Goal: Task Accomplishment & Management: Manage account settings

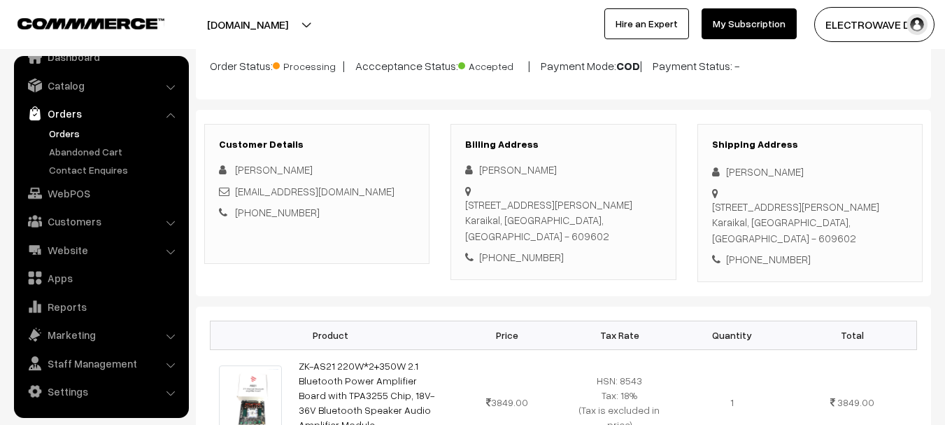
scroll to position [140, 0]
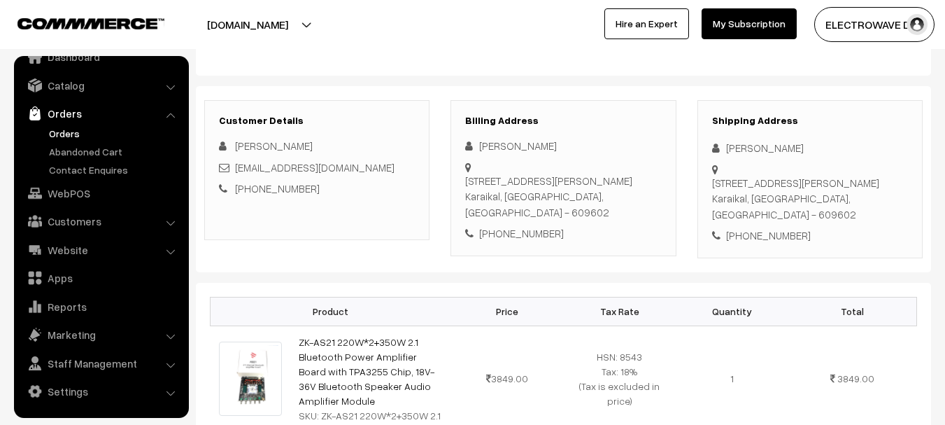
click at [54, 131] on link "Orders" at bounding box center [114, 133] width 138 height 15
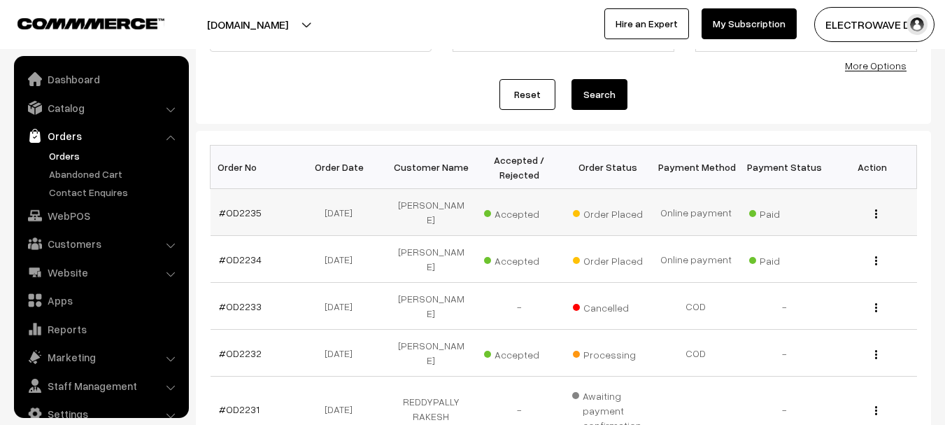
scroll to position [22, 0]
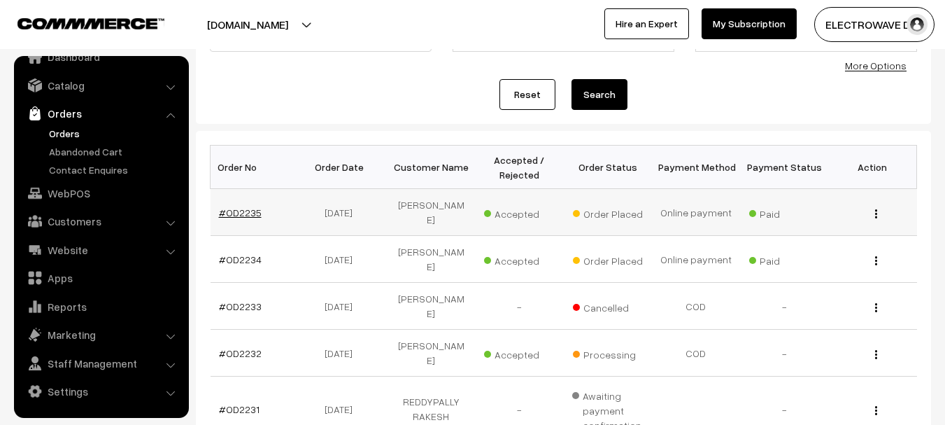
click at [229, 206] on link "#OD2235" at bounding box center [240, 212] width 43 height 12
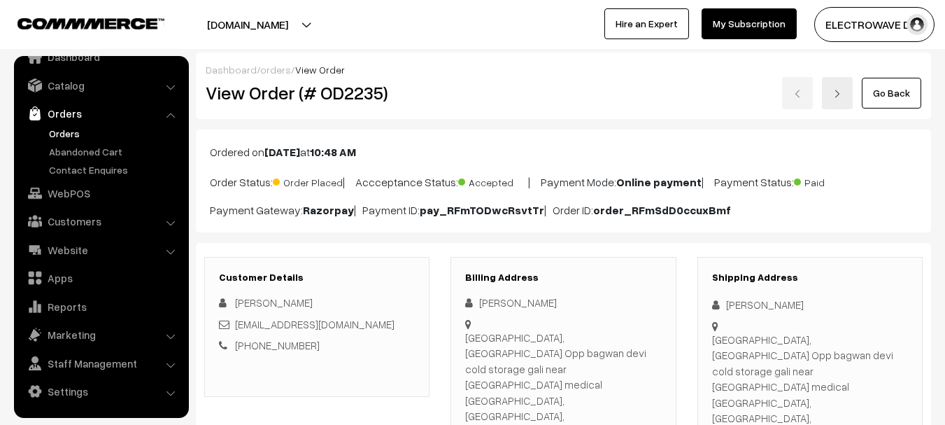
click at [835, 95] on img at bounding box center [837, 94] width 8 height 8
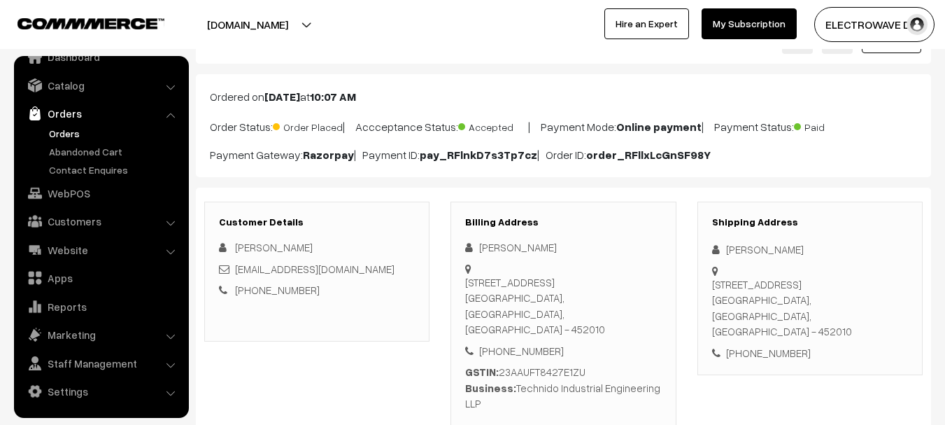
scroll to position [210, 0]
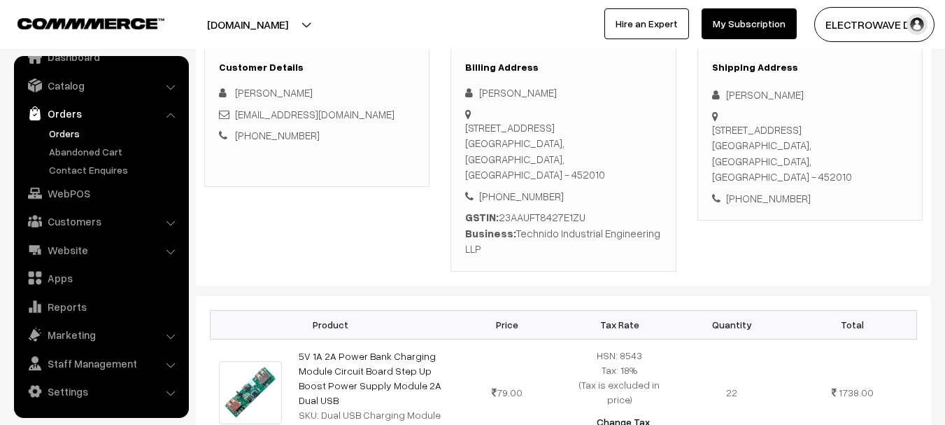
click at [57, 129] on link "Orders" at bounding box center [114, 133] width 138 height 15
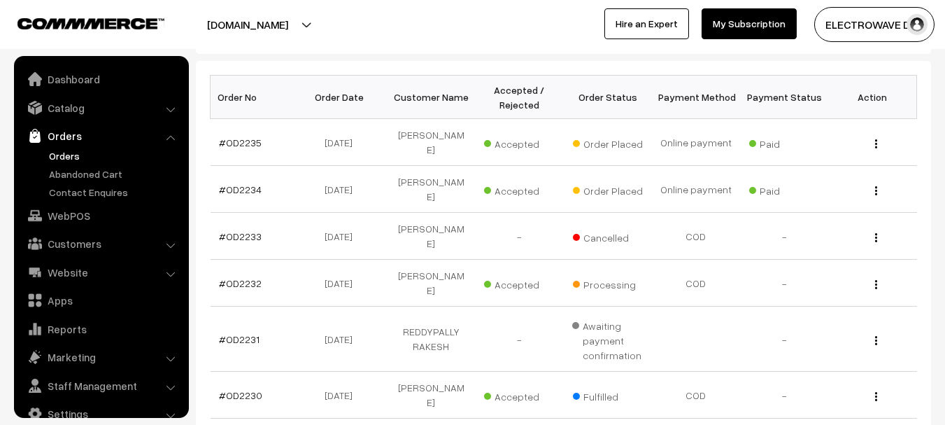
scroll to position [22, 0]
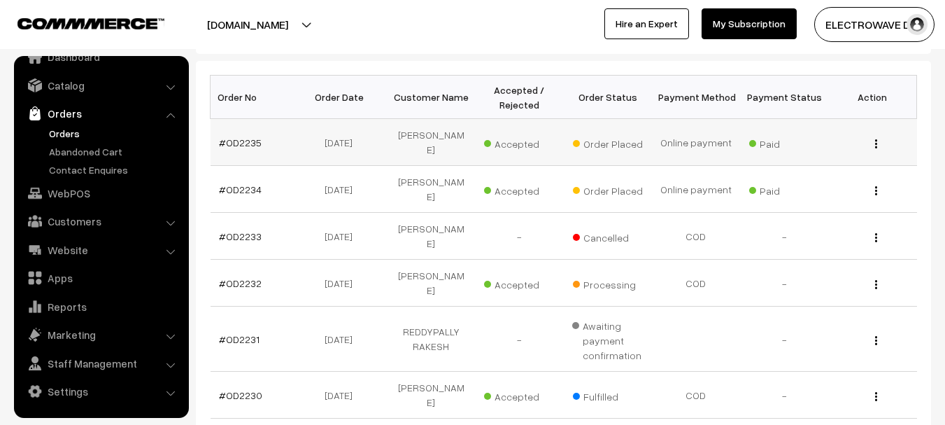
click at [232, 128] on td "#OD2235" at bounding box center [255, 142] width 88 height 47
click at [230, 129] on td "#OD2235" at bounding box center [255, 142] width 88 height 47
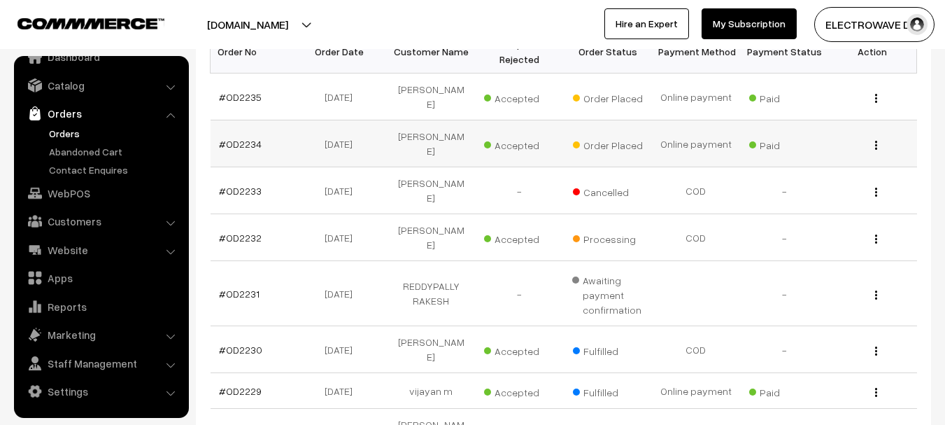
scroll to position [280, 0]
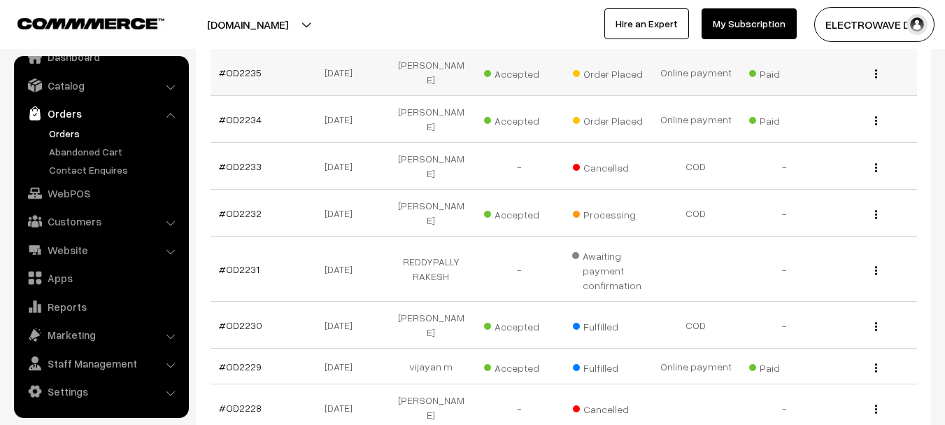
click at [249, 73] on td "#OD2235" at bounding box center [255, 72] width 88 height 47
click at [250, 68] on link "#OD2235" at bounding box center [240, 72] width 43 height 12
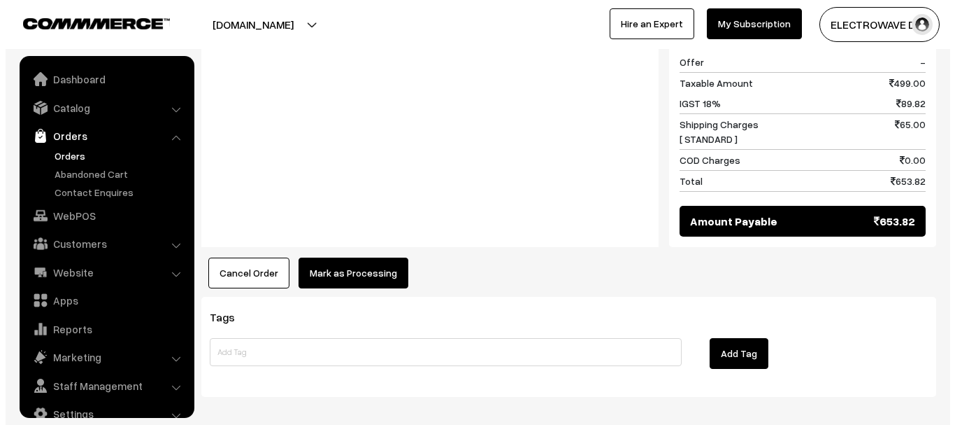
scroll to position [22, 0]
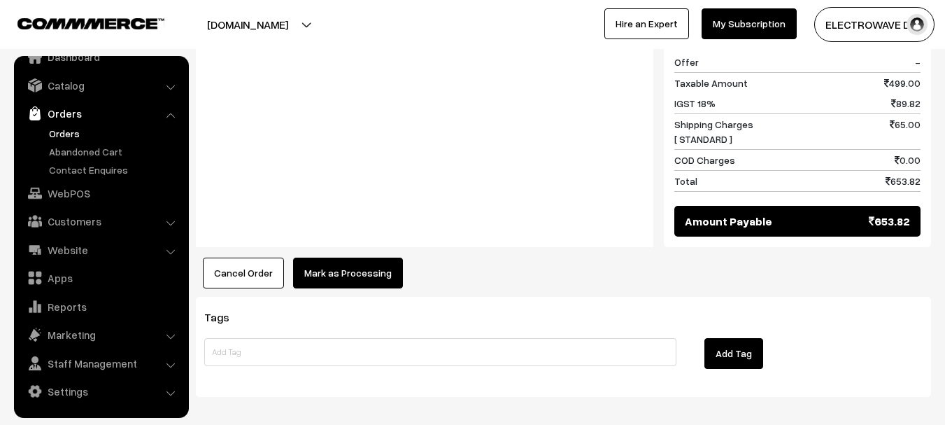
click at [352, 257] on button "Mark as Processing" at bounding box center [348, 272] width 110 height 31
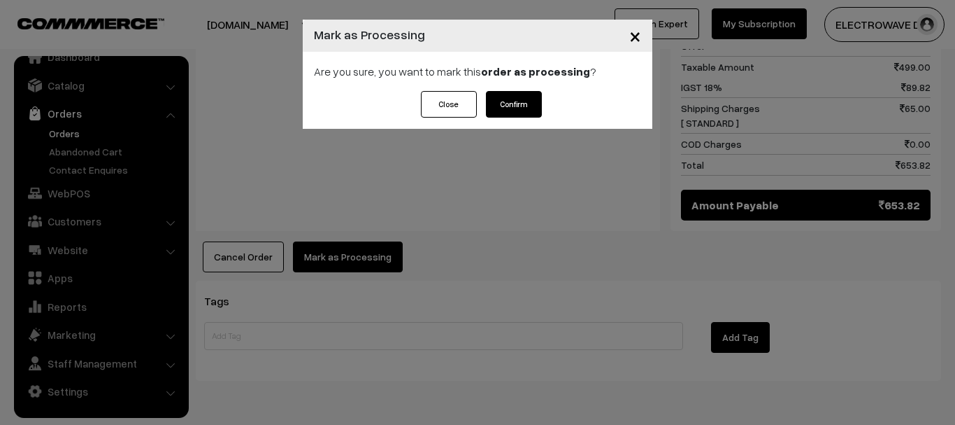
click at [536, 105] on button "Confirm" at bounding box center [514, 104] width 56 height 27
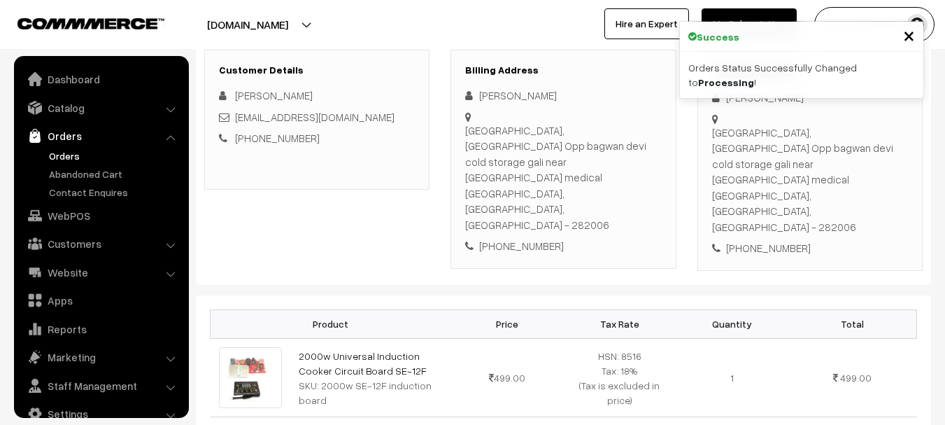
scroll to position [22, 0]
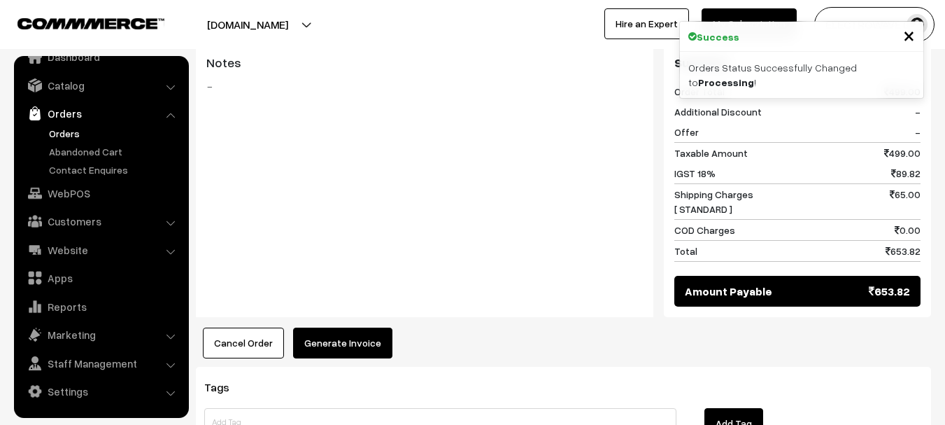
click at [335, 327] on button "Generate Invoice" at bounding box center [342, 342] width 99 height 31
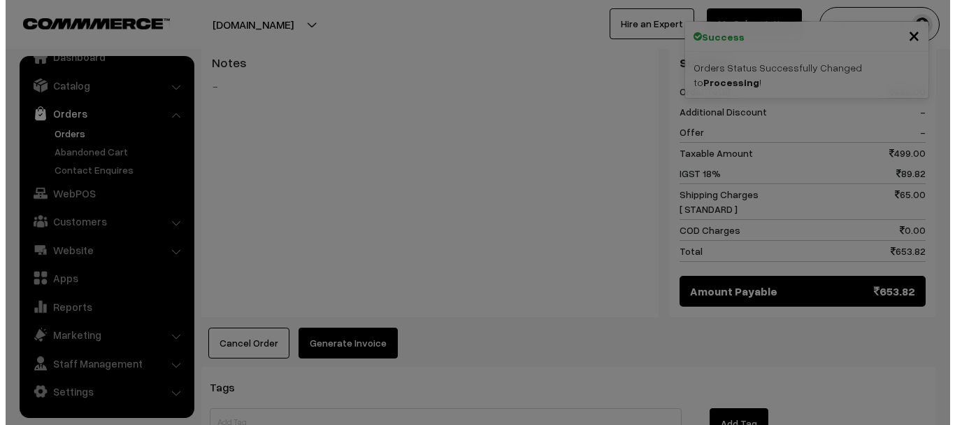
scroll to position [626, 0]
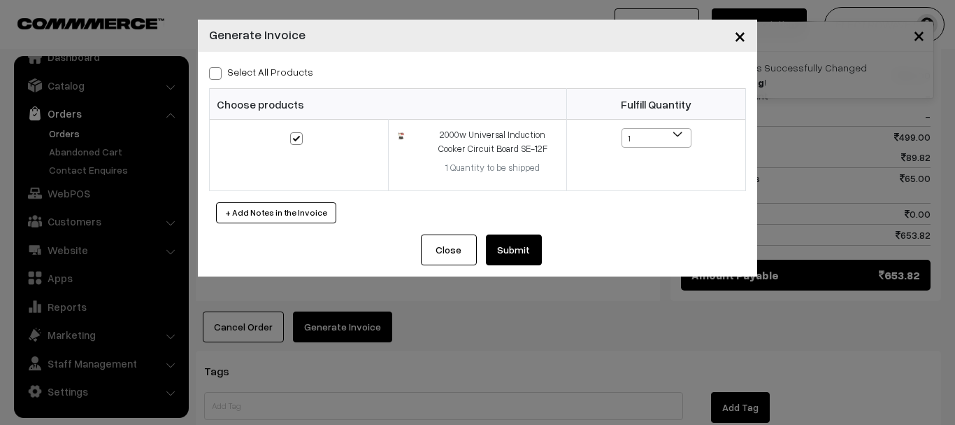
click at [517, 250] on button "Submit" at bounding box center [514, 249] width 56 height 31
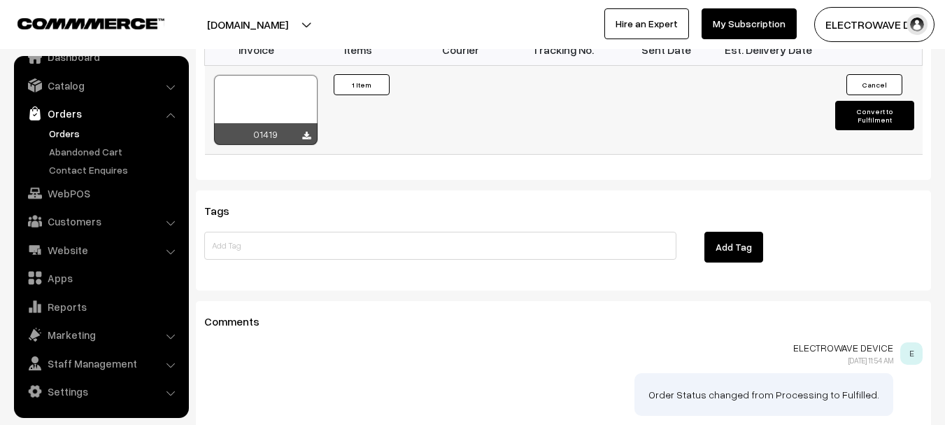
scroll to position [835, 0]
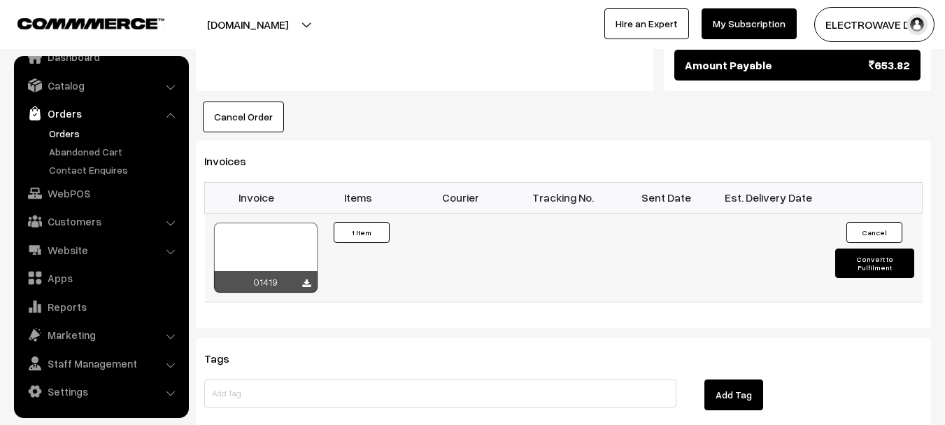
click at [270, 222] on div at bounding box center [266, 257] width 104 height 70
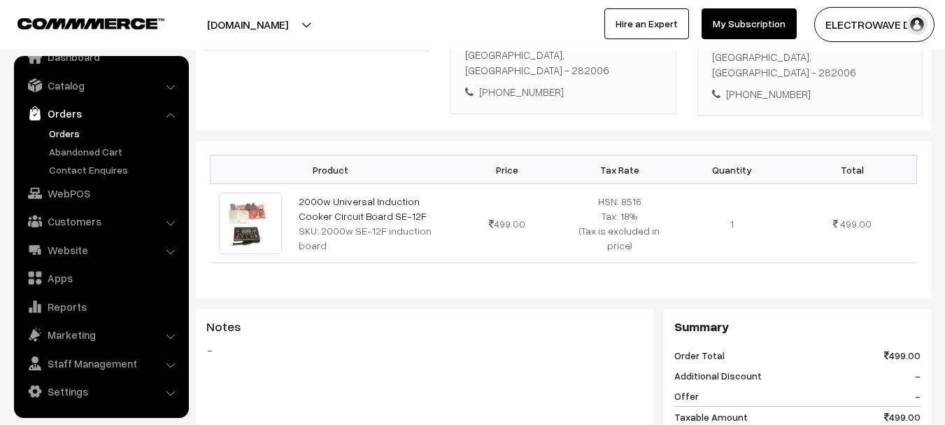
scroll to position [66, 0]
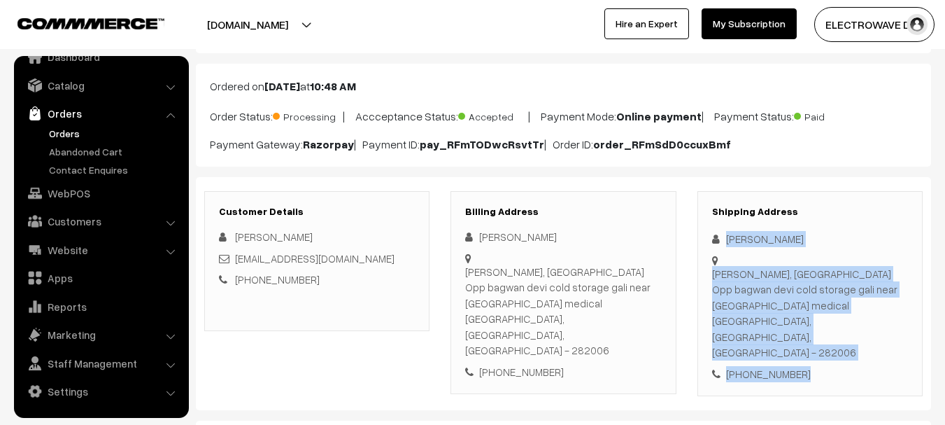
drag, startPoint x: 720, startPoint y: 225, endPoint x: 821, endPoint y: 336, distance: 150.6
click at [821, 336] on div "Shipping Address [PERSON_NAME] [PERSON_NAME], [GEOGRAPHIC_DATA] Opp bagwan devi…" at bounding box center [809, 294] width 225 height 206
copy div "[PERSON_NAME][GEOGRAPHIC_DATA][PERSON_NAME] Opp bagwan devi cold storage gali n…"
click at [846, 302] on div "[PERSON_NAME], [GEOGRAPHIC_DATA] Opp bagwan devi cold storage gali near [GEOGRA…" at bounding box center [810, 313] width 196 height 94
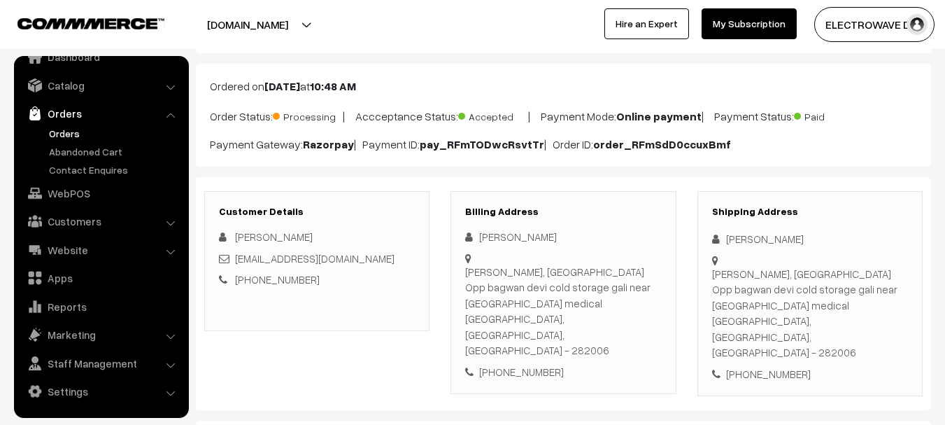
click at [846, 302] on div "[PERSON_NAME], [GEOGRAPHIC_DATA] Opp bagwan devi cold storage gali near [GEOGRA…" at bounding box center [810, 313] width 196 height 94
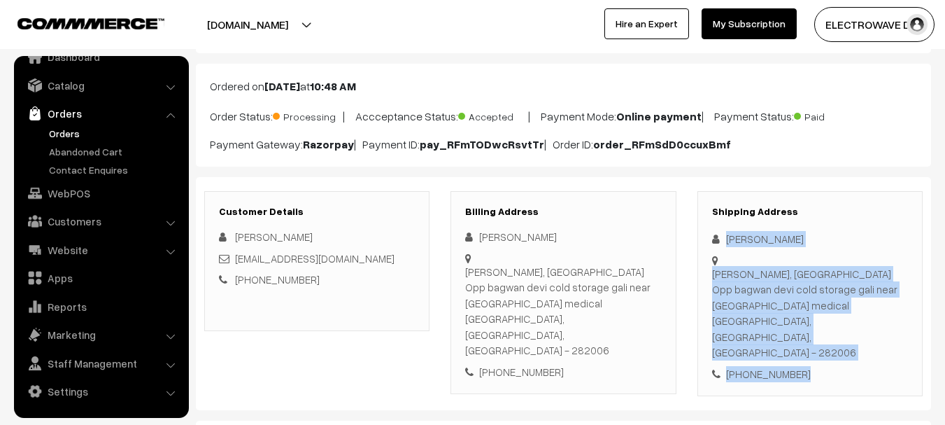
drag, startPoint x: 769, startPoint y: 275, endPoint x: 789, endPoint y: 322, distance: 51.7
click at [814, 335] on div "Shipping Address [PERSON_NAME] [PERSON_NAME], [GEOGRAPHIC_DATA] Opp bagwan devi…" at bounding box center [809, 294] width 225 height 206
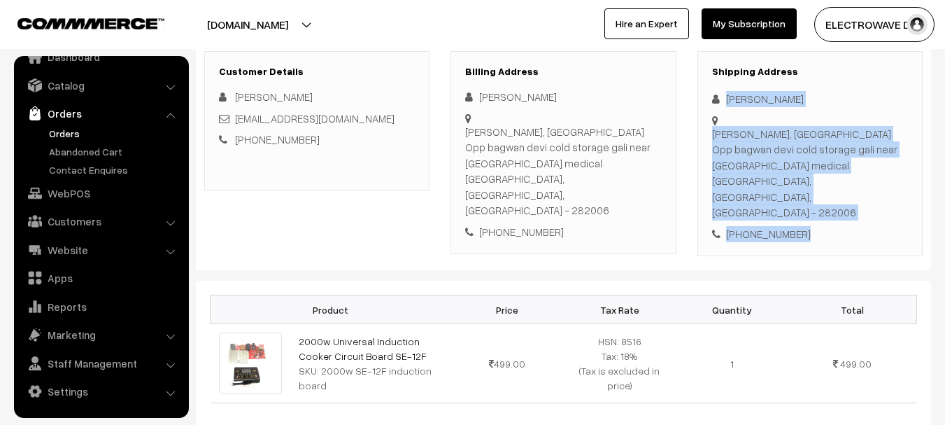
scroll to position [0, 0]
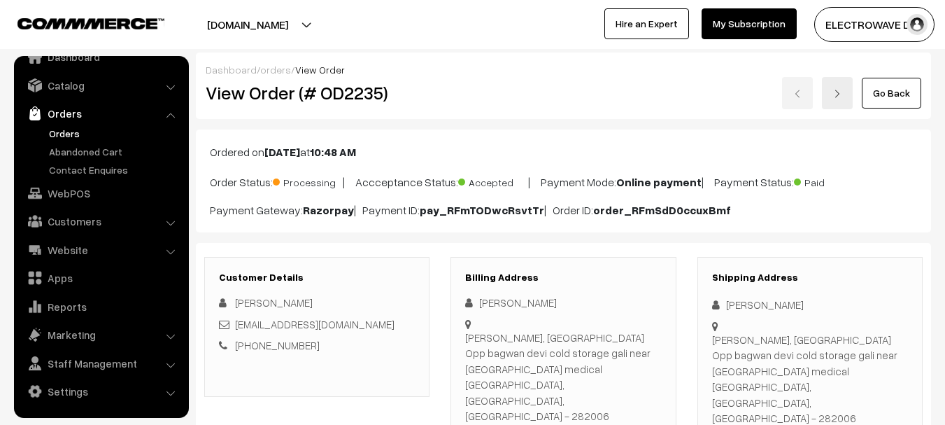
click at [823, 106] on div "Go Back" at bounding box center [686, 93] width 470 height 32
click at [832, 99] on link at bounding box center [837, 93] width 31 height 32
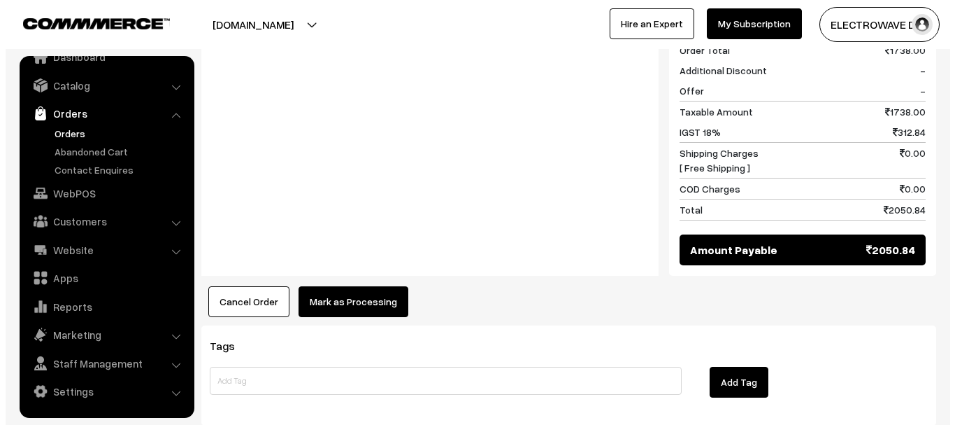
scroll to position [699, 0]
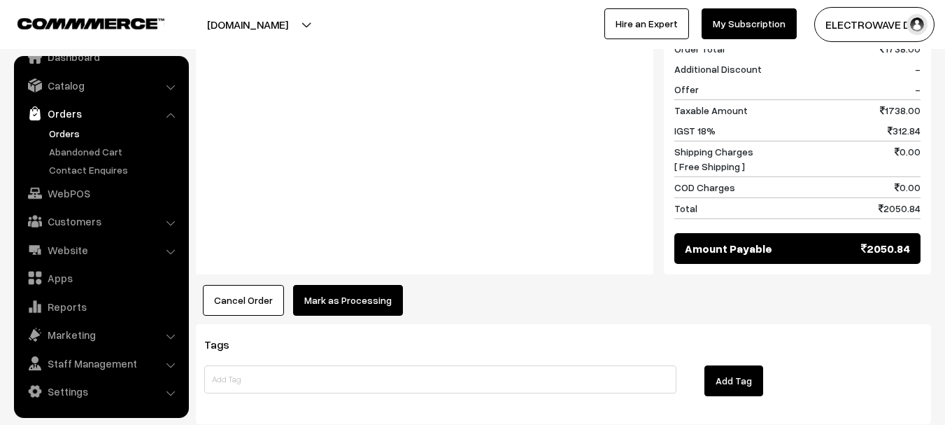
click at [354, 262] on div "Product Price Tax Rate Quantity Total 5V 1A 2A Power Bank Charging Module Circu…" at bounding box center [563, 60] width 735 height 509
click at [355, 285] on button "Mark as Processing" at bounding box center [348, 300] width 110 height 31
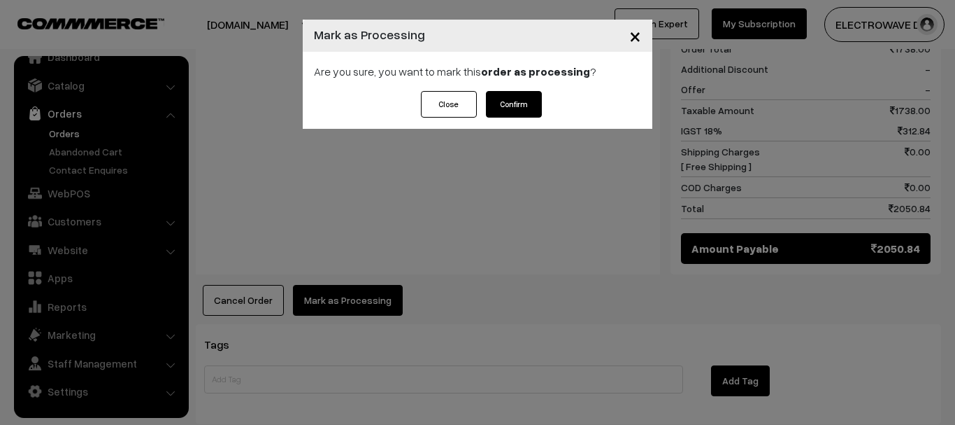
click at [519, 85] on div "Are you sure, you want to mark this order as processing ?" at bounding box center [478, 71] width 350 height 39
click at [510, 114] on button "Confirm" at bounding box center [514, 104] width 56 height 27
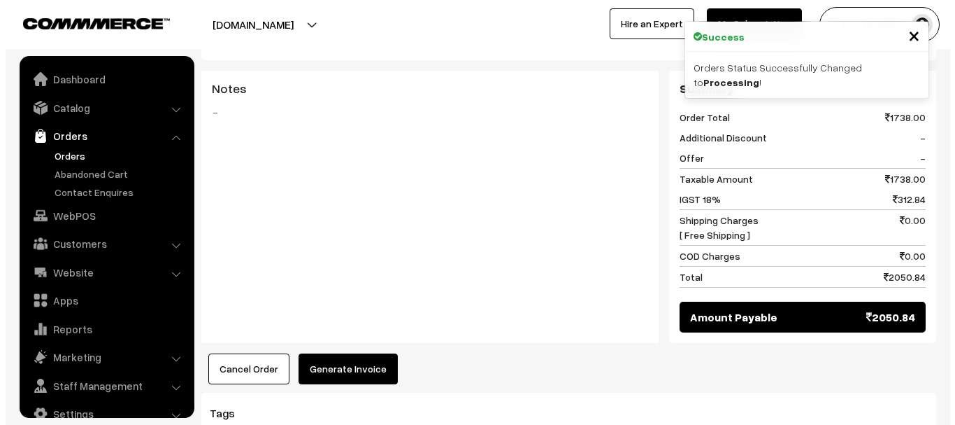
scroll to position [22, 0]
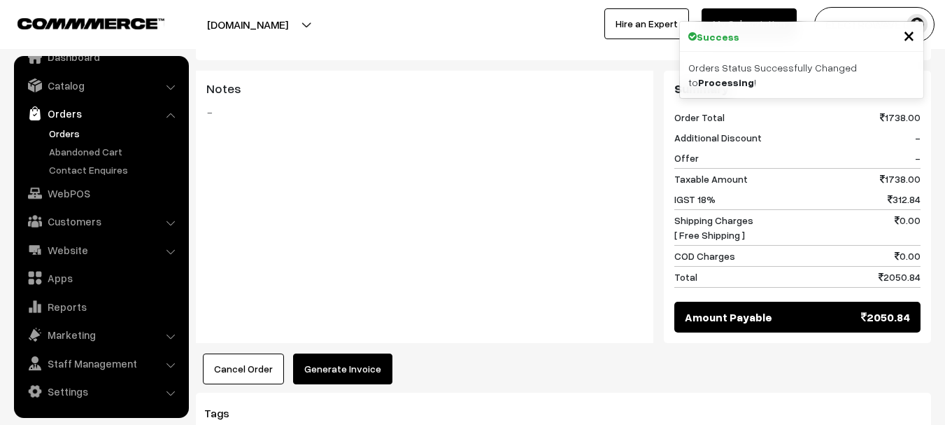
click at [355, 353] on button "Generate Invoice" at bounding box center [342, 368] width 99 height 31
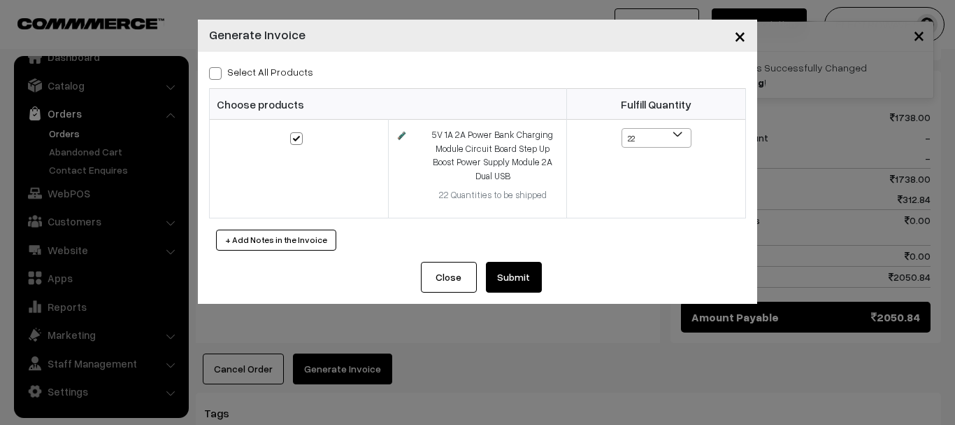
click at [532, 273] on button "Submit" at bounding box center [514, 277] width 56 height 31
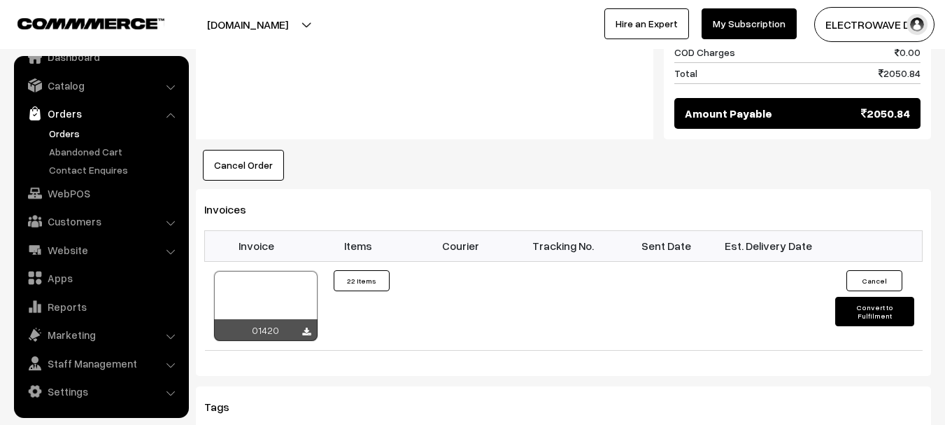
scroll to position [839, 0]
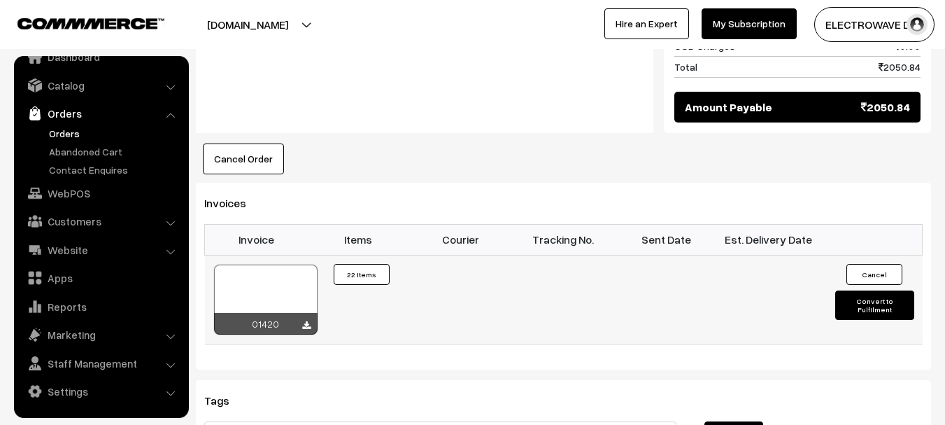
click at [283, 264] on div at bounding box center [266, 299] width 104 height 70
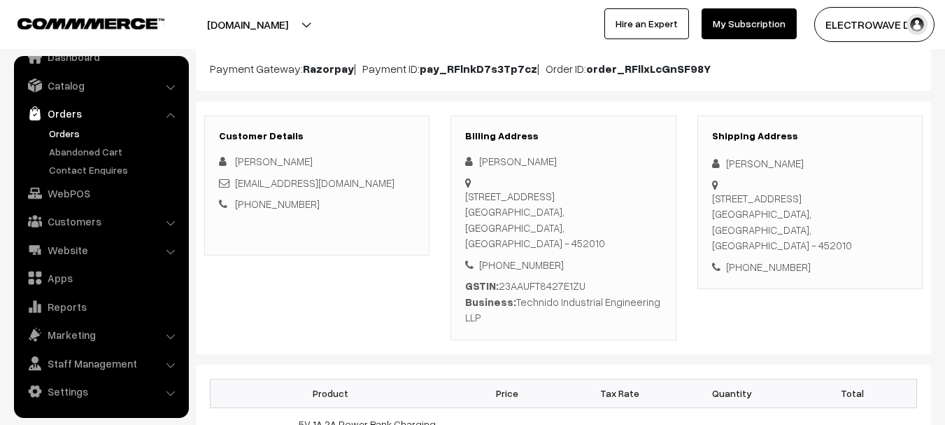
scroll to position [140, 0]
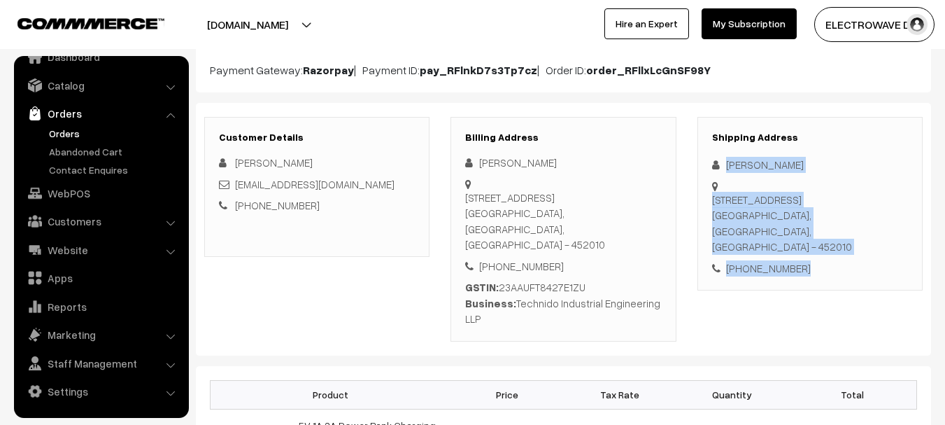
drag, startPoint x: 723, startPoint y: 157, endPoint x: 782, endPoint y: 250, distance: 110.4
click at [798, 259] on div "Shipping Address [PERSON_NAME] [STREET_ADDRESS] [PHONE_NUMBER]" at bounding box center [809, 204] width 225 height 174
click at [859, 235] on div "[STREET_ADDRESS]" at bounding box center [810, 223] width 196 height 63
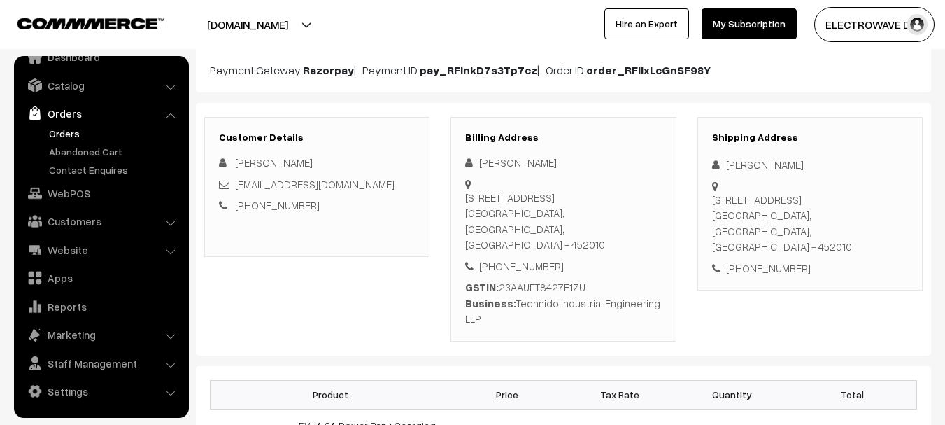
click at [859, 235] on div "[STREET_ADDRESS]" at bounding box center [810, 223] width 196 height 63
drag, startPoint x: 859, startPoint y: 235, endPoint x: 783, endPoint y: 237, distance: 75.6
click at [778, 239] on div "Shipping Address Siddharth Dev Plot No. 53, Electronics Complex Industrial Area…" at bounding box center [809, 204] width 225 height 174
click at [870, 229] on div "Plot No. 53, Electronics Complex Industrial Area, Pardeshipura Indore, Madhya P…" at bounding box center [810, 223] width 196 height 63
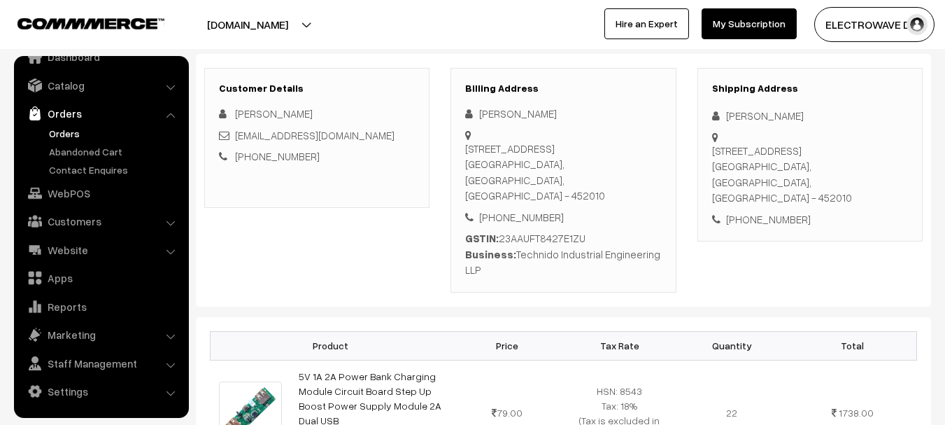
scroll to position [70, 0]
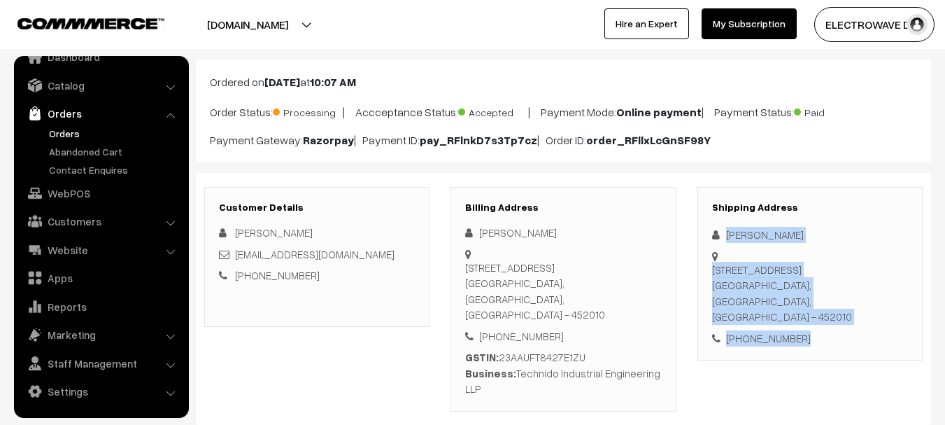
drag, startPoint x: 718, startPoint y: 222, endPoint x: 789, endPoint y: 315, distance: 116.8
click at [834, 343] on div "Shipping Address Siddharth Dev Plot No. 53, Electronics Complex Industrial Area…" at bounding box center [809, 274] width 225 height 174
copy div "Siddharth Dev Plot No. 53, Electronics Complex Industrial Area, Pardeshipura In…"
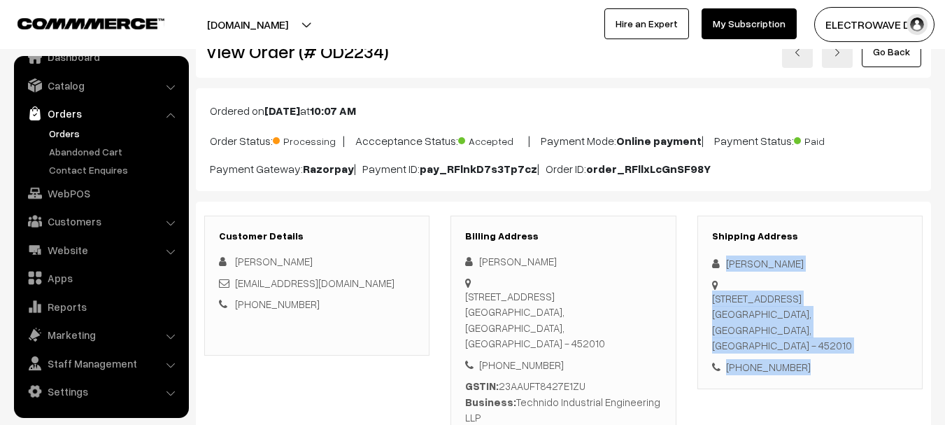
scroll to position [0, 0]
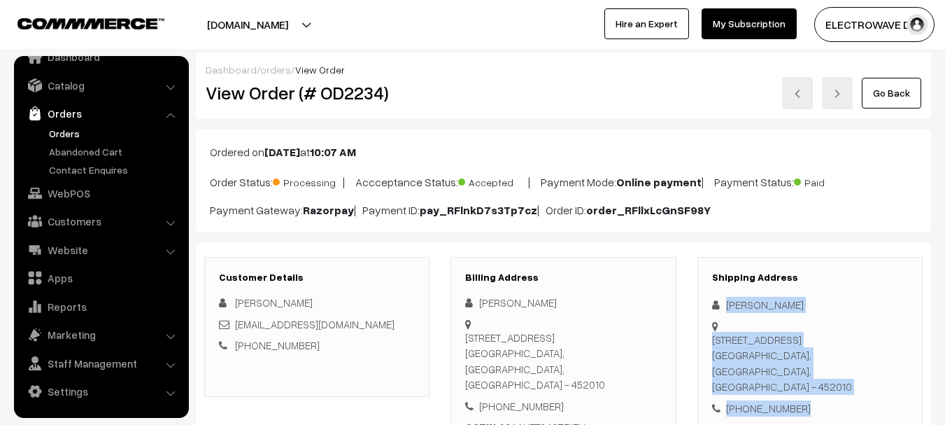
click at [845, 93] on link at bounding box center [837, 93] width 31 height 32
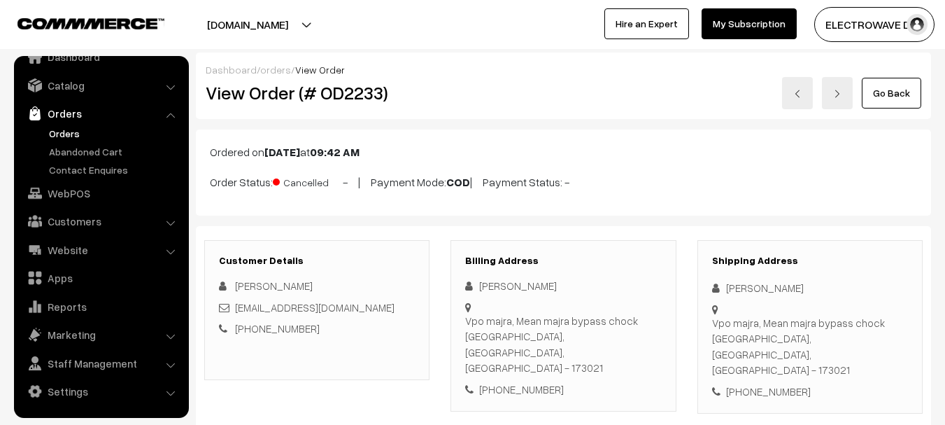
click at [835, 78] on link at bounding box center [837, 93] width 31 height 32
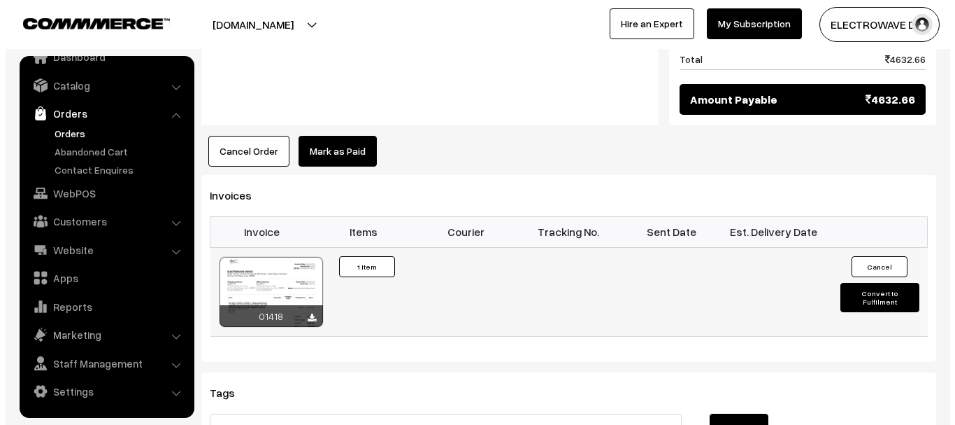
scroll to position [769, 0]
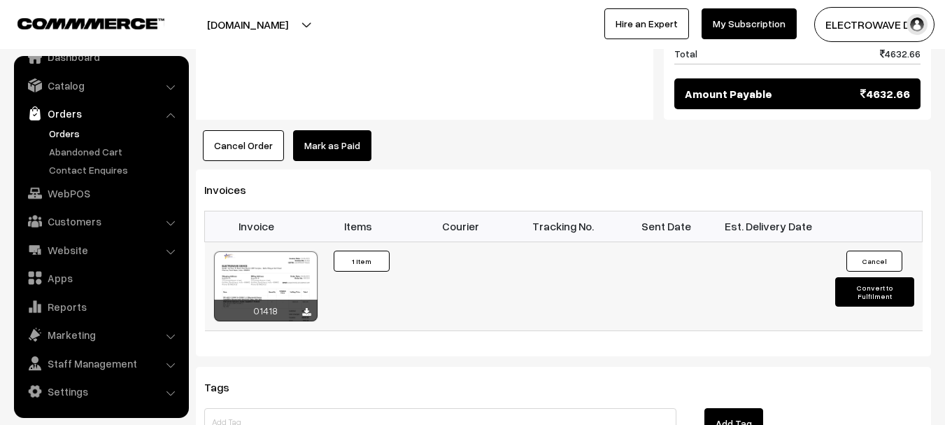
click at [251, 251] on div at bounding box center [266, 286] width 104 height 70
click at [854, 277] on button "Convert to Fulfilment" at bounding box center [874, 291] width 79 height 29
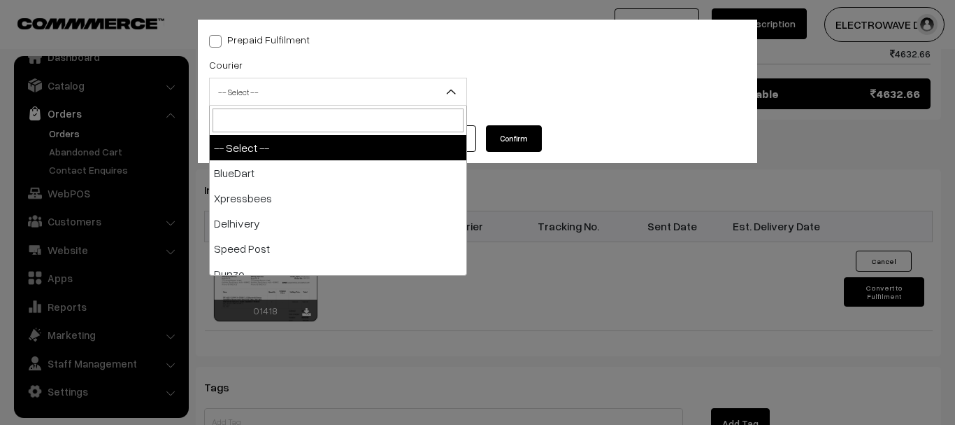
click at [313, 96] on span "-- Select --" at bounding box center [338, 92] width 257 height 24
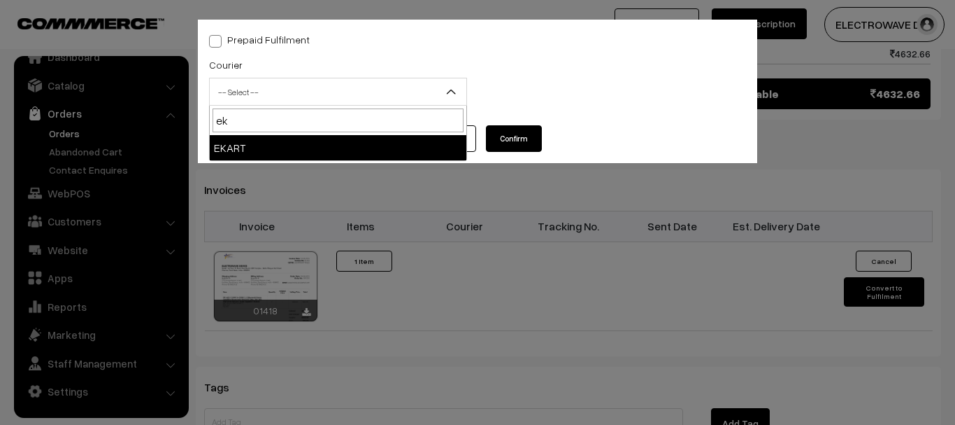
type input "ek"
select select "9"
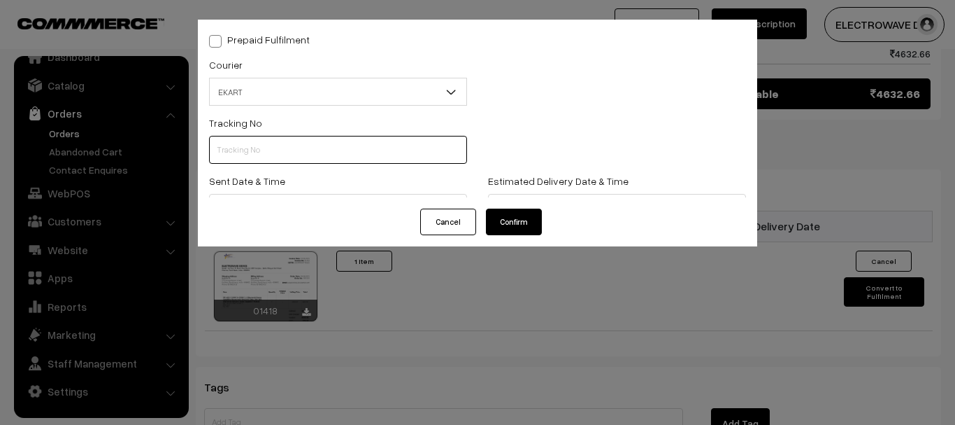
click at [301, 148] on input "text" at bounding box center [338, 150] width 258 height 28
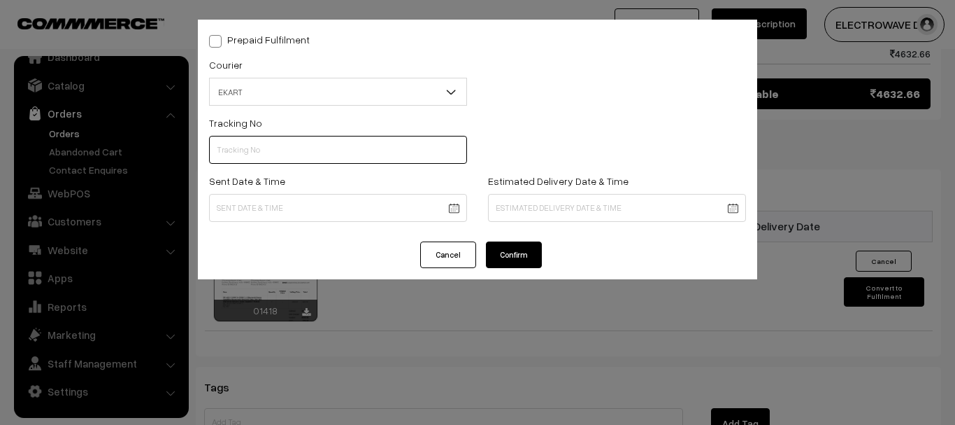
paste input "SOSC1002122731"
type input "SOSC1002122731"
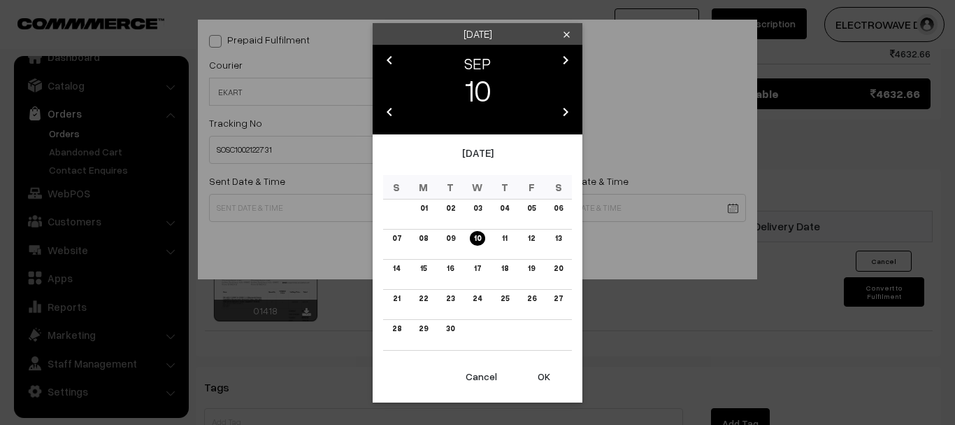
click at [529, 374] on button "OK" at bounding box center [544, 376] width 56 height 31
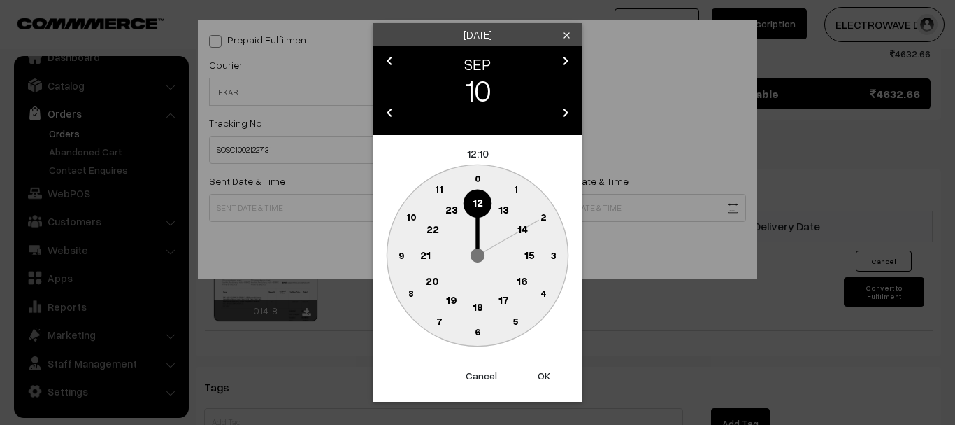
click at [529, 374] on button "OK" at bounding box center [544, 375] width 56 height 31
type input "10-09-2025 12:10"
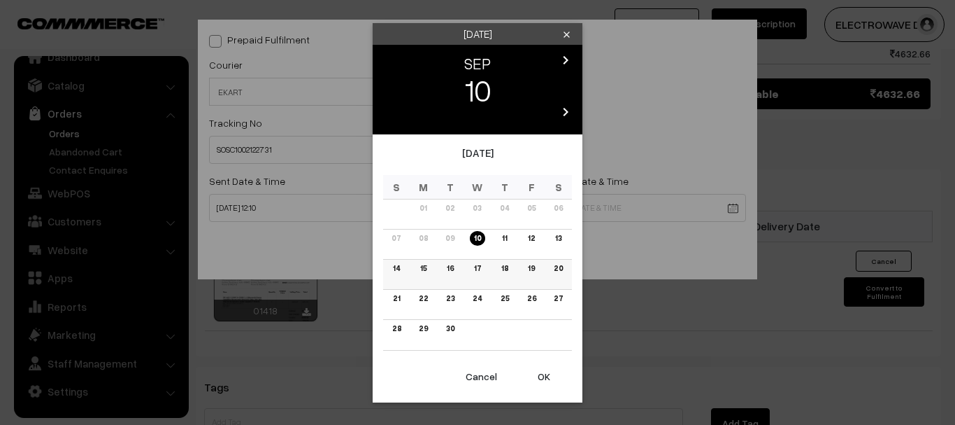
click at [421, 269] on link "15" at bounding box center [423, 268] width 15 height 15
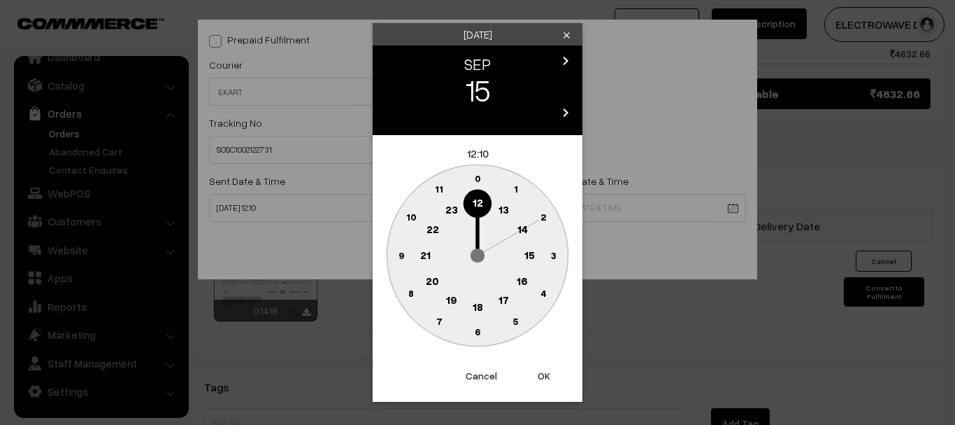
click at [541, 374] on button "OK" at bounding box center [544, 375] width 56 height 31
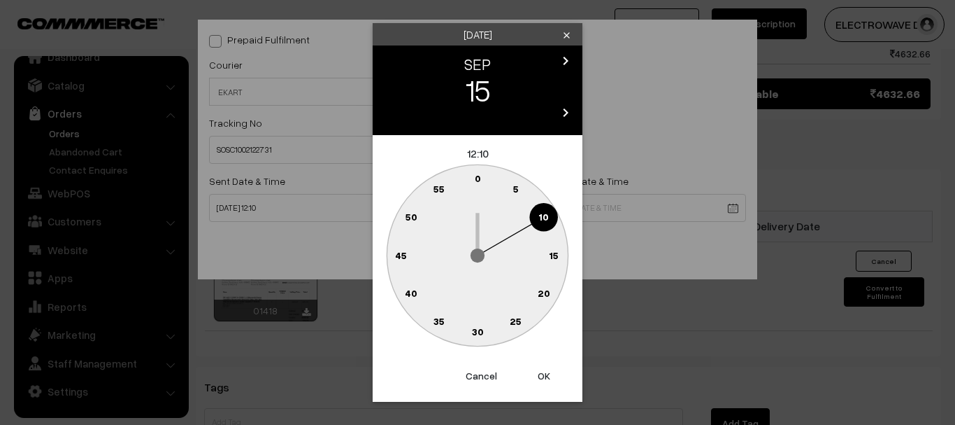
click at [541, 374] on button "OK" at bounding box center [544, 375] width 56 height 31
type input "15-09-2025 12:10"
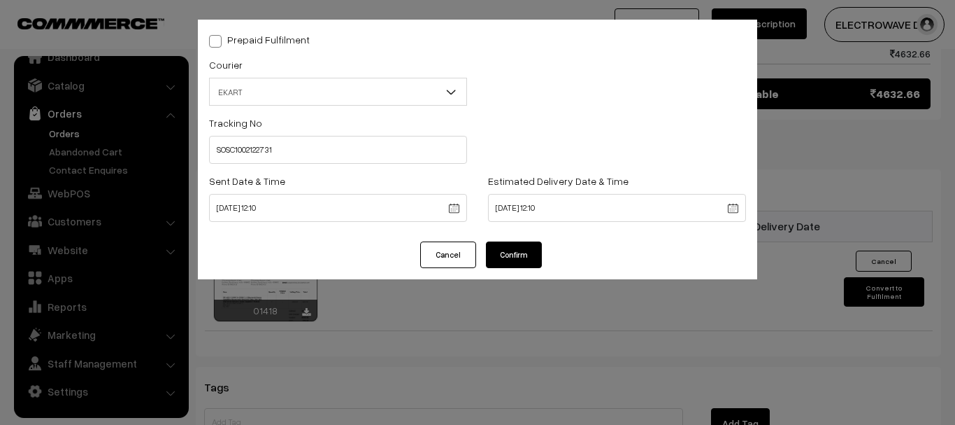
click at [524, 259] on button "Confirm" at bounding box center [514, 254] width 56 height 27
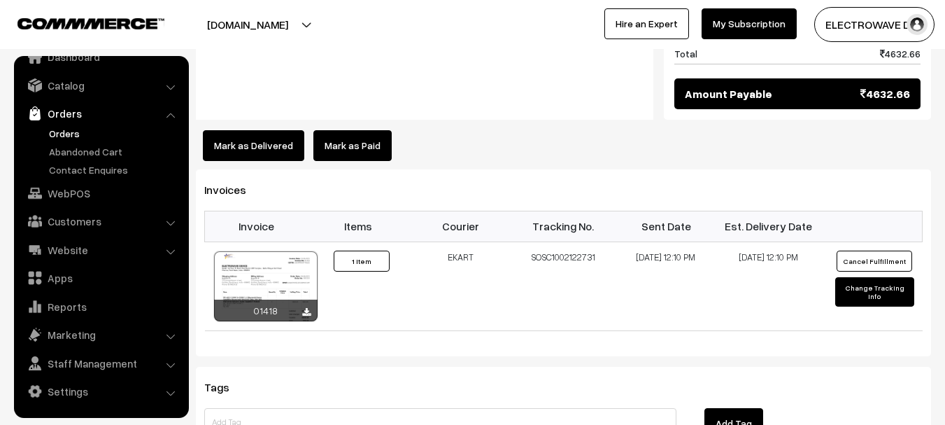
scroll to position [769, 0]
click at [73, 134] on link "Orders" at bounding box center [114, 133] width 138 height 15
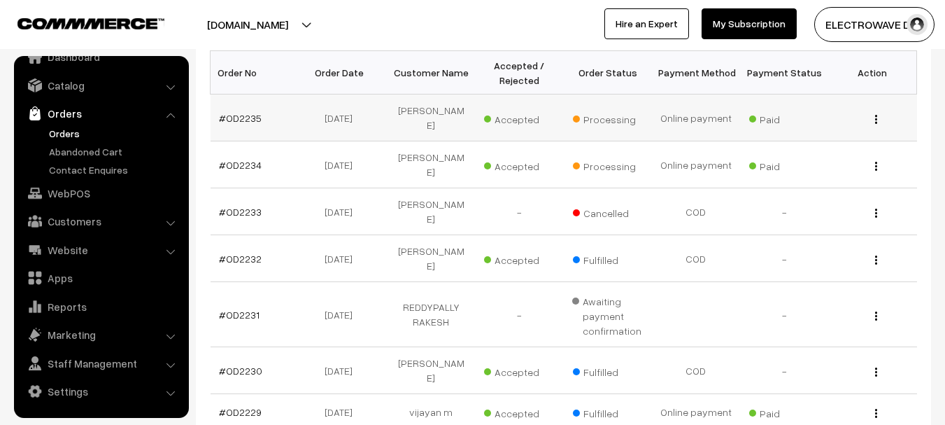
scroll to position [210, 0]
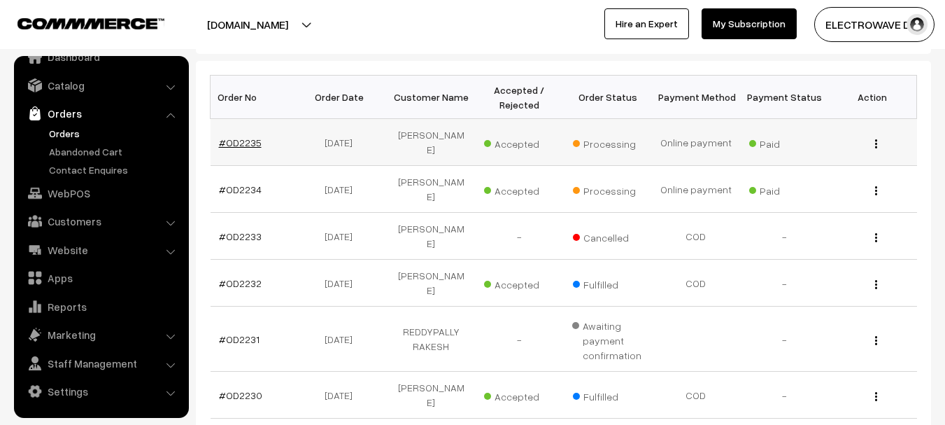
click at [240, 137] on link "#OD2235" at bounding box center [240, 142] width 43 height 12
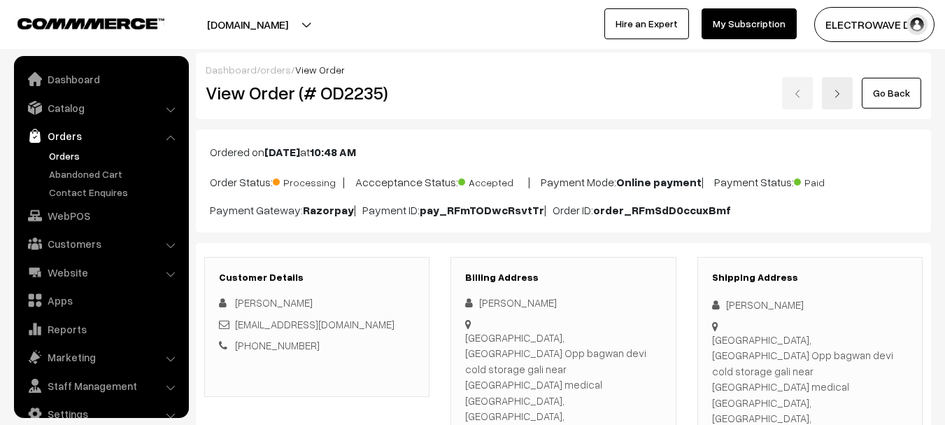
scroll to position [22, 0]
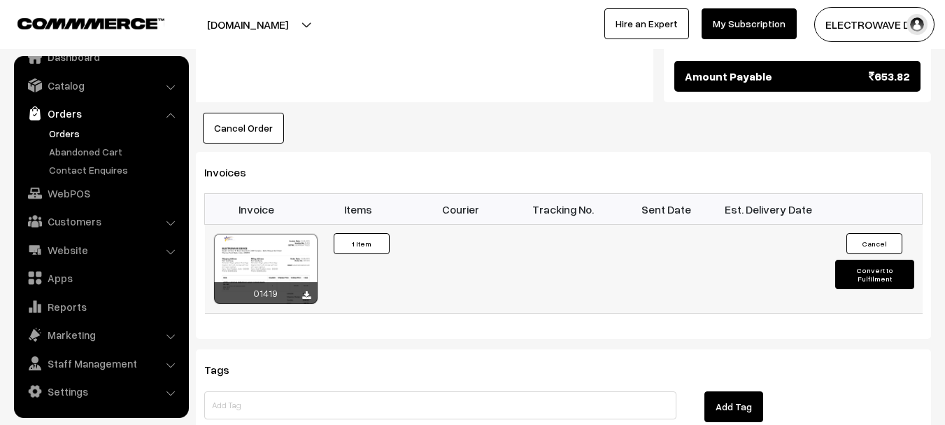
click at [855, 259] on button "Convert to Fulfilment" at bounding box center [874, 273] width 79 height 29
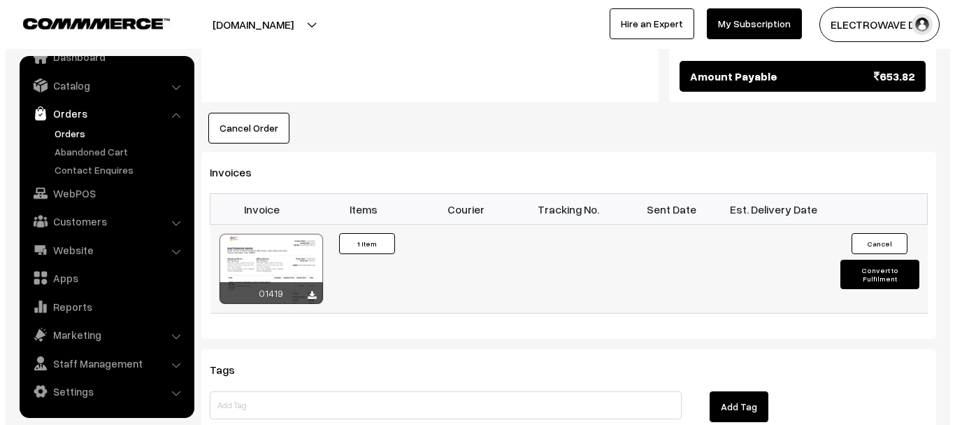
scroll to position [841, 0]
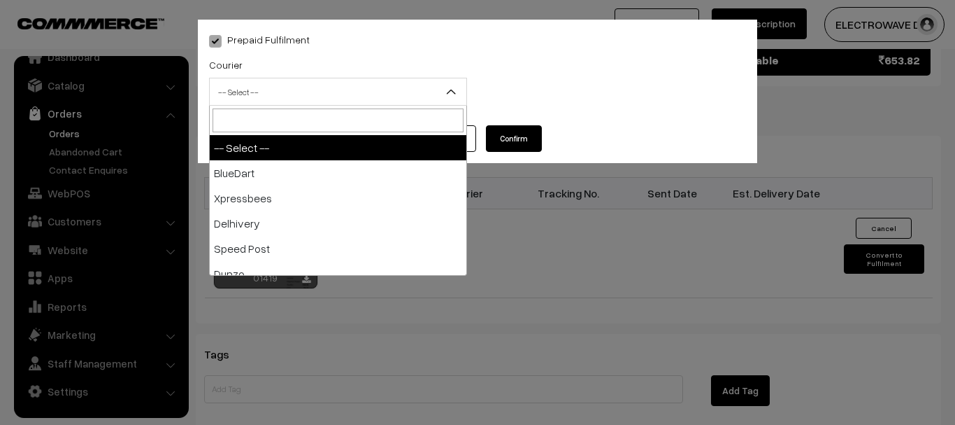
click at [264, 92] on span "-- Select --" at bounding box center [338, 92] width 257 height 24
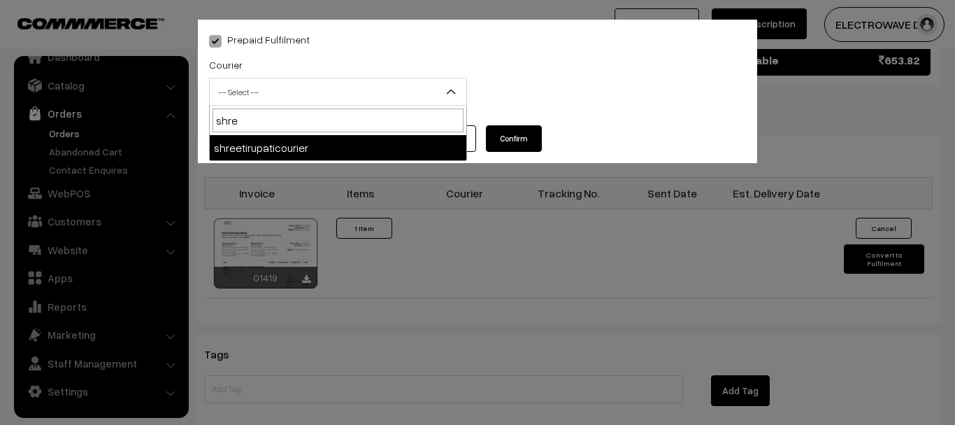
type input "shree"
select select "8"
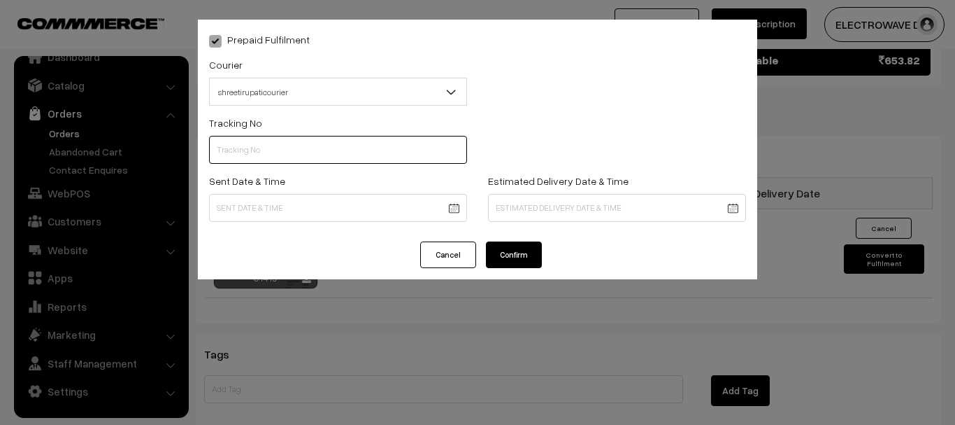
click at [259, 147] on input "text" at bounding box center [338, 150] width 258 height 28
paste input "374800046273"
type input "374800046273"
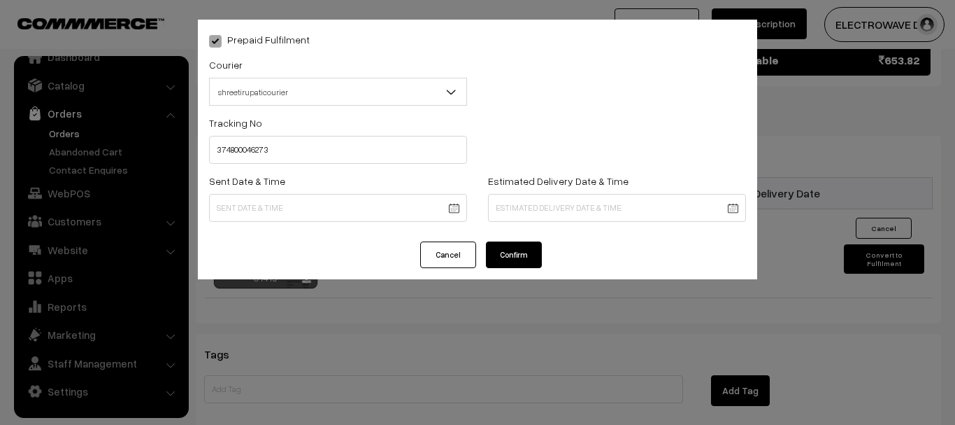
drag, startPoint x: 312, startPoint y: 204, endPoint x: 322, endPoint y: 216, distance: 15.4
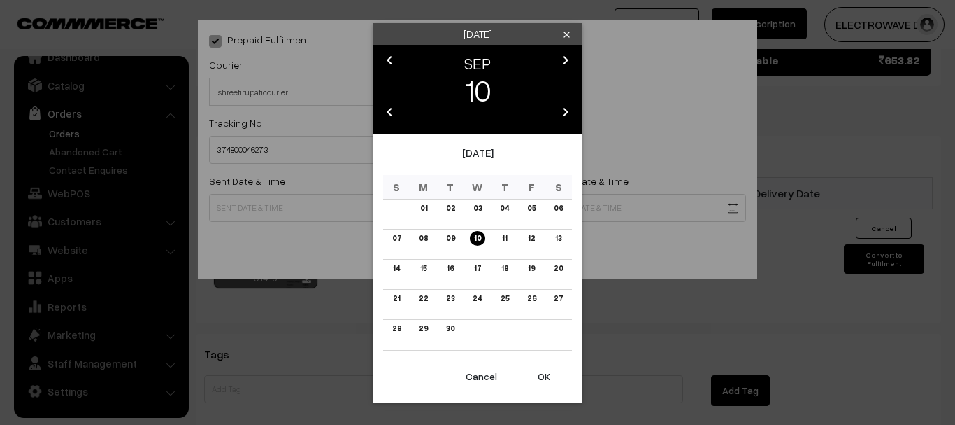
click at [543, 381] on button "OK" at bounding box center [544, 376] width 56 height 31
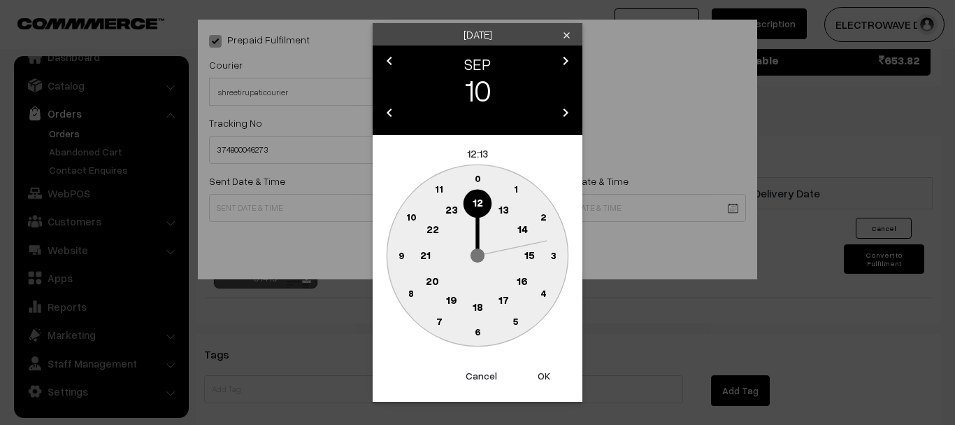
click at [543, 381] on button "OK" at bounding box center [544, 375] width 56 height 31
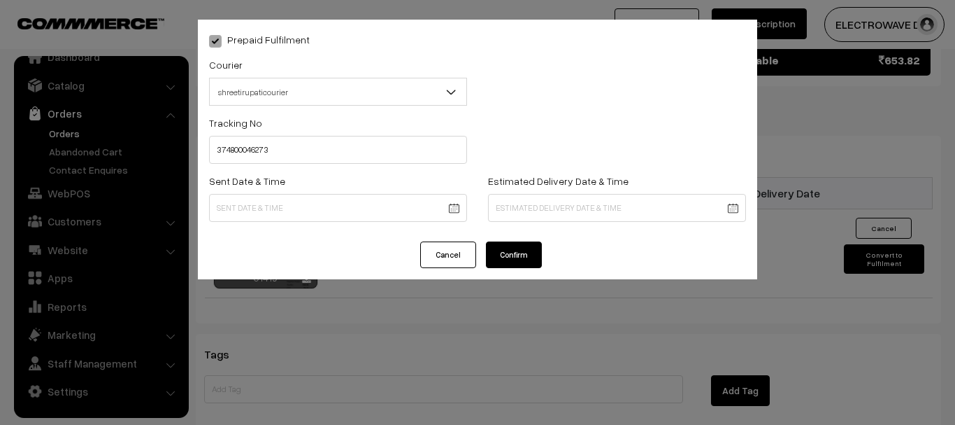
type input "[DATE] 12:13"
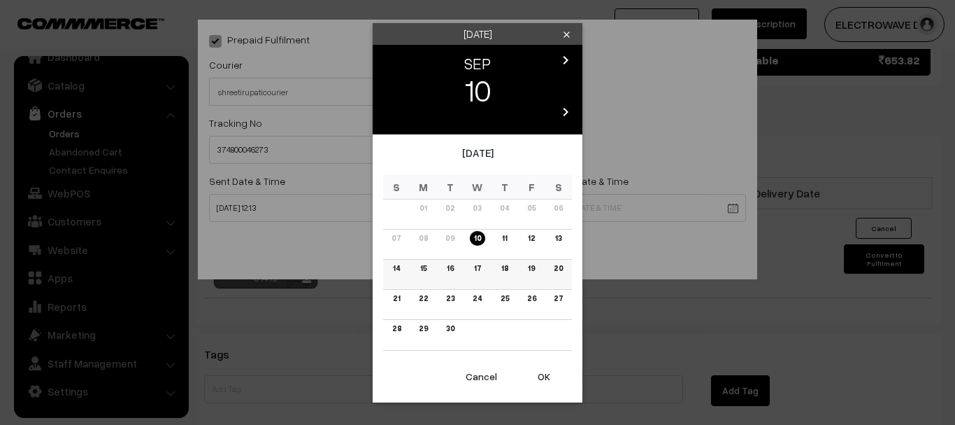
click at [423, 266] on link "15" at bounding box center [423, 268] width 15 height 15
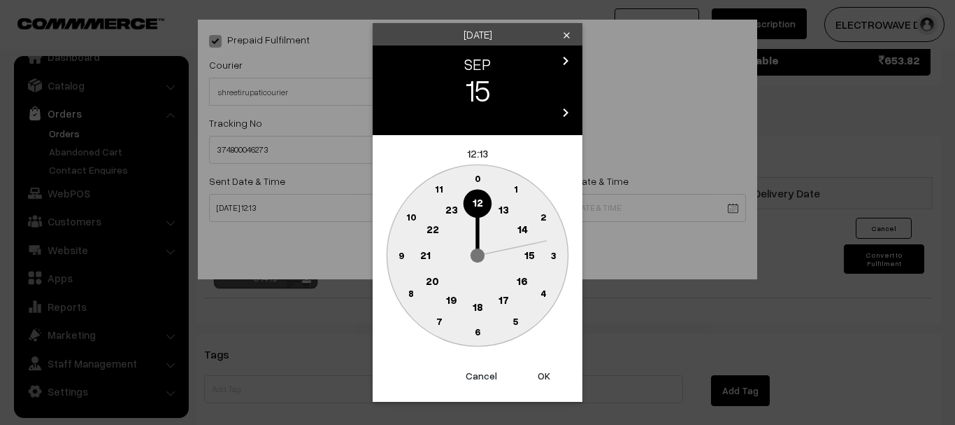
click at [536, 372] on button "OK" at bounding box center [544, 375] width 56 height 31
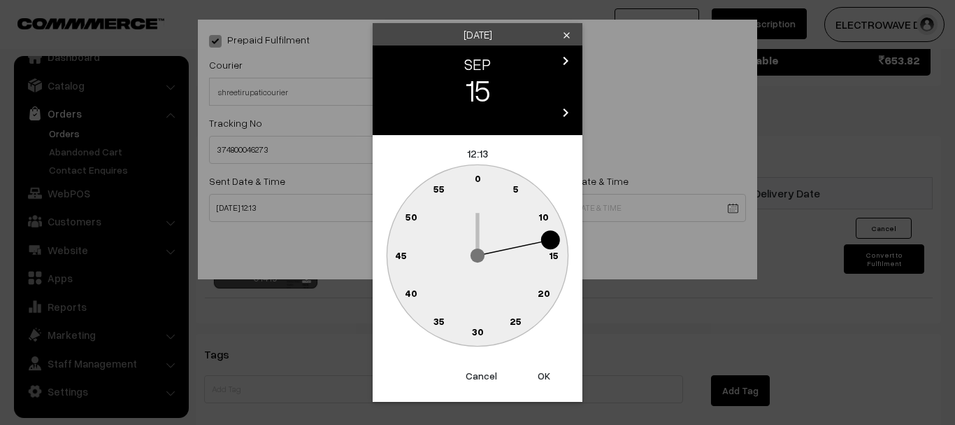
click at [536, 372] on button "OK" at bounding box center [544, 375] width 56 height 31
type input "15-09-2025 12:13"
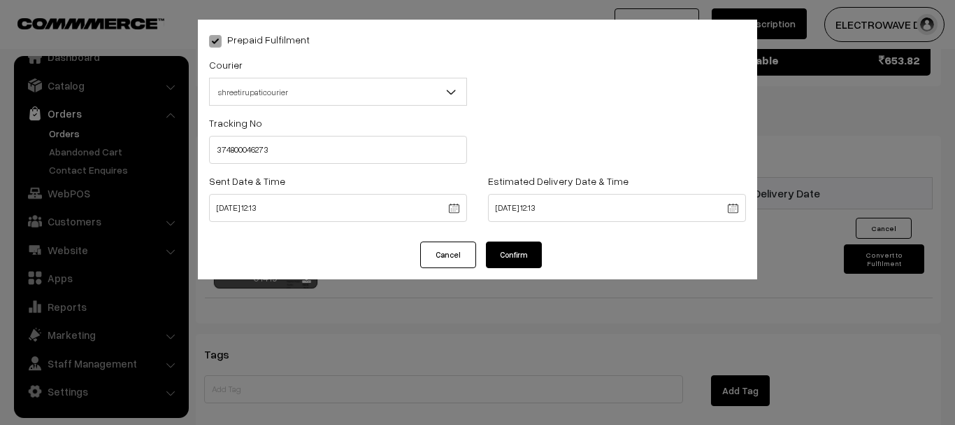
click at [529, 255] on button "Confirm" at bounding box center [514, 254] width 56 height 27
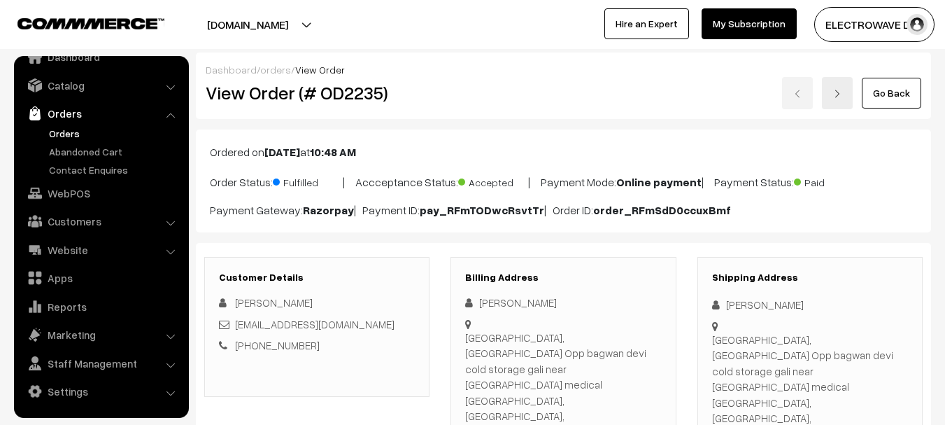
click at [57, 139] on link "Orders" at bounding box center [114, 133] width 138 height 15
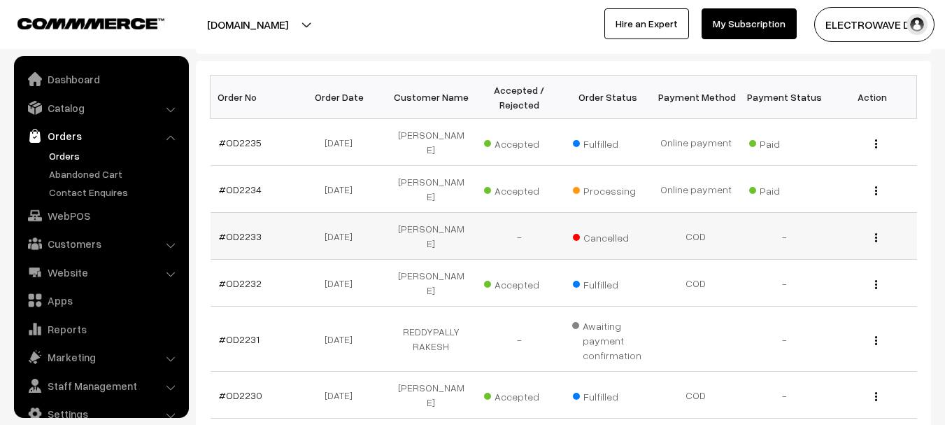
scroll to position [22, 0]
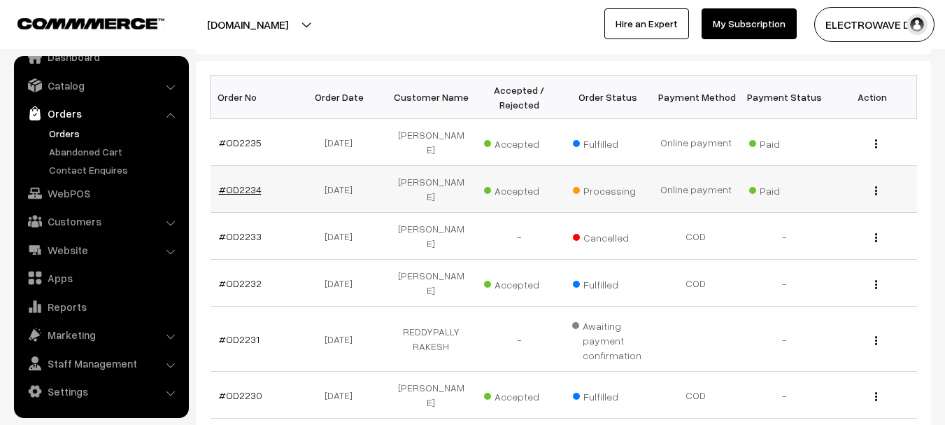
click at [234, 183] on link "#OD2234" at bounding box center [240, 189] width 43 height 12
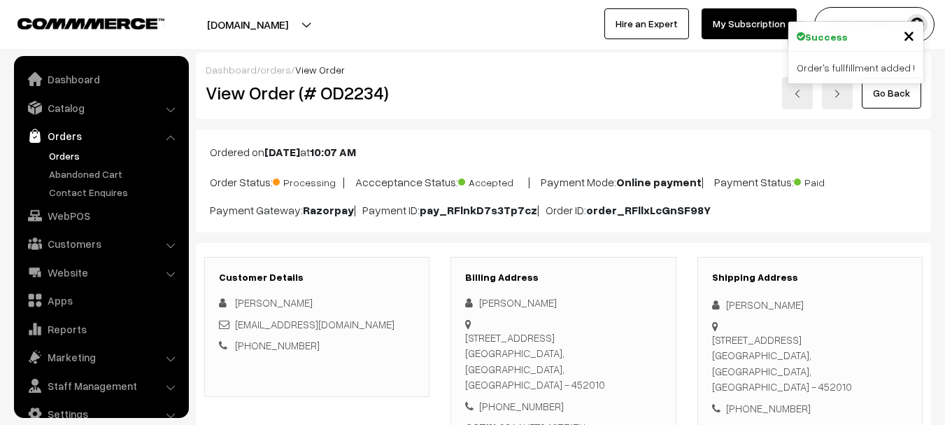
scroll to position [22, 0]
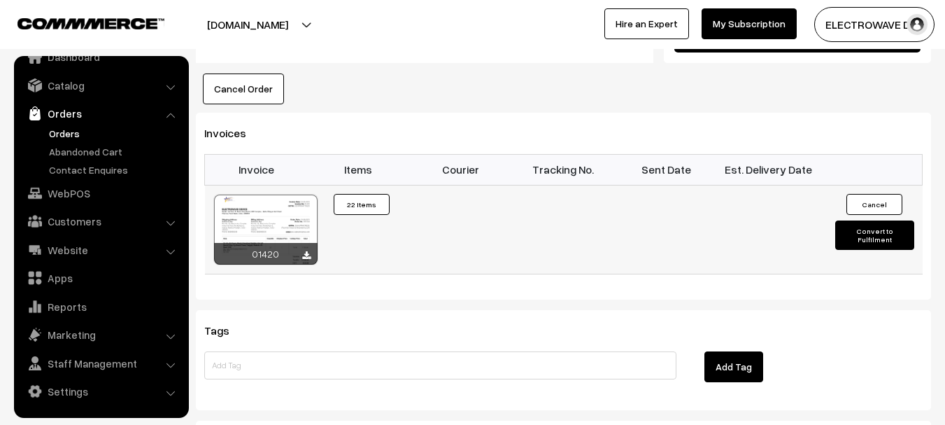
click at [869, 220] on button "Convert to Fulfilment" at bounding box center [874, 234] width 79 height 29
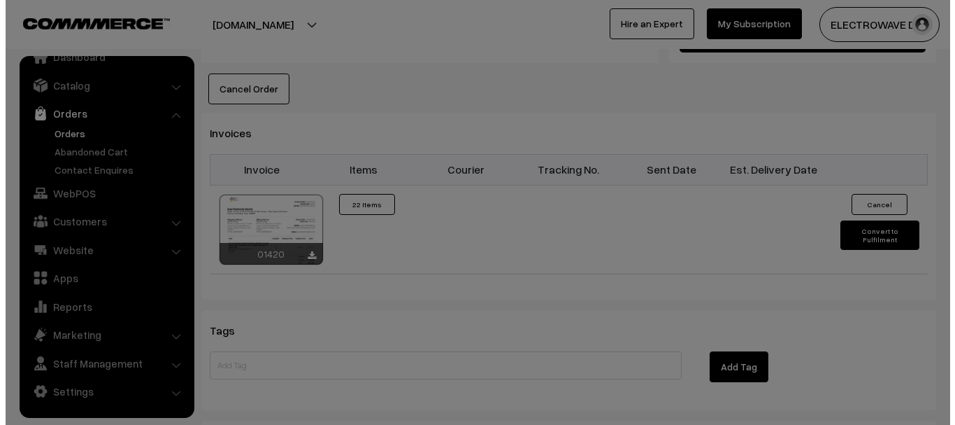
scroll to position [895, 0]
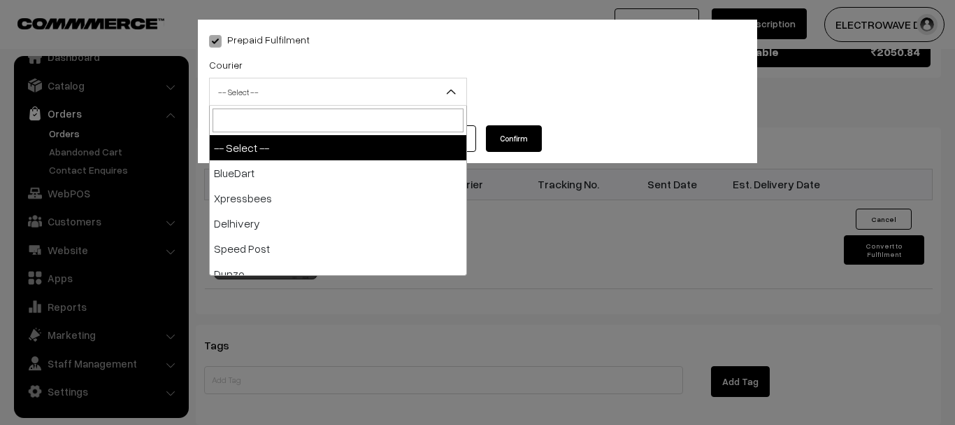
click at [325, 96] on span "-- Select --" at bounding box center [338, 92] width 257 height 24
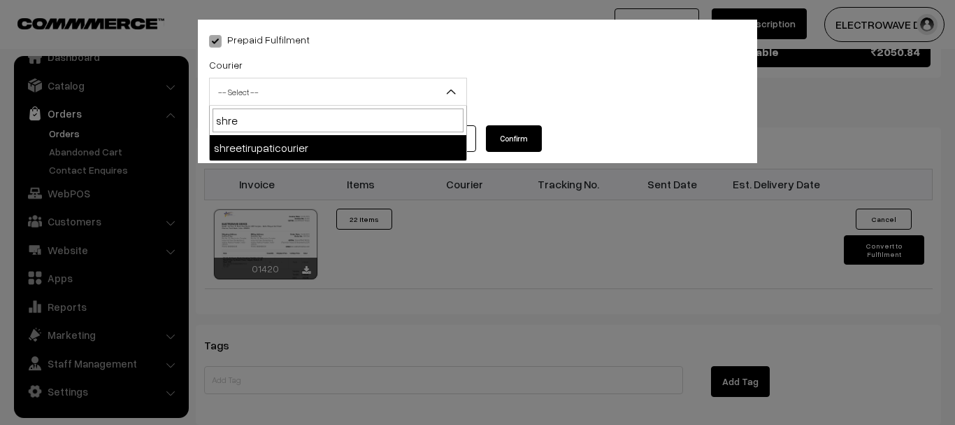
type input "shree"
select select "8"
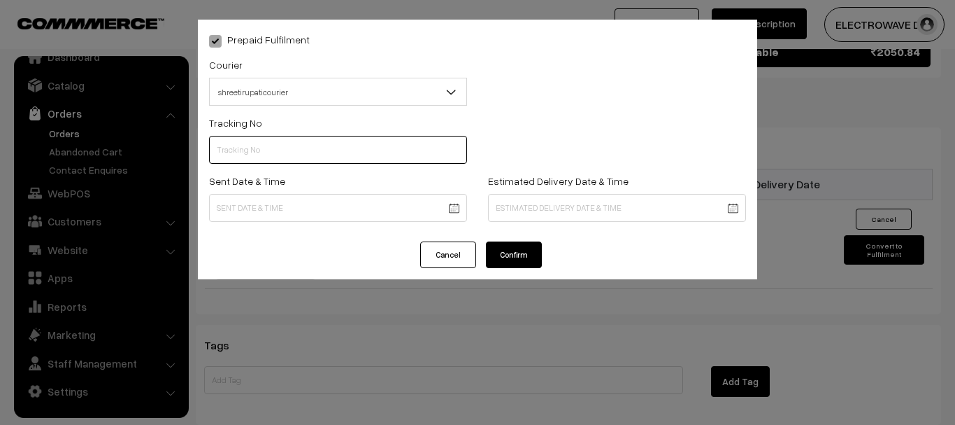
drag, startPoint x: 271, startPoint y: 140, endPoint x: 291, endPoint y: 164, distance: 30.8
click at [271, 140] on input "text" at bounding box center [338, 150] width 258 height 28
paste input "374800046273"
type input "374800046273"
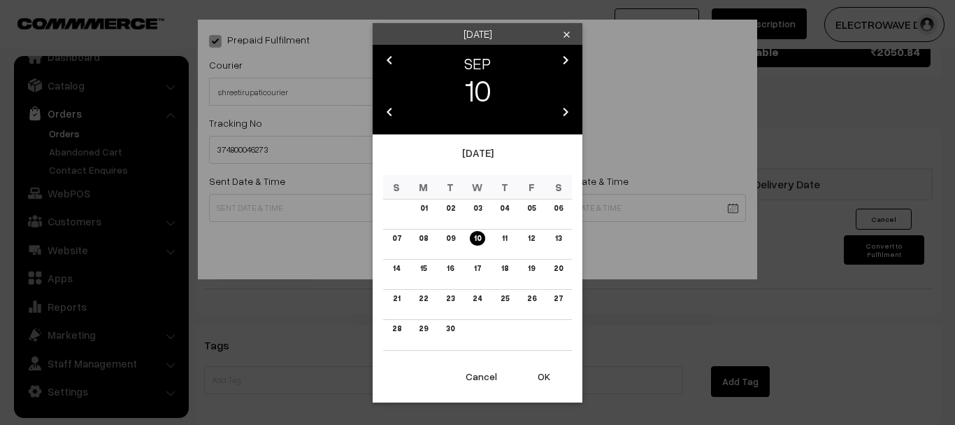
click at [544, 376] on button "OK" at bounding box center [544, 376] width 56 height 31
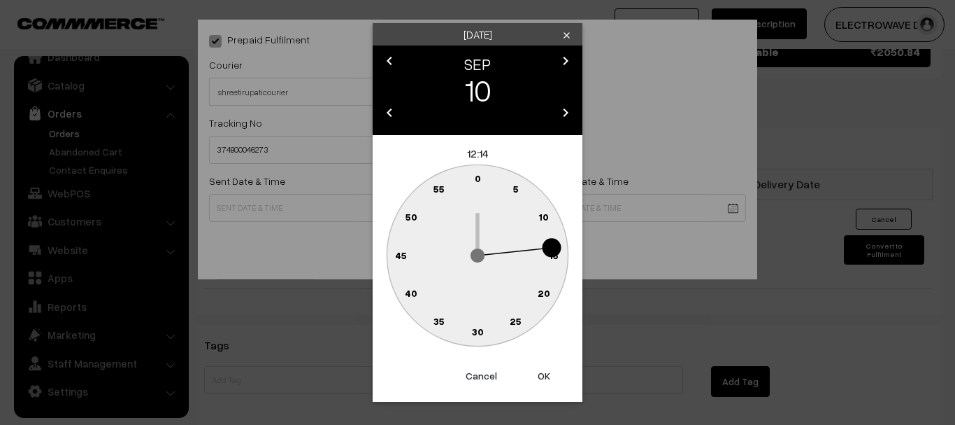
click at [544, 376] on button "OK" at bounding box center [544, 375] width 56 height 31
type input "10-09-2025 12:14"
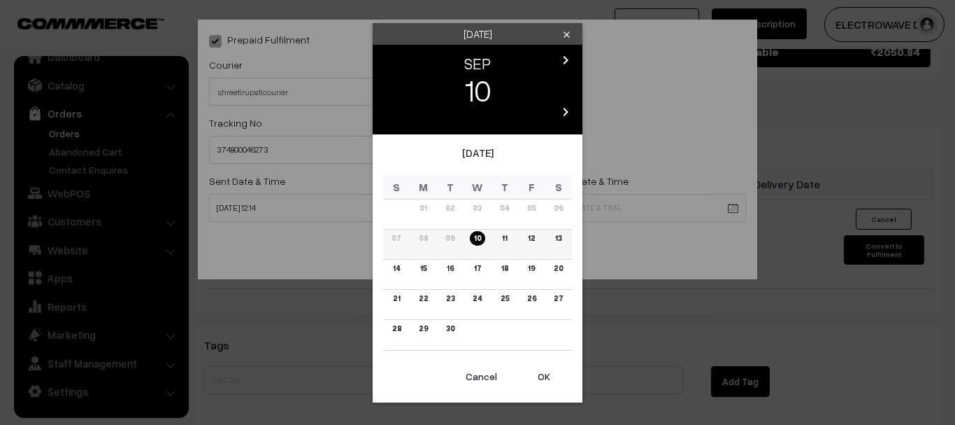
click at [563, 238] on link "13" at bounding box center [558, 238] width 15 height 15
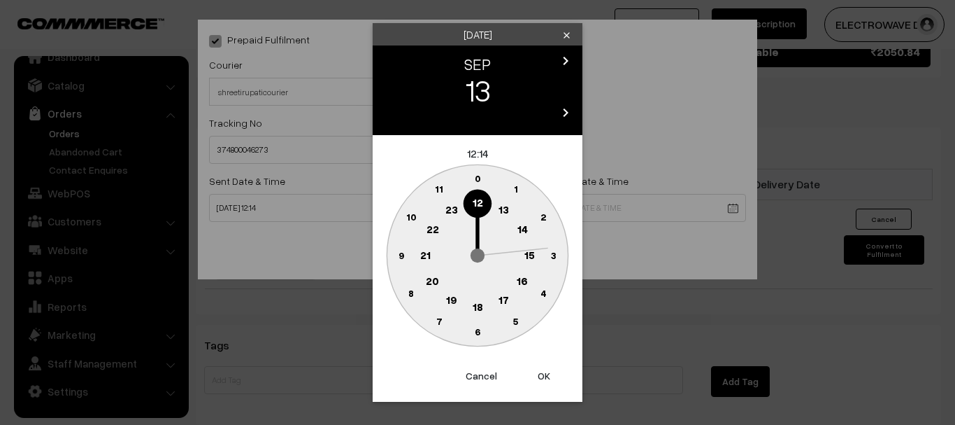
click at [550, 371] on button "OK" at bounding box center [544, 375] width 56 height 31
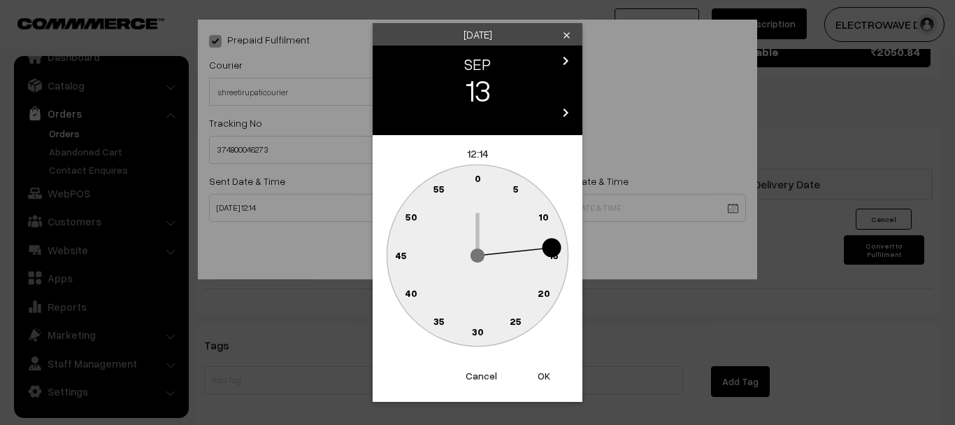
click at [549, 371] on button "OK" at bounding box center [544, 375] width 56 height 31
type input "13-09-2025 12:14"
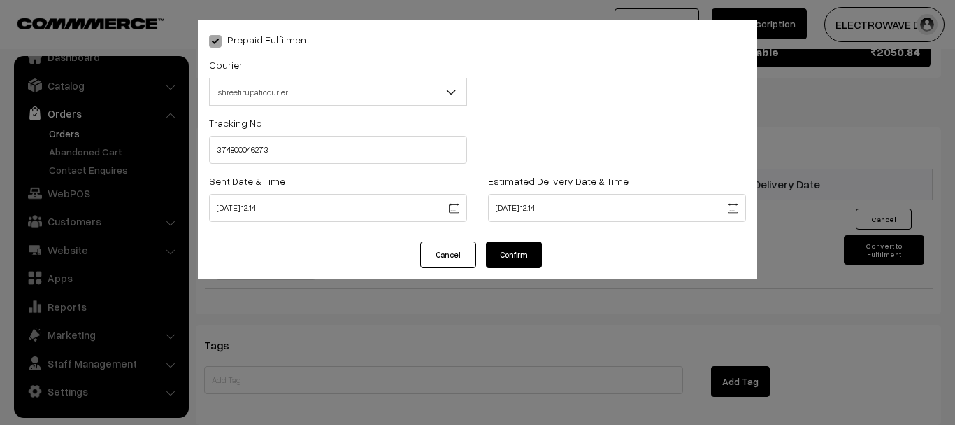
click at [526, 257] on button "Confirm" at bounding box center [514, 254] width 56 height 27
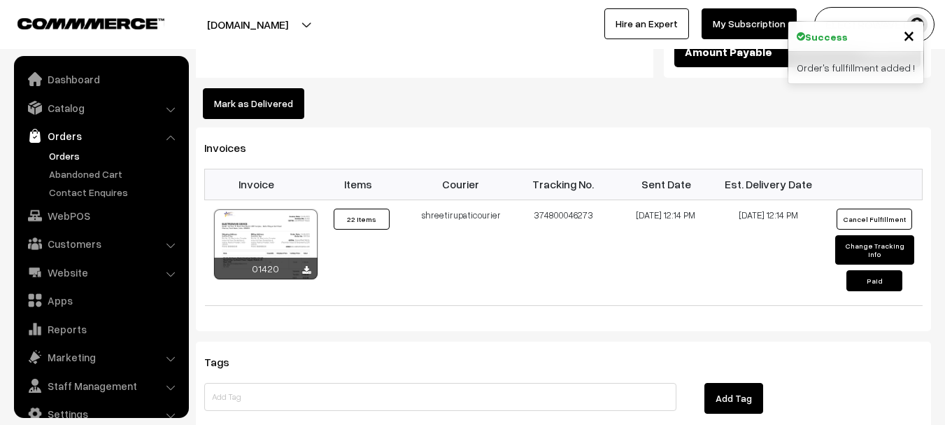
scroll to position [22, 0]
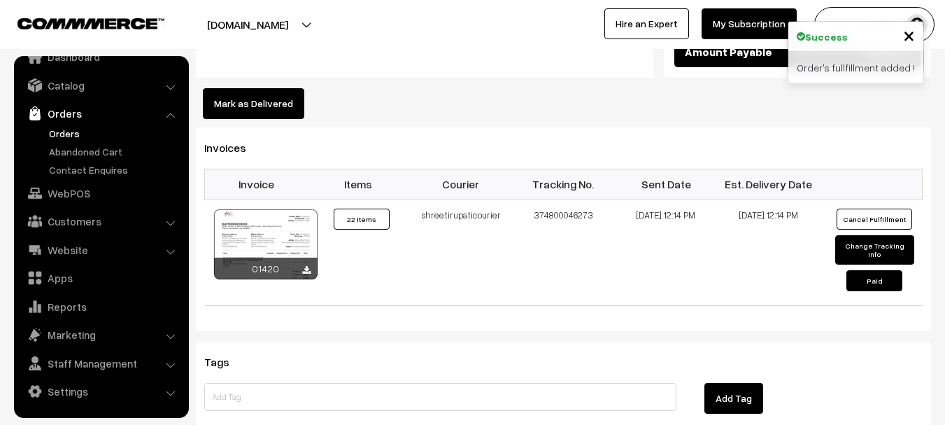
click at [80, 133] on link "Orders" at bounding box center [114, 133] width 138 height 15
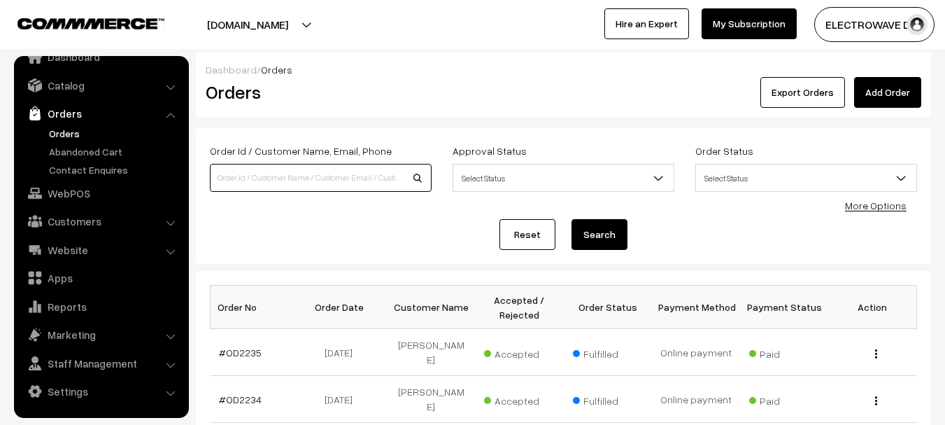
click at [349, 176] on input at bounding box center [321, 178] width 222 height 28
type input "9289876283"
click at [571, 219] on button "Search" at bounding box center [599, 234] width 56 height 31
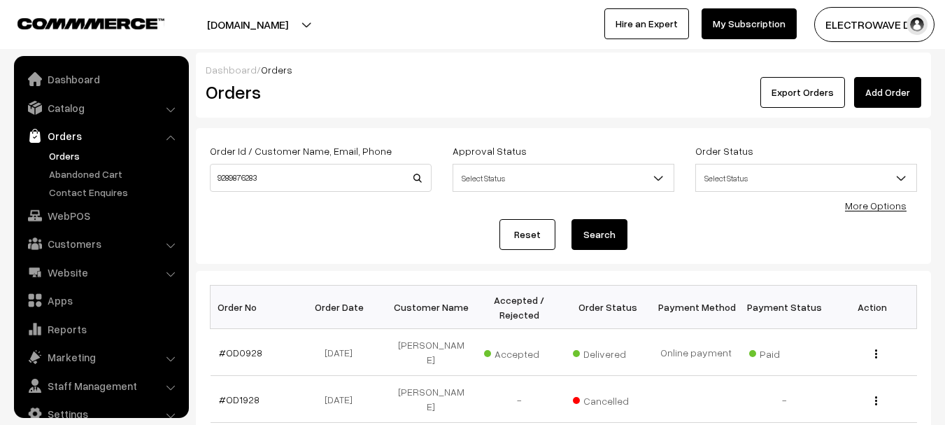
scroll to position [22, 0]
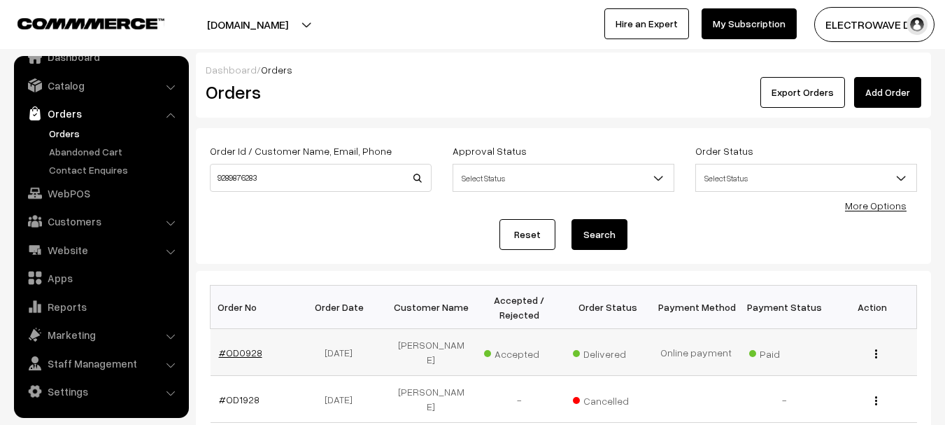
click at [253, 348] on link "#OD0928" at bounding box center [240, 352] width 43 height 12
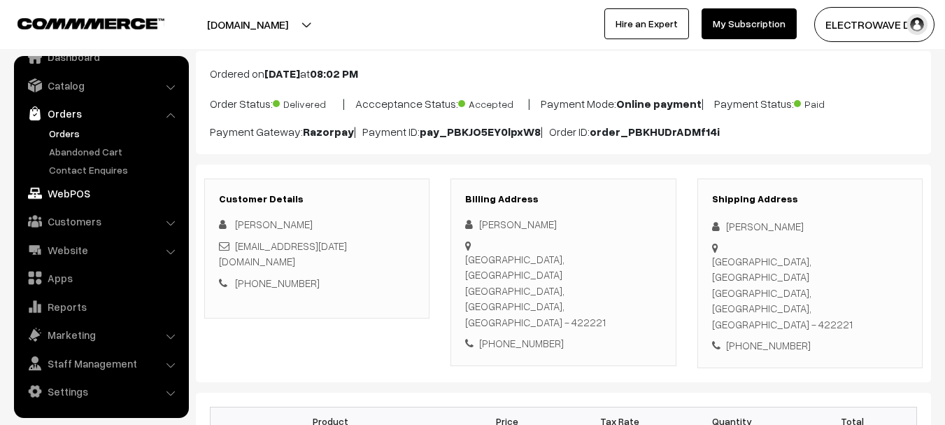
scroll to position [70, 0]
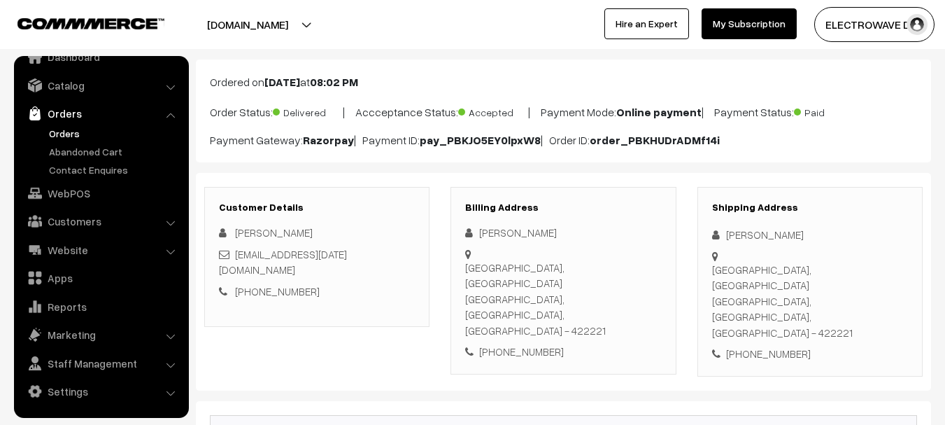
click at [71, 133] on link "Orders" at bounding box center [114, 133] width 138 height 15
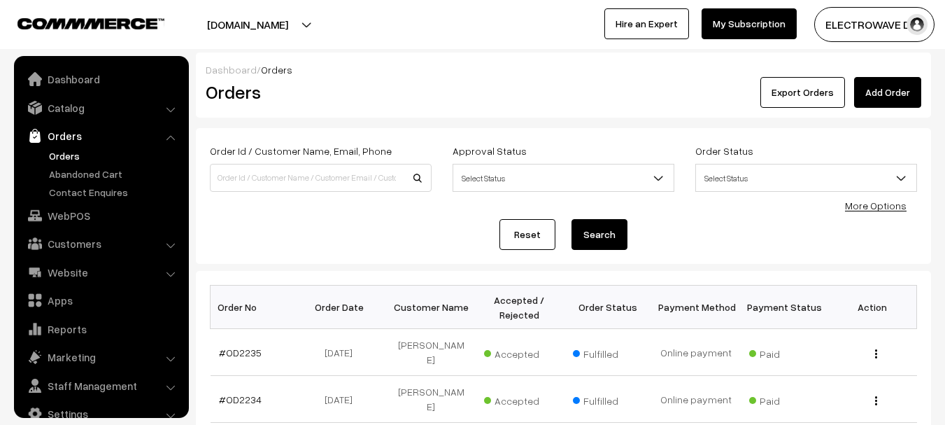
scroll to position [22, 0]
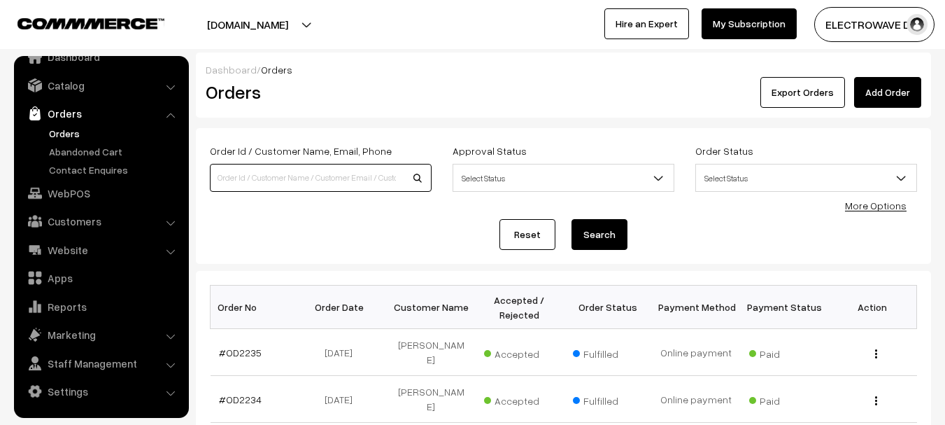
click at [293, 171] on input at bounding box center [321, 178] width 222 height 28
type input "9425282182"
drag, startPoint x: 559, startPoint y: 239, endPoint x: 593, endPoint y: 242, distance: 34.5
click at [569, 240] on div "Reset Search" at bounding box center [563, 234] width 707 height 31
click at [593, 242] on button "Search" at bounding box center [599, 234] width 56 height 31
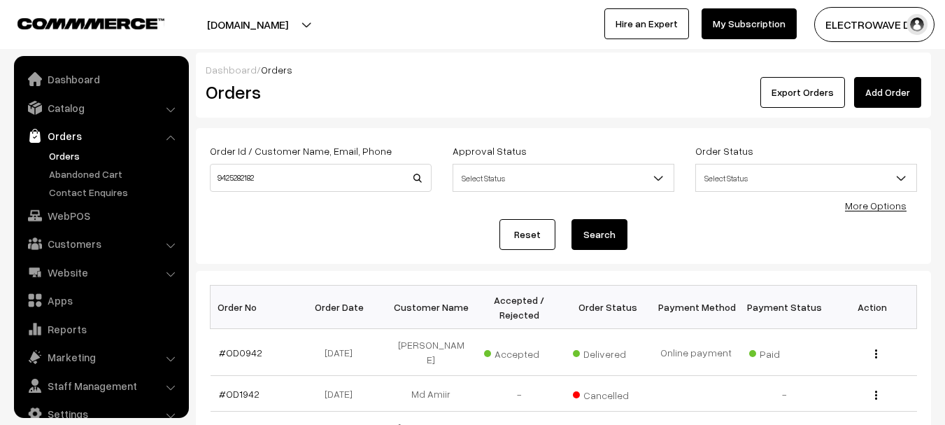
scroll to position [22, 0]
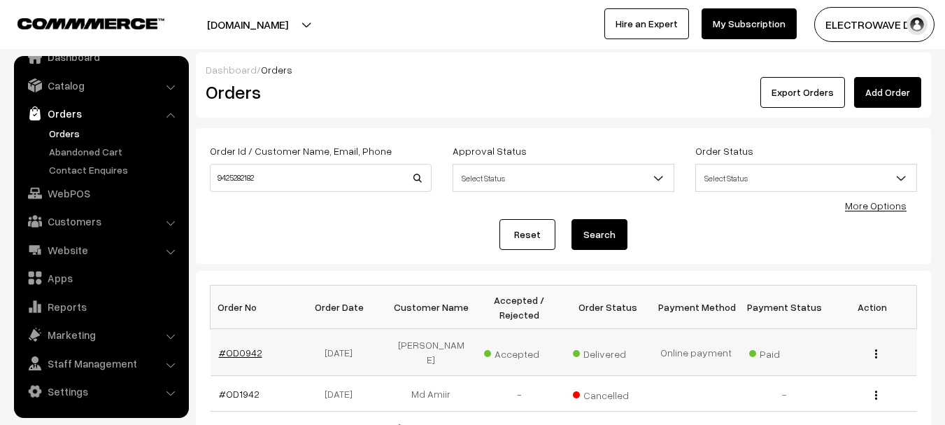
click at [245, 346] on link "#OD0942" at bounding box center [240, 352] width 43 height 12
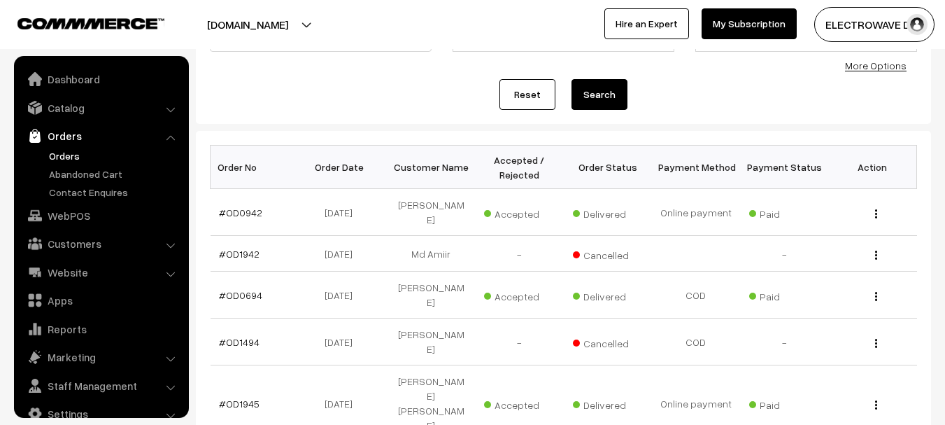
scroll to position [22, 0]
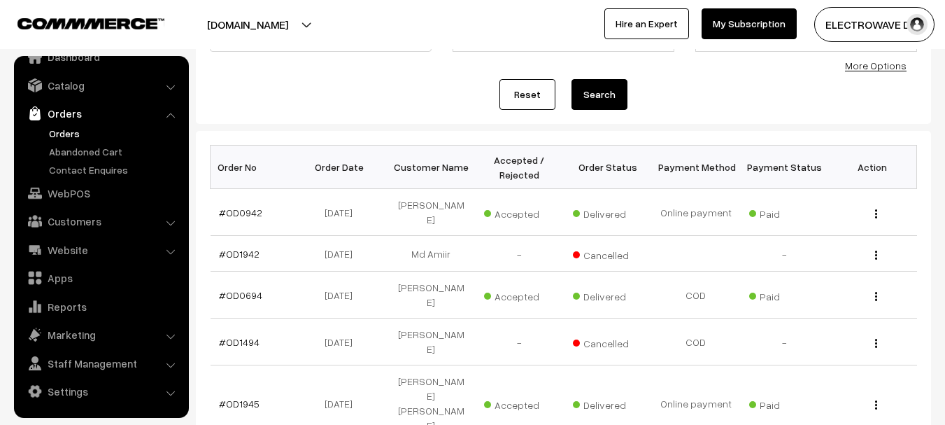
click at [74, 129] on link "Orders" at bounding box center [114, 133] width 138 height 15
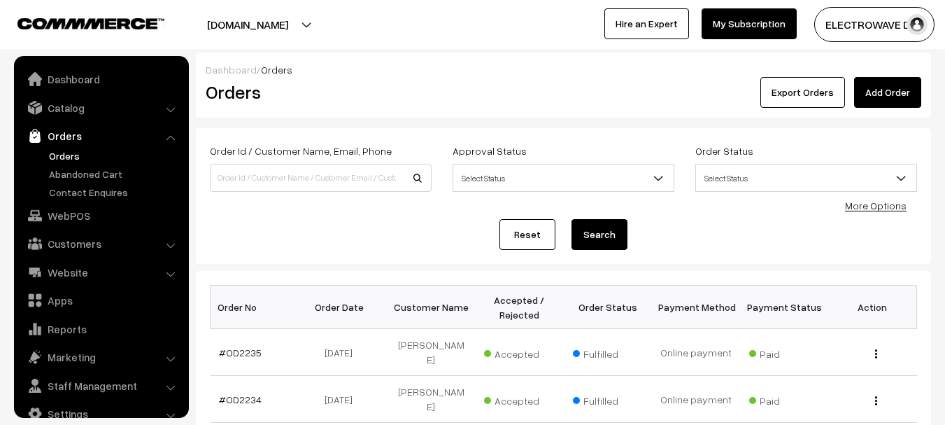
scroll to position [22, 0]
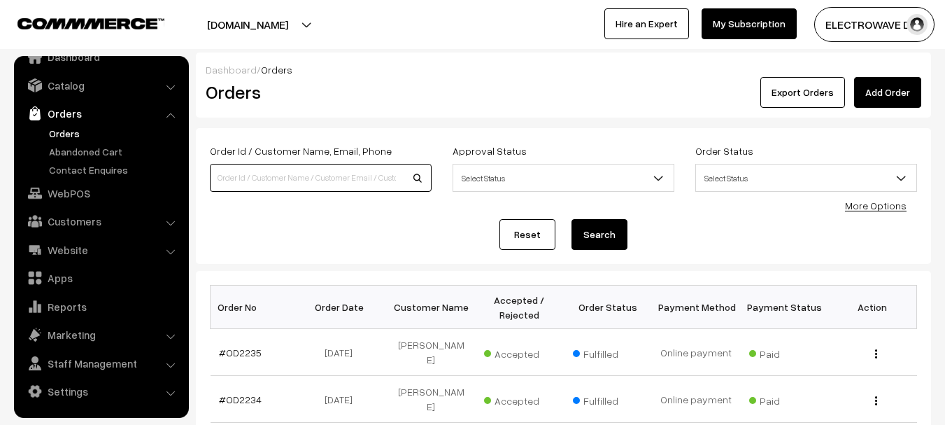
click at [293, 165] on input at bounding box center [321, 178] width 222 height 28
type input "1959"
click at [571, 219] on button "Search" at bounding box center [599, 234] width 56 height 31
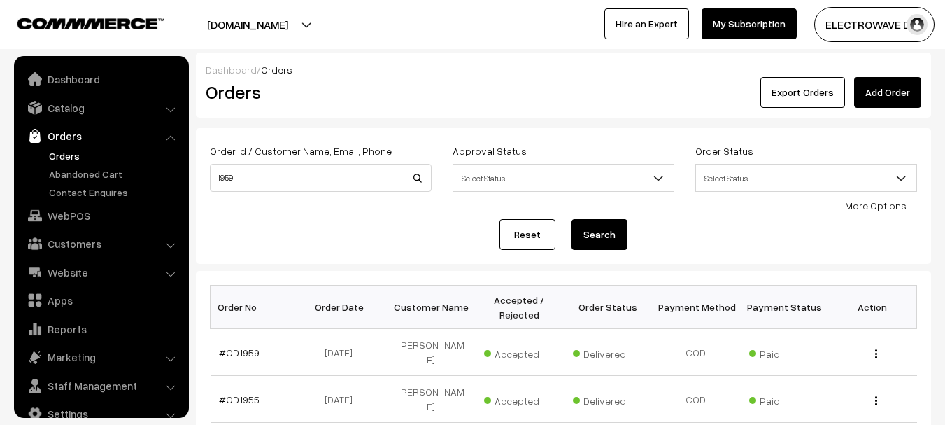
click at [236, 346] on link "#OD1959" at bounding box center [239, 352] width 41 height 12
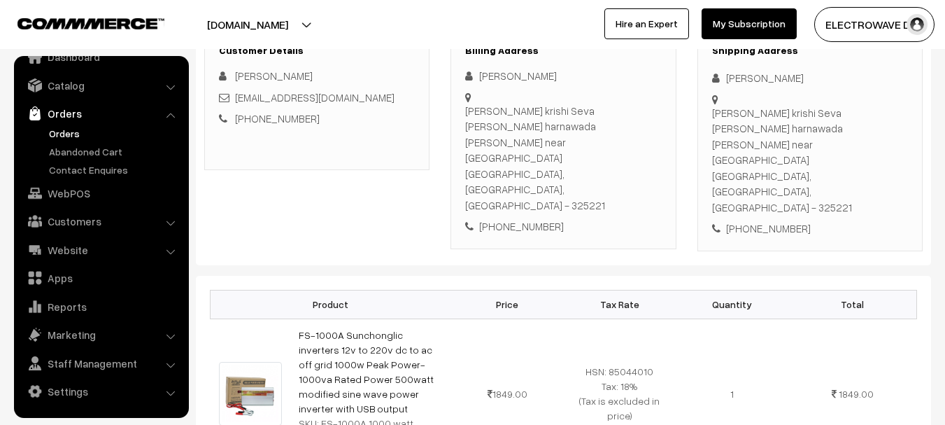
scroll to position [70, 0]
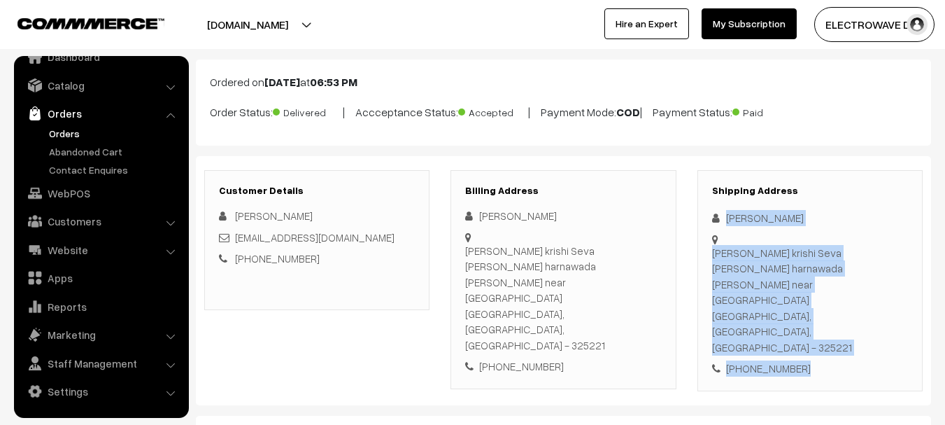
drag, startPoint x: 723, startPoint y: 212, endPoint x: 787, endPoint y: 294, distance: 103.7
click at [832, 334] on div "Customer Details [PERSON_NAME] [EMAIL_ADDRESS][DOMAIN_NAME] [PHONE_NUMBER] Bill…" at bounding box center [563, 280] width 735 height 249
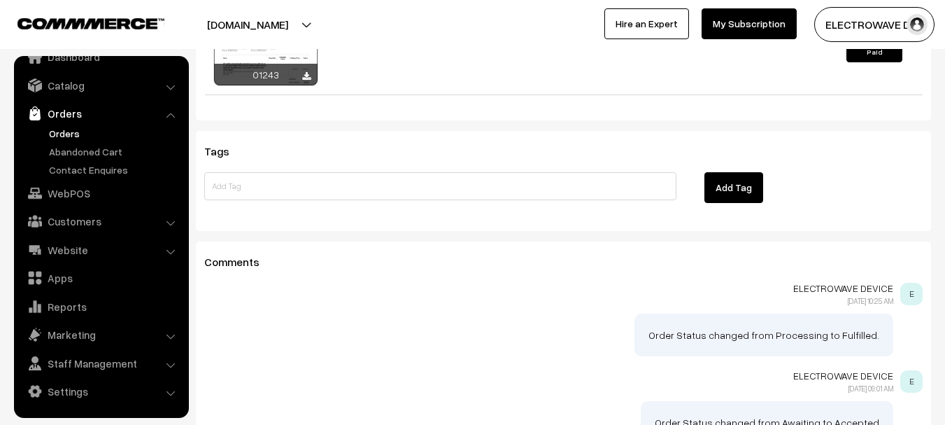
scroll to position [1048, 0]
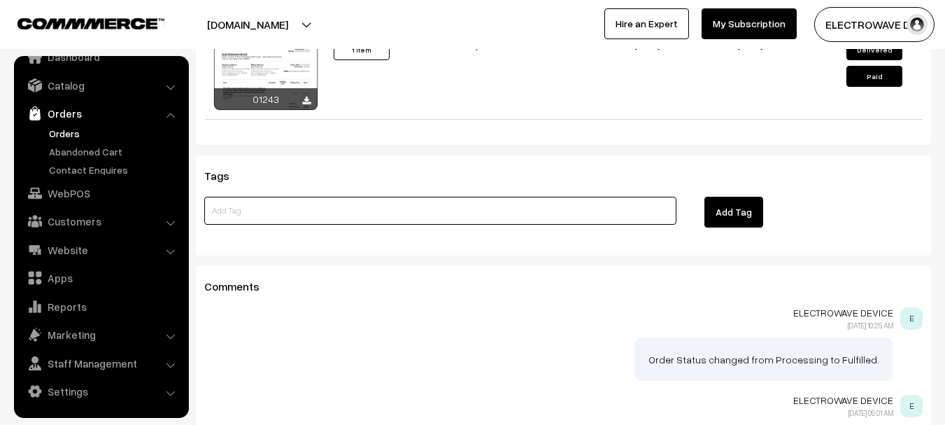
click at [349, 197] on input at bounding box center [440, 211] width 472 height 28
paste input "replacement signed by post office"
click at [299, 197] on input "replacement signed by post office" at bounding box center [440, 211] width 472 height 28
click at [313, 197] on input "replacement signed by post office" at bounding box center [440, 211] width 472 height 28
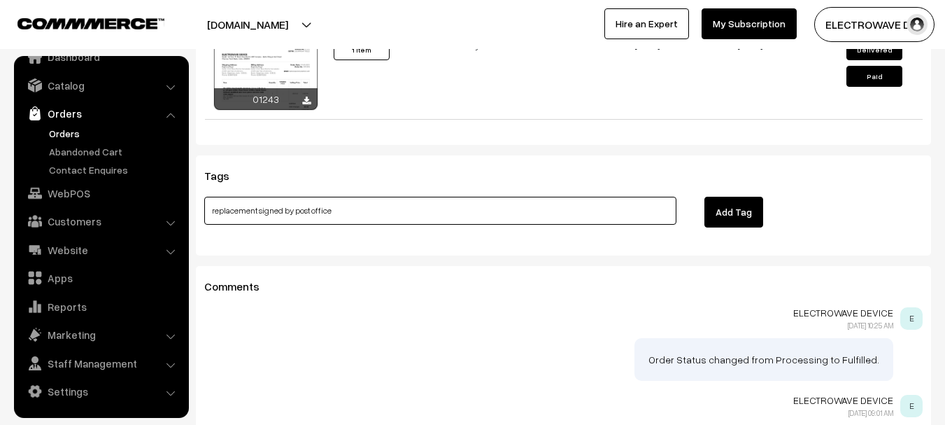
click at [313, 197] on input "replacement signed by post office" at bounding box center [440, 211] width 472 height 28
type input "replacement signed by post CT239143297IN"
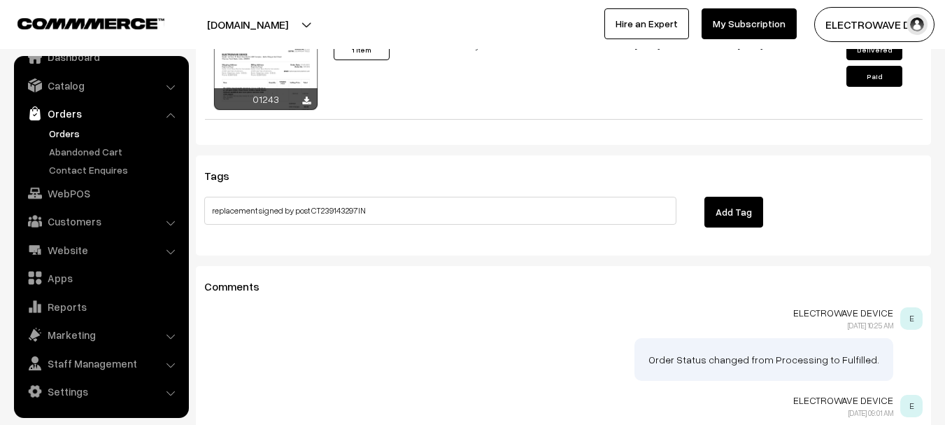
click at [741, 197] on button "Add Tag" at bounding box center [733, 212] width 59 height 31
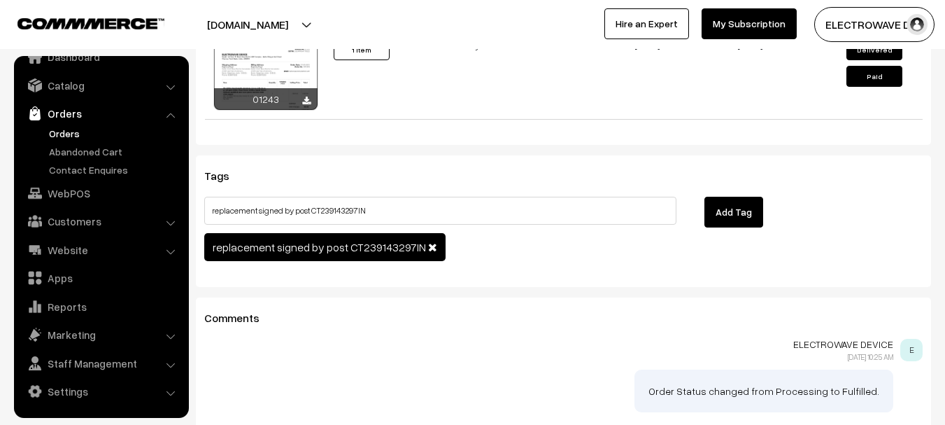
click at [71, 134] on link "Orders" at bounding box center [114, 133] width 138 height 15
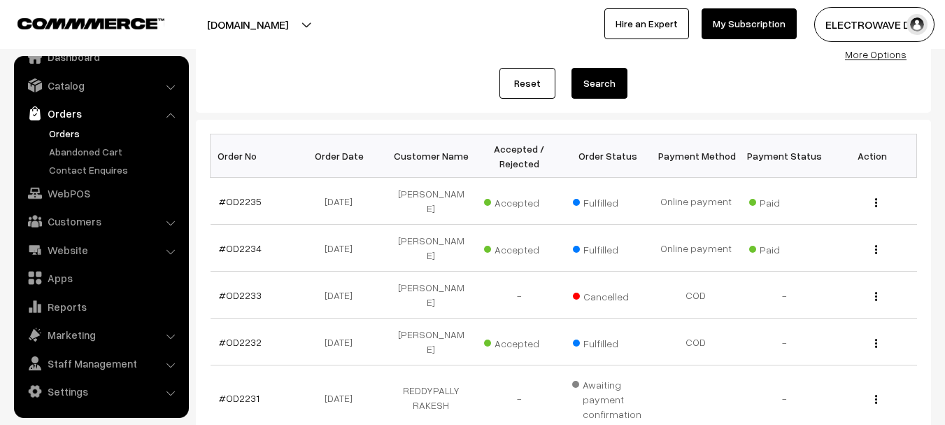
scroll to position [140, 0]
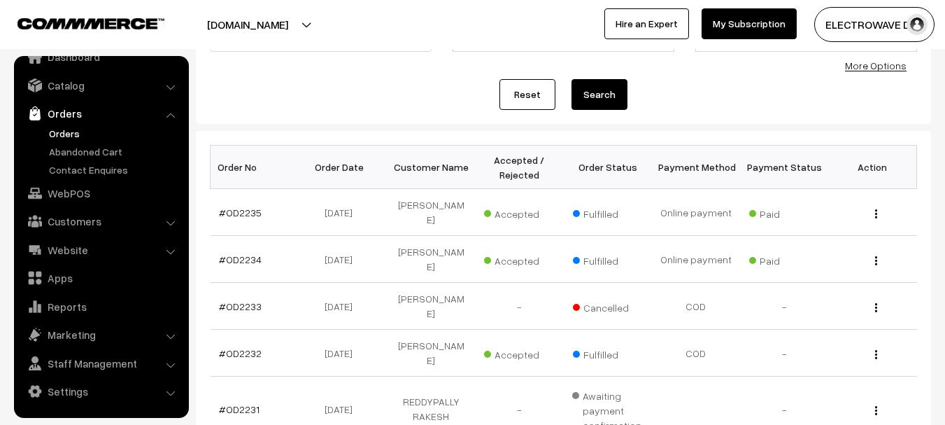
click at [70, 136] on link "Orders" at bounding box center [114, 133] width 138 height 15
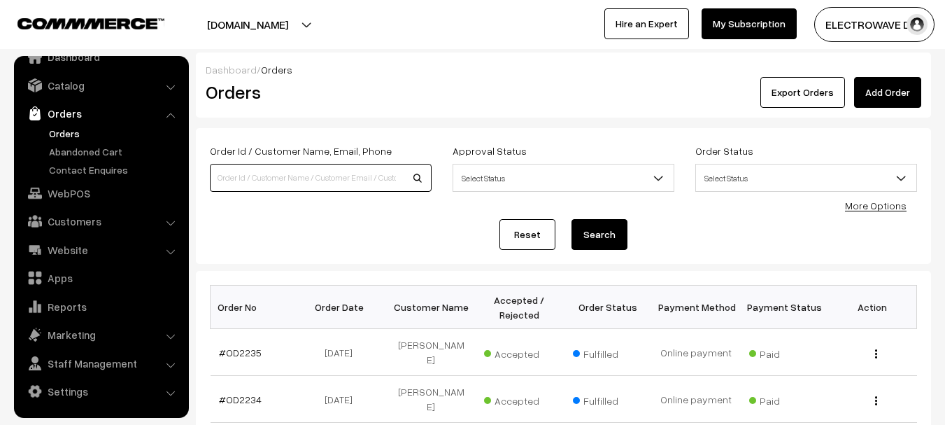
click at [304, 176] on input at bounding box center [321, 178] width 222 height 28
paste input "OD2111"
type input "OD2111"
click at [571, 219] on button "Search" at bounding box center [599, 234] width 56 height 31
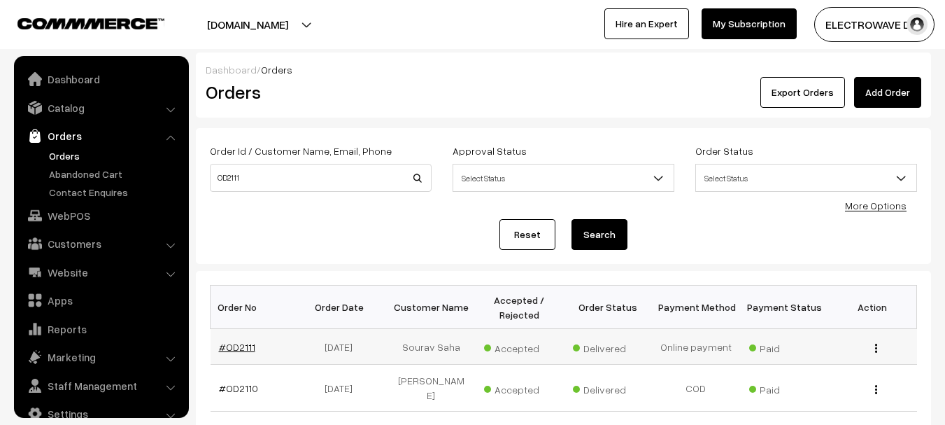
scroll to position [22, 0]
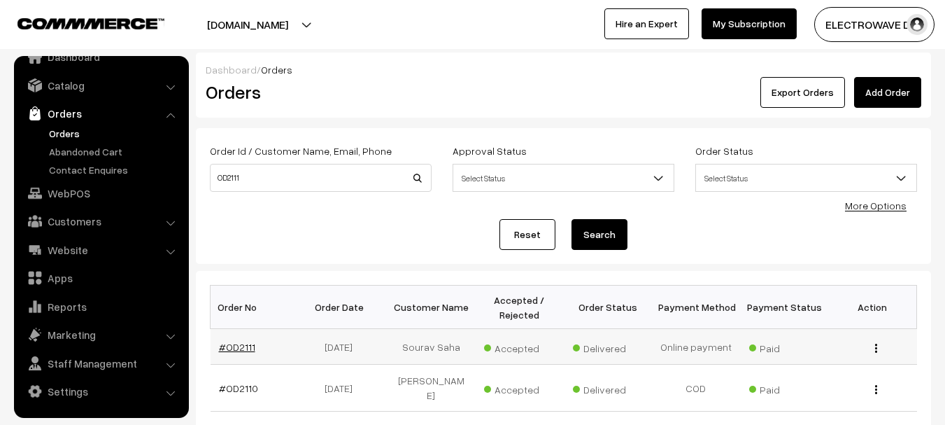
click at [248, 348] on link "#OD2111" at bounding box center [237, 347] width 36 height 12
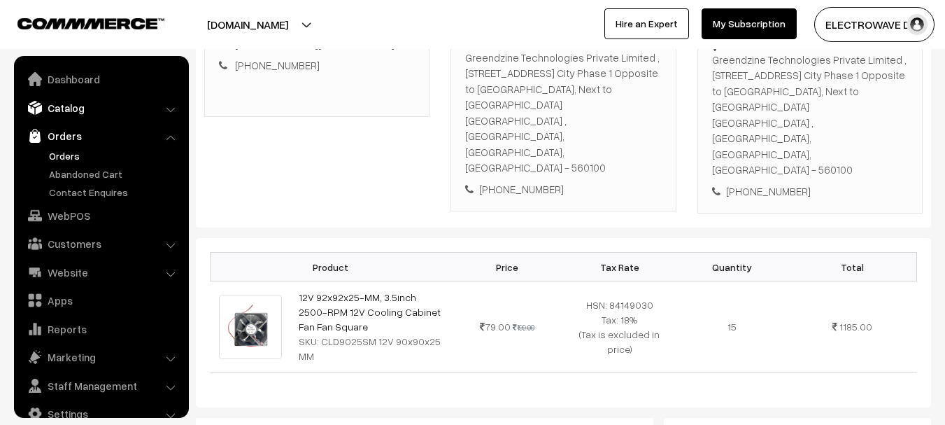
click at [94, 114] on link "Catalog" at bounding box center [100, 107] width 166 height 25
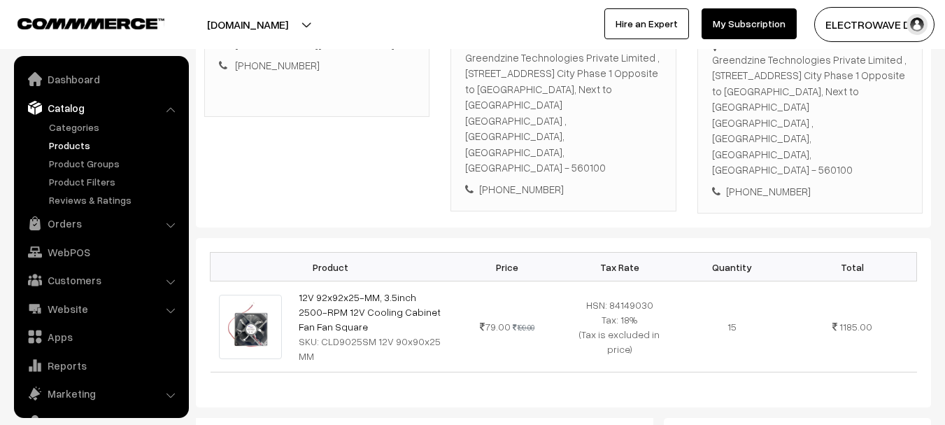
click at [72, 141] on link "Products" at bounding box center [114, 145] width 138 height 15
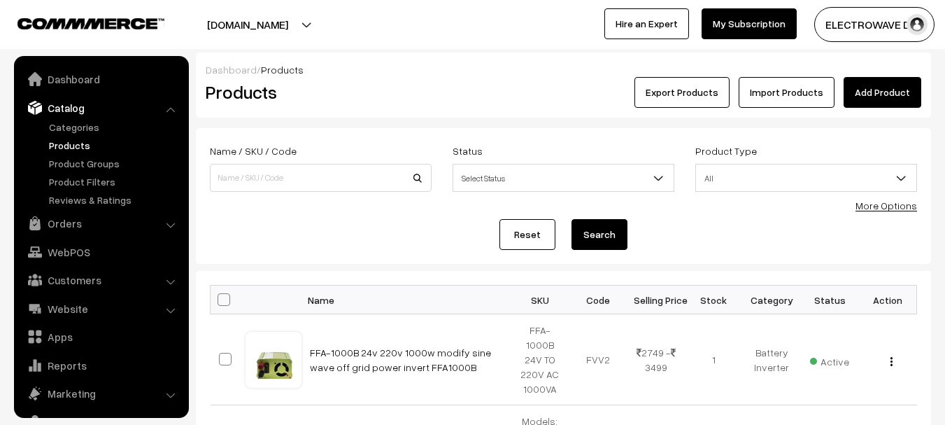
scroll to position [39, 0]
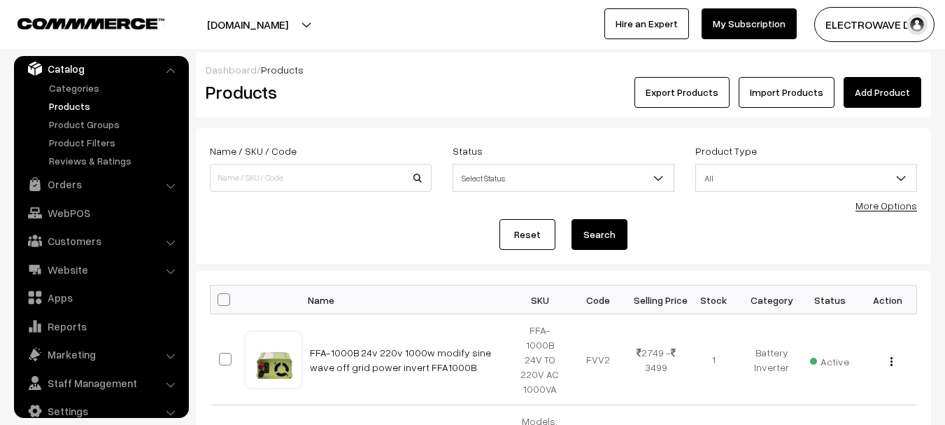
click at [335, 194] on div "Name / SKU / Code" at bounding box center [320, 171] width 243 height 58
click at [346, 178] on input at bounding box center [321, 178] width 222 height 28
type input "9225"
click at [571, 219] on button "Search" at bounding box center [599, 234] width 56 height 31
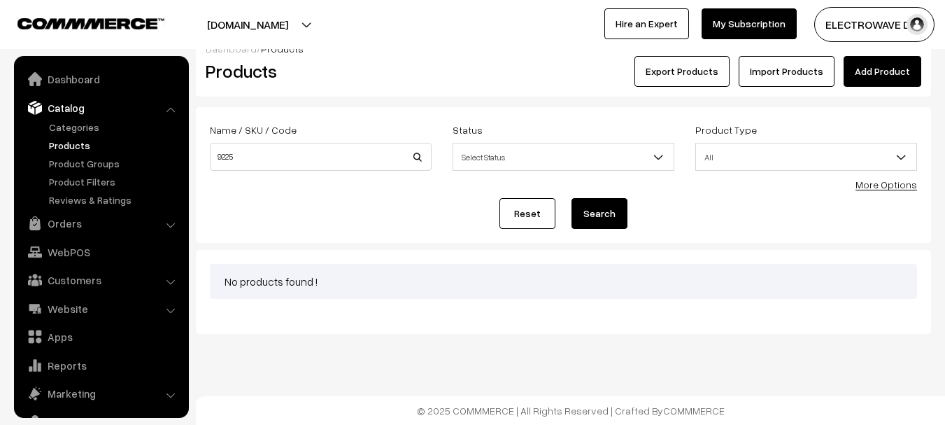
scroll to position [39, 0]
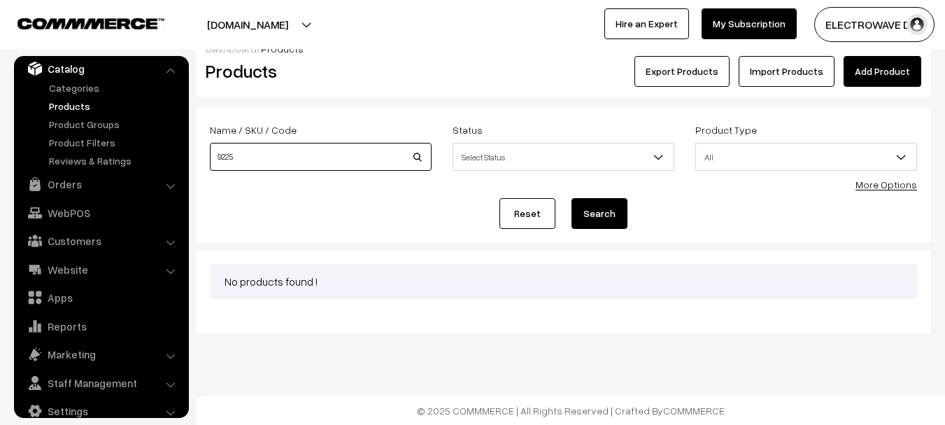
drag, startPoint x: 313, startPoint y: 155, endPoint x: 191, endPoint y: 157, distance: 122.4
click at [191, 157] on div "Dashboard / Products Products Export Products Import Products Add Product Name …" at bounding box center [472, 182] width 945 height 302
click at [77, 103] on link "Products" at bounding box center [114, 106] width 138 height 15
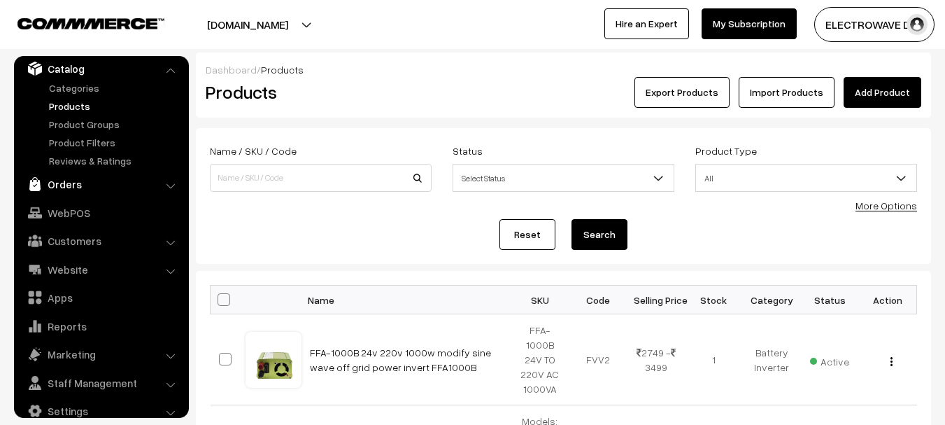
click at [73, 189] on link "Orders" at bounding box center [100, 183] width 166 height 25
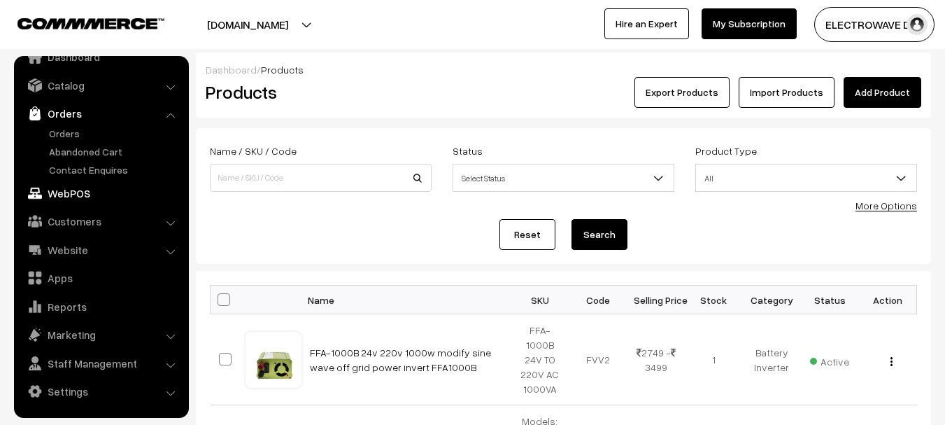
scroll to position [22, 0]
click at [76, 132] on link "Orders" at bounding box center [114, 133] width 138 height 15
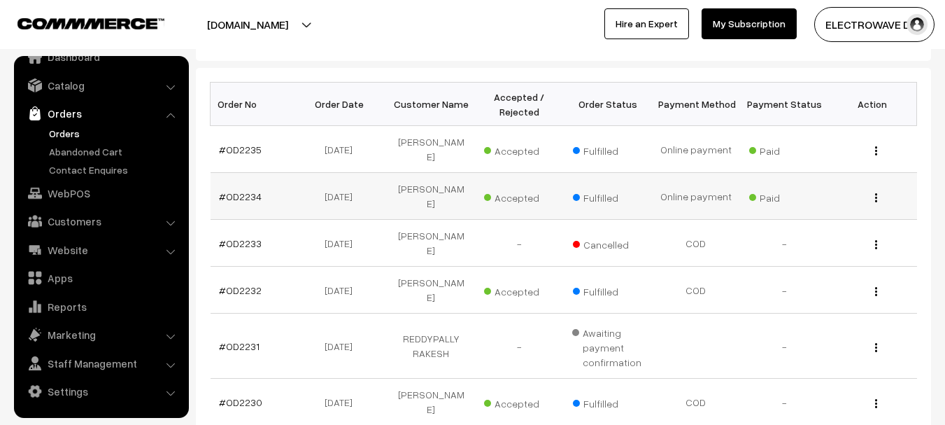
scroll to position [210, 0]
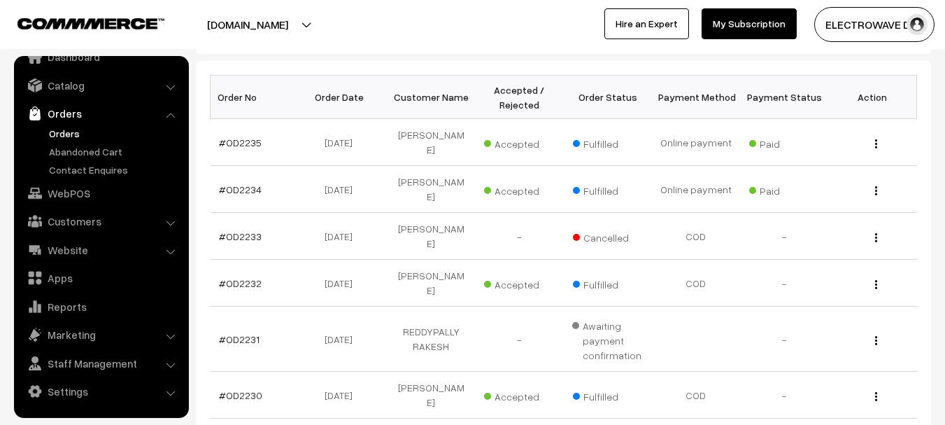
click at [284, 25] on button "[DOMAIN_NAME]" at bounding box center [247, 24] width 179 height 35
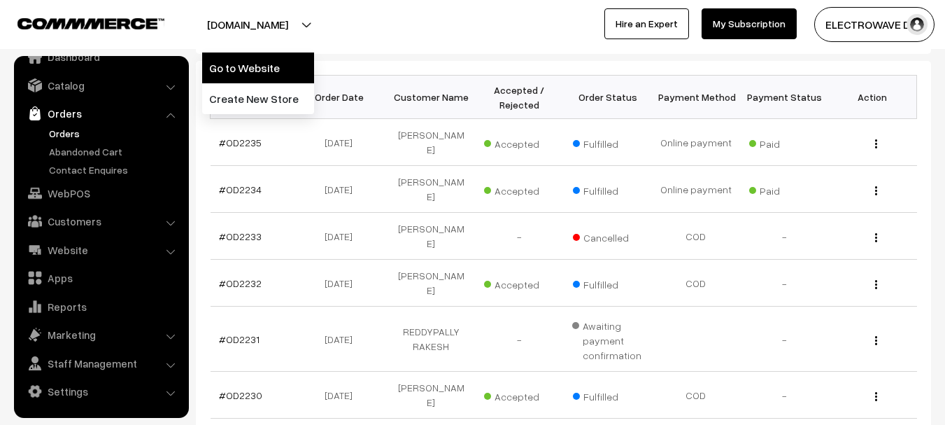
click at [269, 71] on link "Go to Website" at bounding box center [258, 67] width 112 height 31
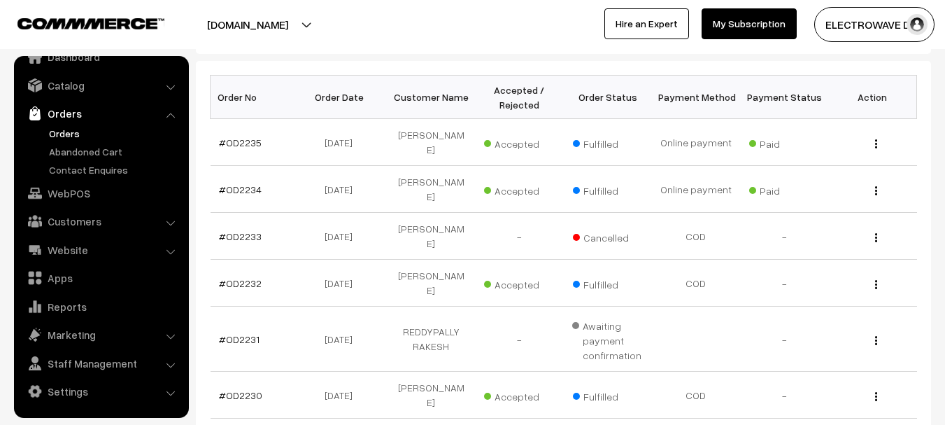
click at [257, 24] on button "[DOMAIN_NAME]" at bounding box center [247, 24] width 179 height 35
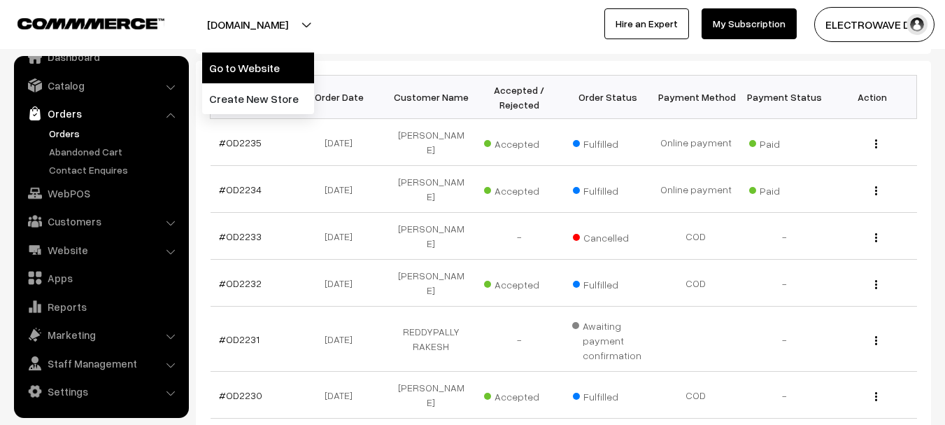
click at [253, 54] on link "Go to Website" at bounding box center [258, 67] width 112 height 31
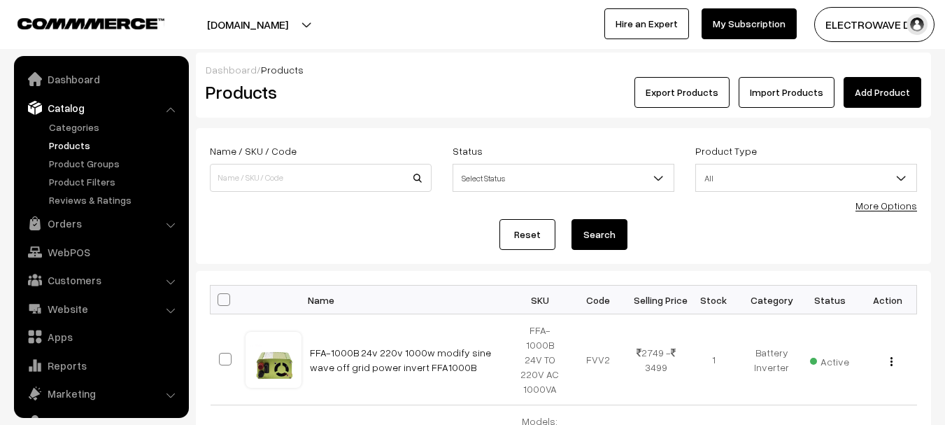
scroll to position [39, 0]
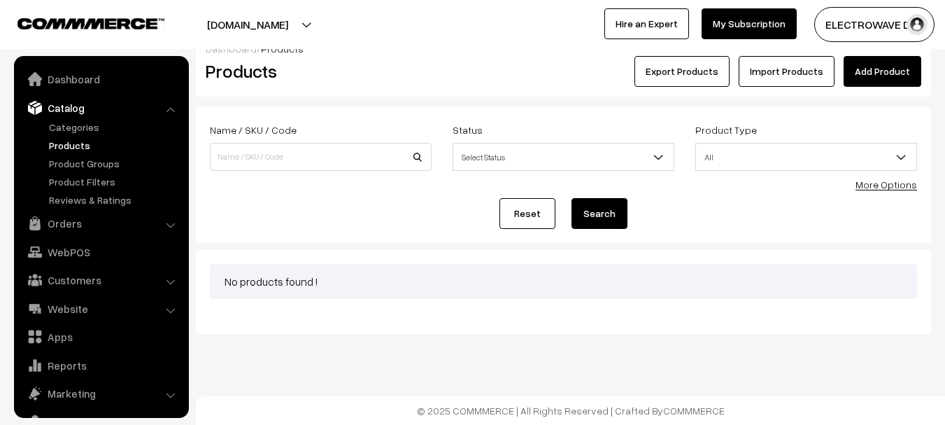
scroll to position [39, 0]
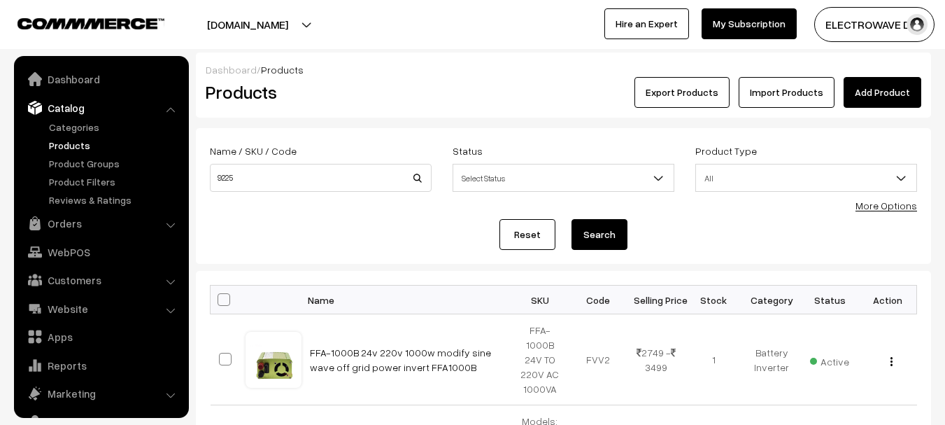
scroll to position [39, 0]
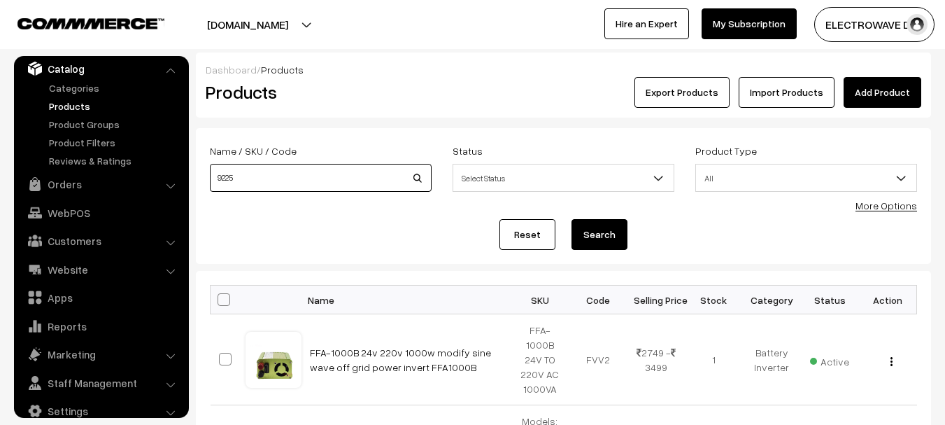
click at [265, 179] on input "9225" at bounding box center [321, 178] width 222 height 28
paste input "od211"
type input "od211"
click at [571, 219] on button "Search" at bounding box center [599, 234] width 56 height 31
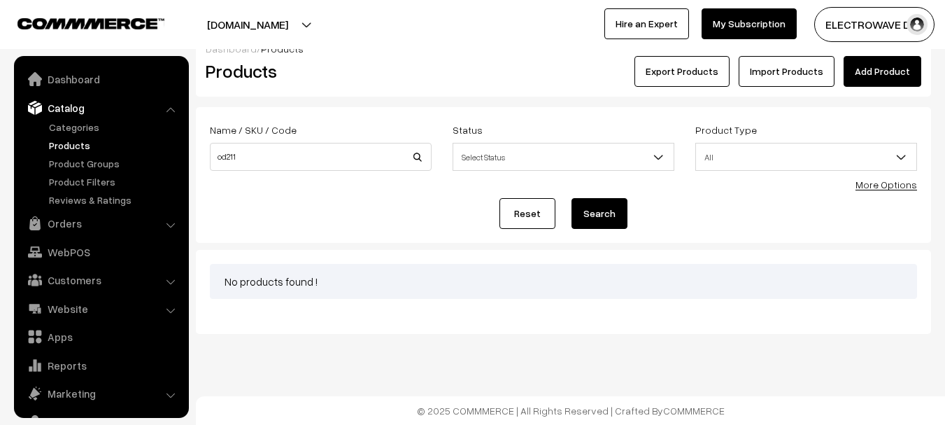
scroll to position [39, 0]
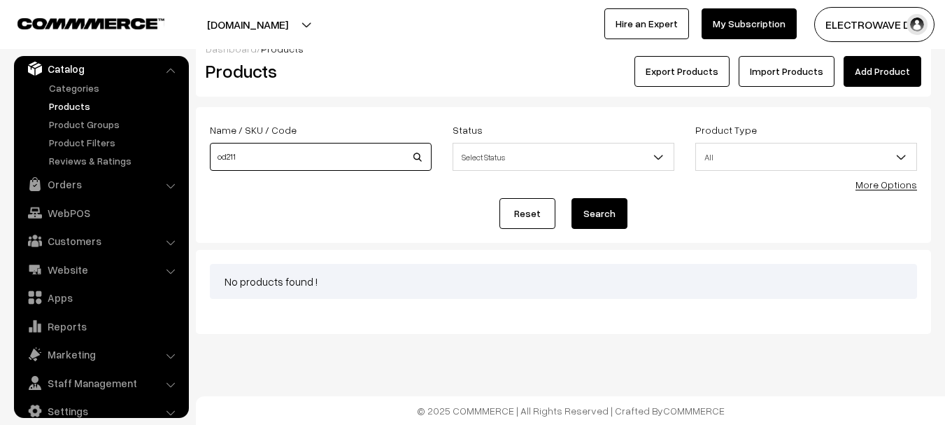
click at [315, 153] on input "od211" at bounding box center [321, 157] width 222 height 28
paste input "OD21"
type input "OD2111"
click at [571, 198] on button "Search" at bounding box center [599, 213] width 56 height 31
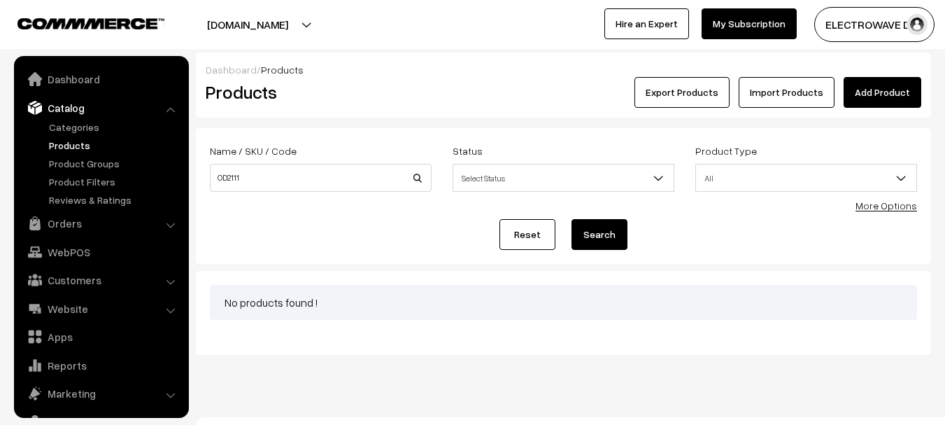
scroll to position [39, 0]
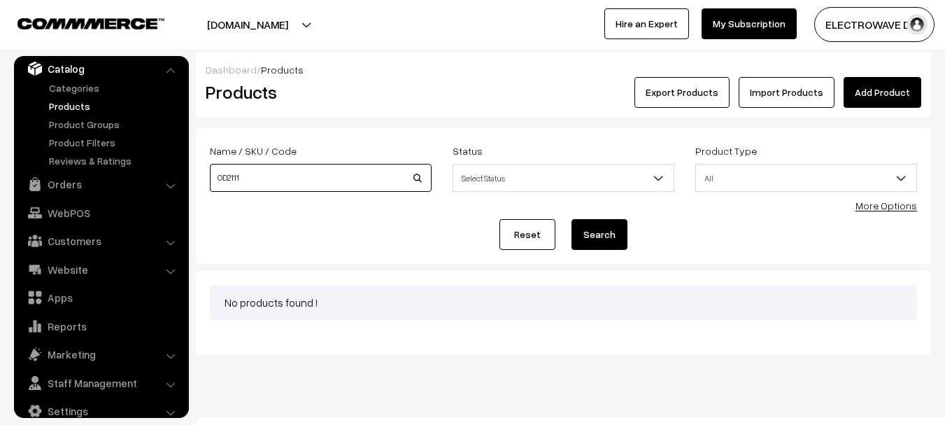
click at [318, 176] on input "OD2111" at bounding box center [321, 178] width 222 height 28
click at [571, 219] on button "Search" at bounding box center [599, 234] width 56 height 31
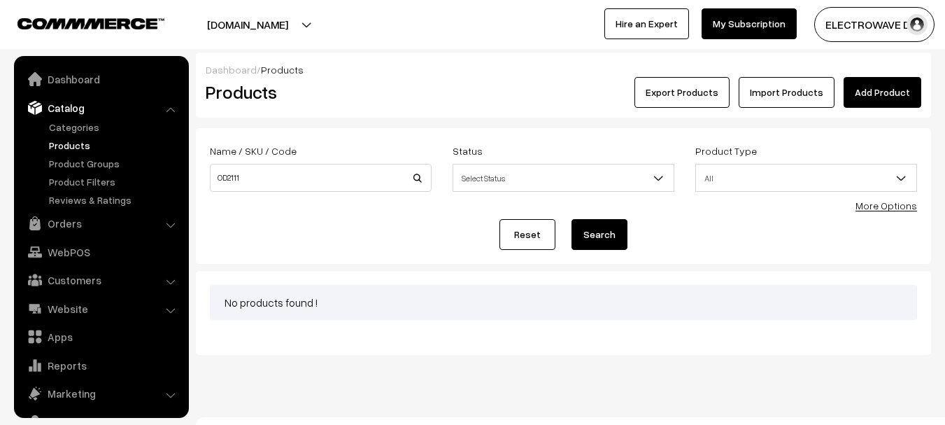
scroll to position [39, 0]
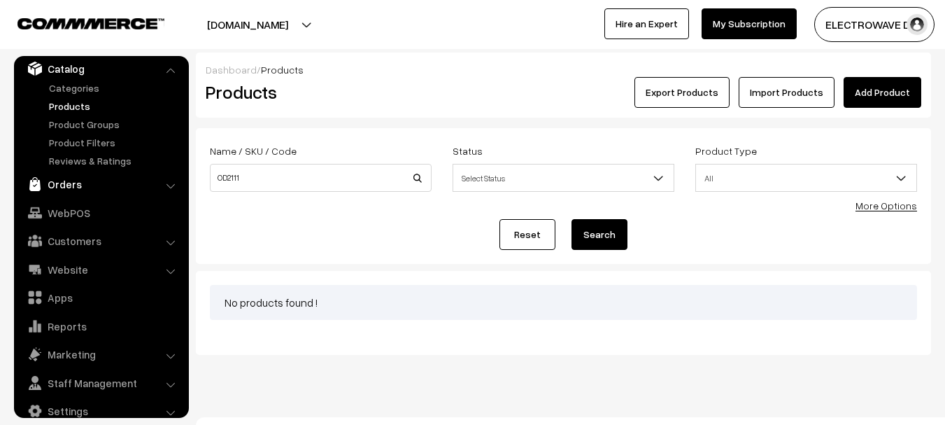
click at [70, 180] on link "Orders" at bounding box center [100, 183] width 166 height 25
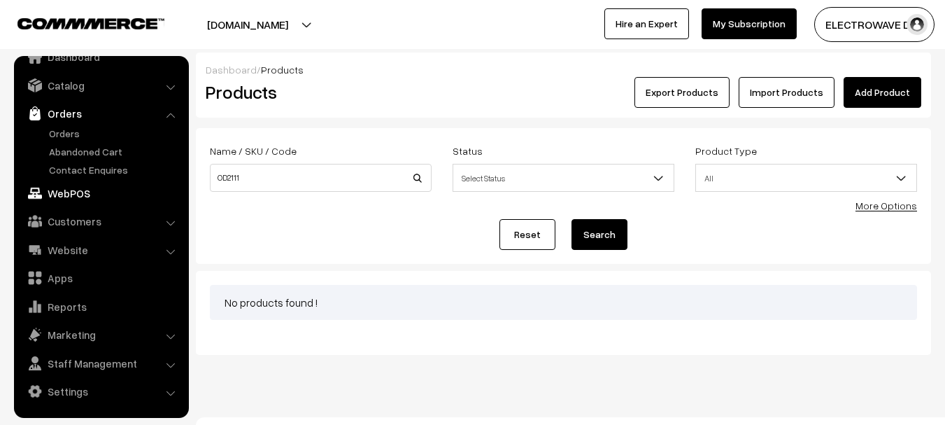
scroll to position [22, 0]
click at [73, 126] on link "Orders" at bounding box center [114, 133] width 138 height 15
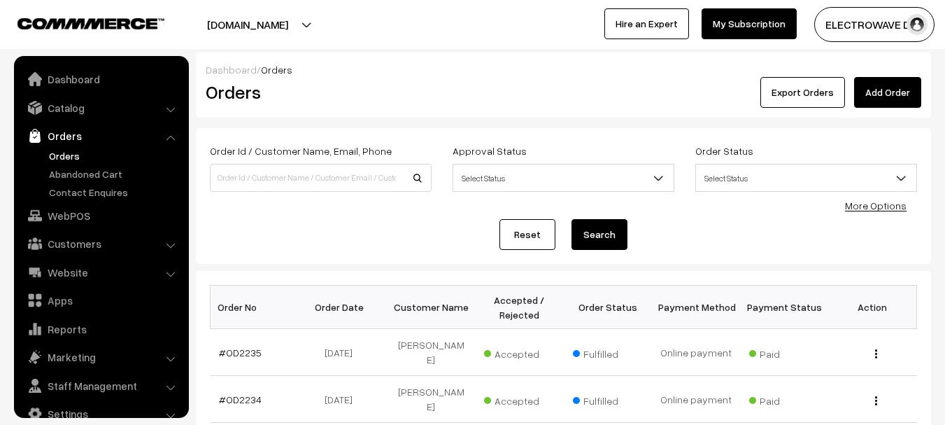
click at [269, 194] on div "Order Id / Customer Name, Email, Phone" at bounding box center [320, 171] width 243 height 58
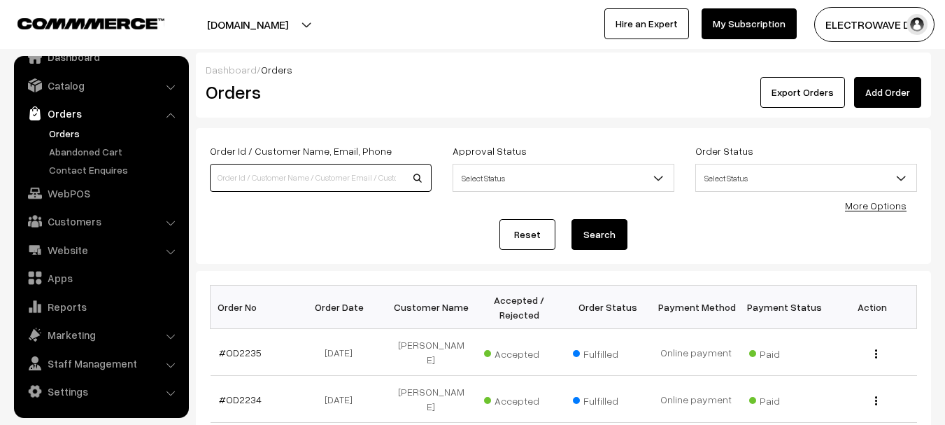
drag, startPoint x: 276, startPoint y: 181, endPoint x: 272, endPoint y: 171, distance: 11.3
click at [276, 176] on input at bounding box center [321, 178] width 222 height 28
paste input "OD2111"
type input "OD2111"
click at [571, 219] on button "Search" at bounding box center [599, 234] width 56 height 31
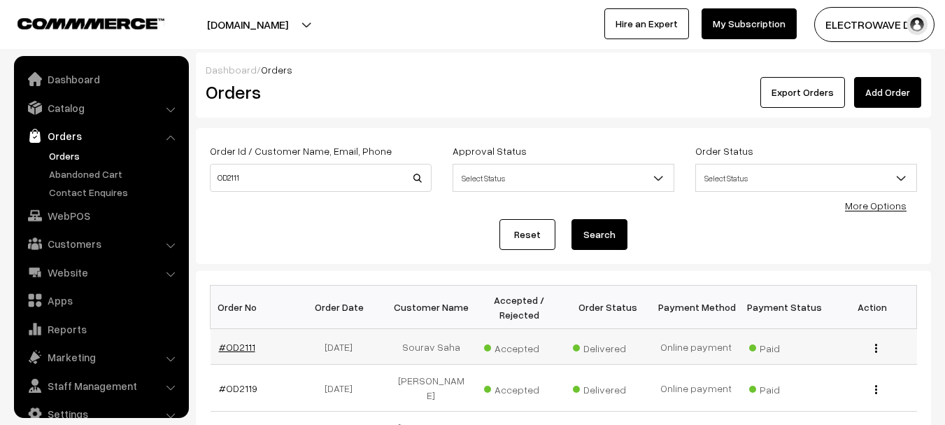
scroll to position [22, 0]
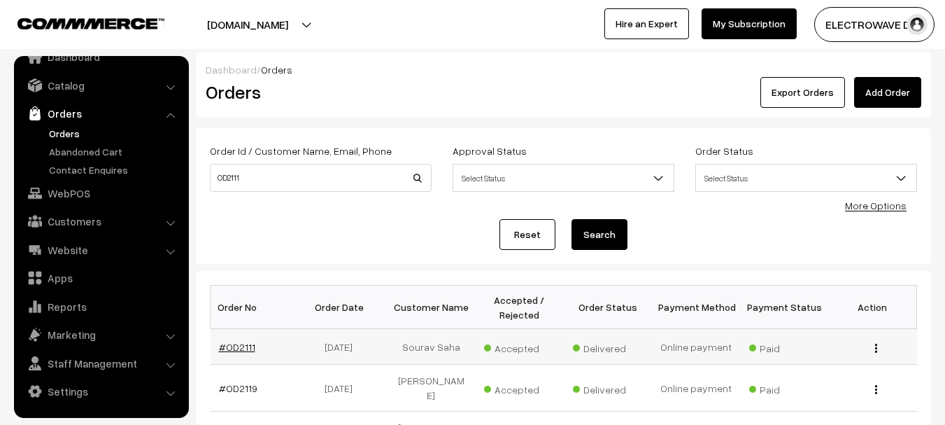
click at [239, 346] on link "#OD2111" at bounding box center [237, 347] width 36 height 12
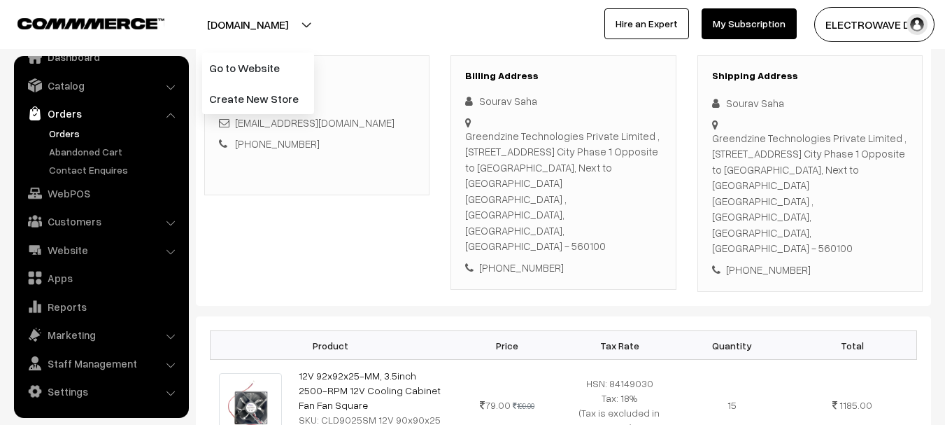
scroll to position [70, 0]
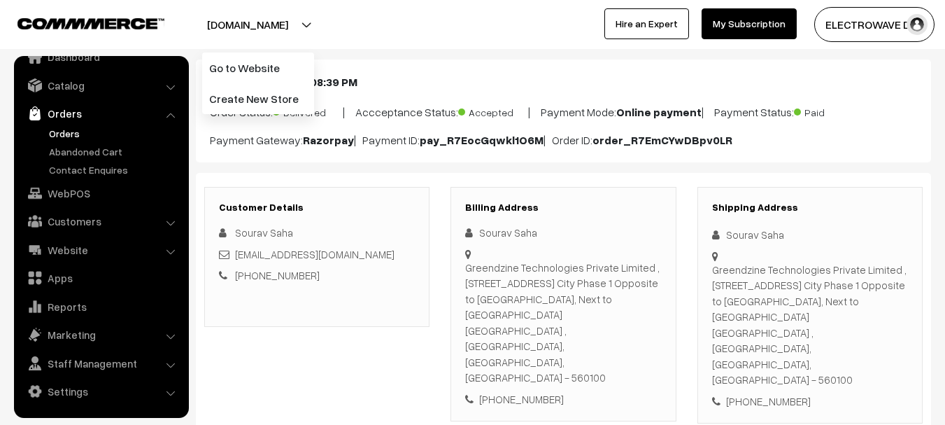
click at [295, 20] on button "[DOMAIN_NAME]" at bounding box center [247, 24] width 179 height 35
click at [289, 31] on button "[DOMAIN_NAME]" at bounding box center [247, 24] width 179 height 35
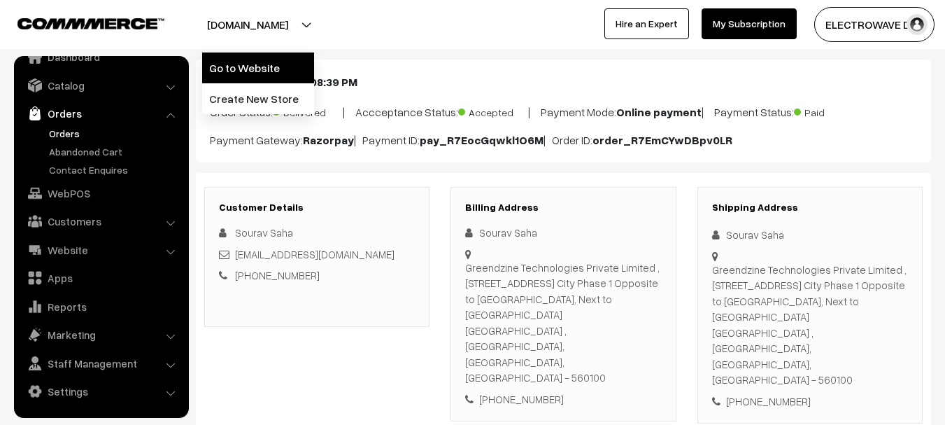
click at [280, 58] on link "Go to Website" at bounding box center [258, 67] width 112 height 31
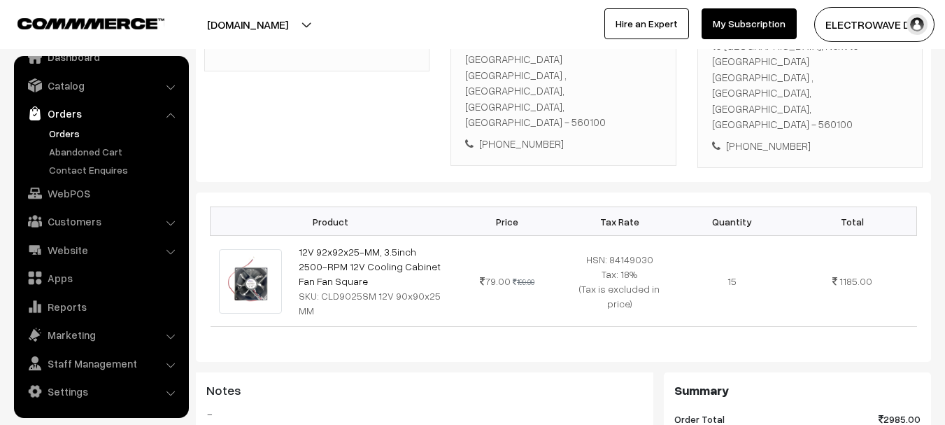
scroll to position [350, 0]
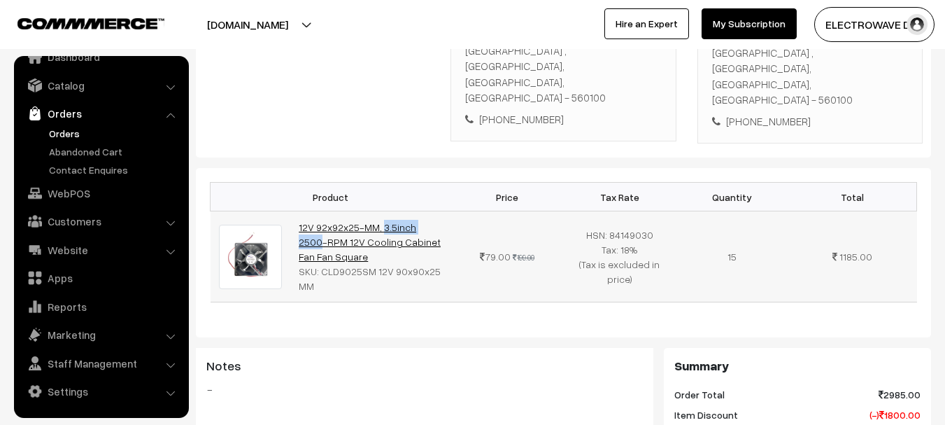
copy link "12V 92x92x25"
drag, startPoint x: 296, startPoint y: 194, endPoint x: 357, endPoint y: 195, distance: 61.6
click at [357, 211] on td "12V 92x92x25-MM, 3.5inch 2500-RPM 12V Cooling Cabinet Fan Fan Square SKU: CLD90…" at bounding box center [370, 256] width 161 height 91
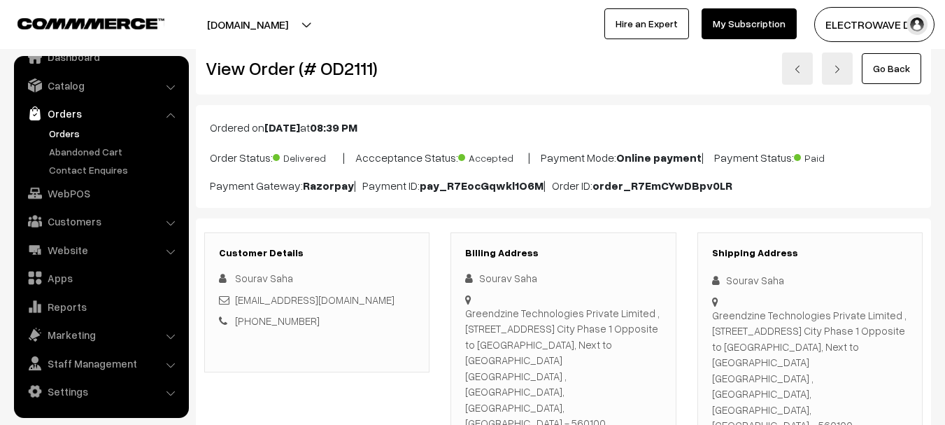
scroll to position [0, 0]
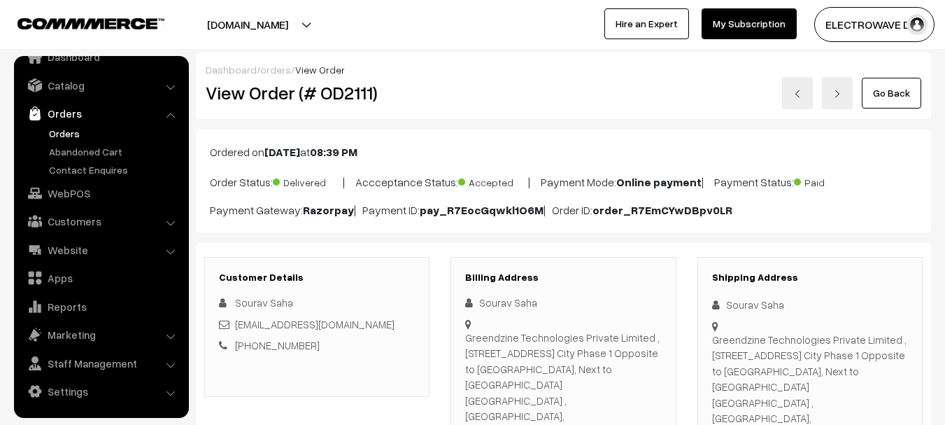
click at [67, 131] on link "Orders" at bounding box center [114, 133] width 138 height 15
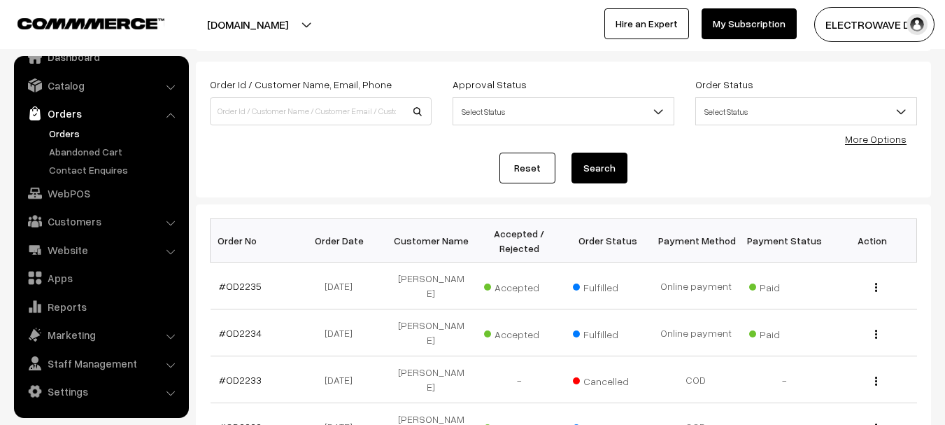
scroll to position [140, 0]
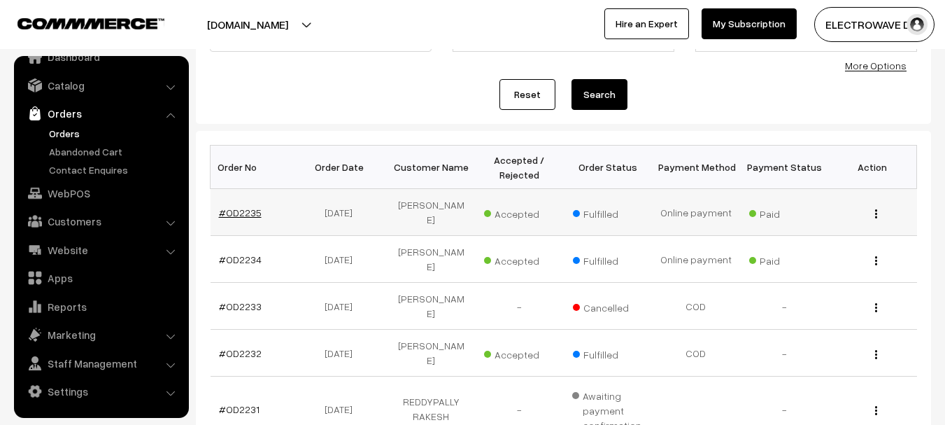
click at [225, 206] on link "#OD2235" at bounding box center [240, 212] width 43 height 12
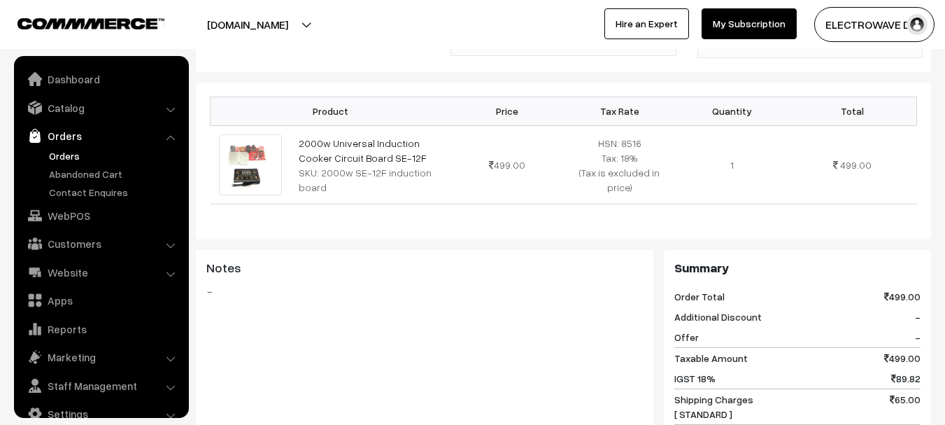
scroll to position [22, 0]
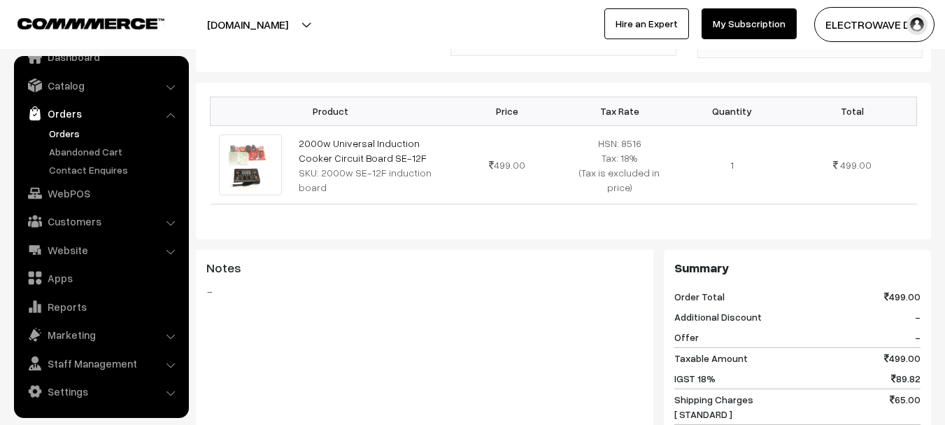
click at [67, 126] on link "Orders" at bounding box center [114, 133] width 138 height 15
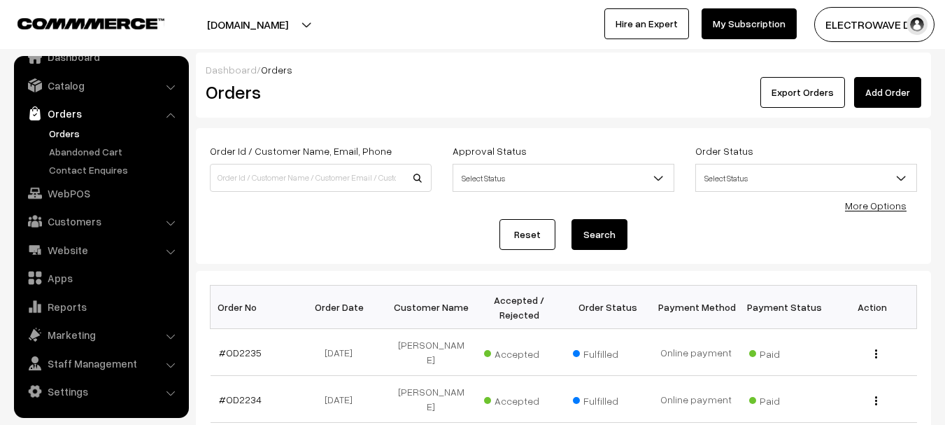
scroll to position [210, 0]
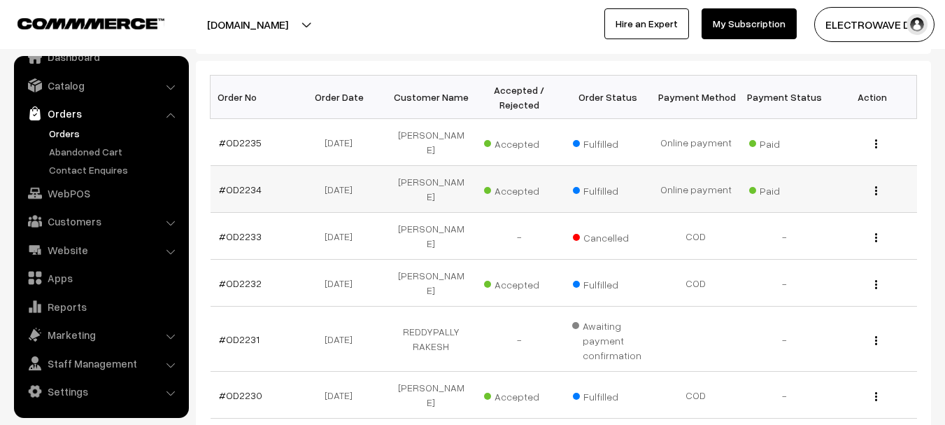
click at [221, 166] on td "#OD2234" at bounding box center [255, 189] width 88 height 47
click at [225, 183] on link "#OD2234" at bounding box center [240, 189] width 43 height 12
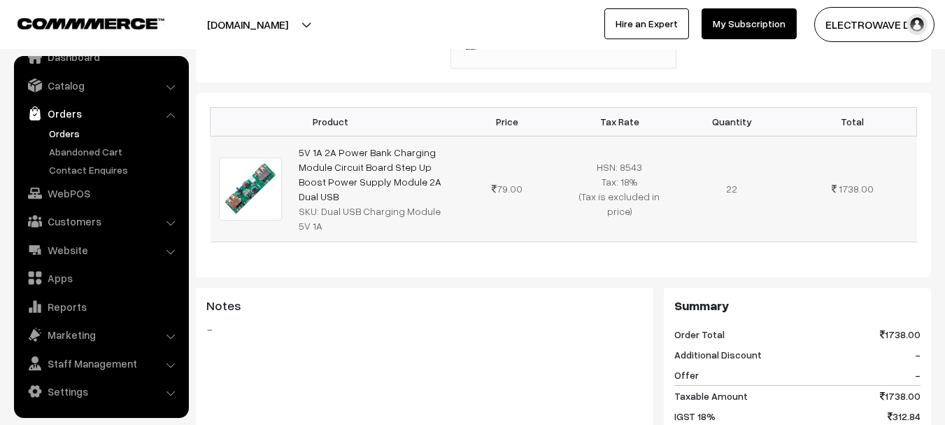
scroll to position [420, 0]
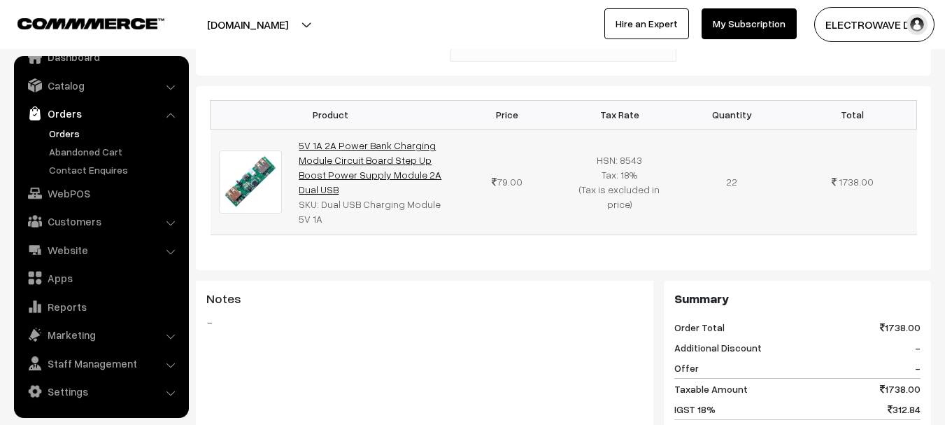
click at [329, 159] on link "5V 1A 2A Power Bank Charging Module Circuit Board Step Up Boost Power Supply Mo…" at bounding box center [370, 167] width 143 height 56
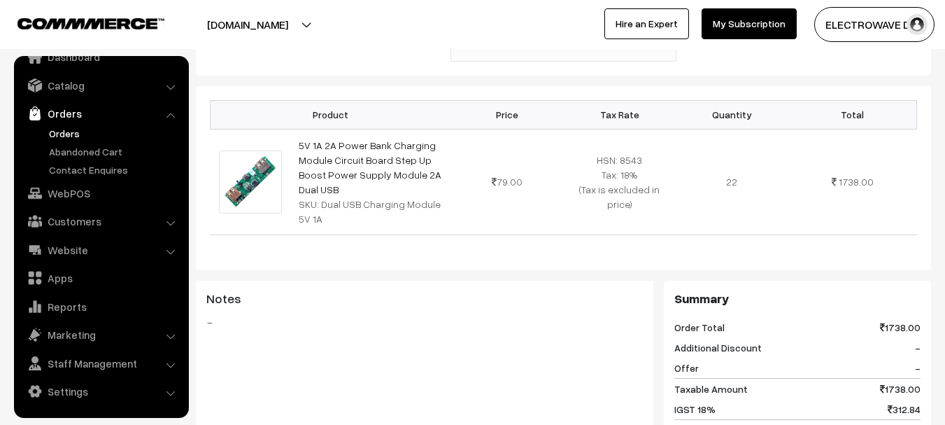
click at [79, 126] on link "Orders" at bounding box center [114, 133] width 138 height 15
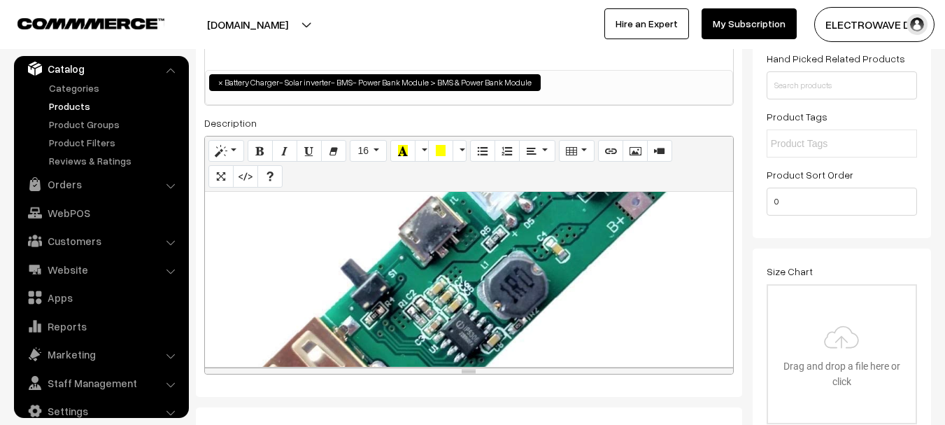
scroll to position [350, 0]
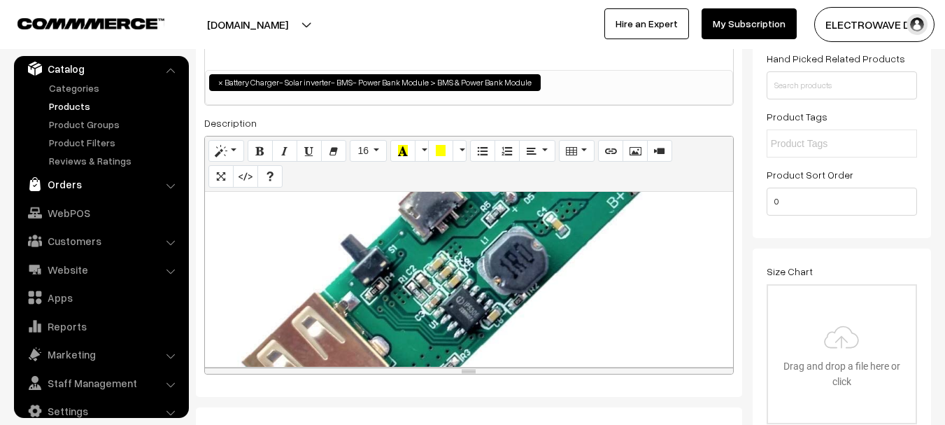
click at [61, 172] on link "Orders" at bounding box center [100, 183] width 166 height 25
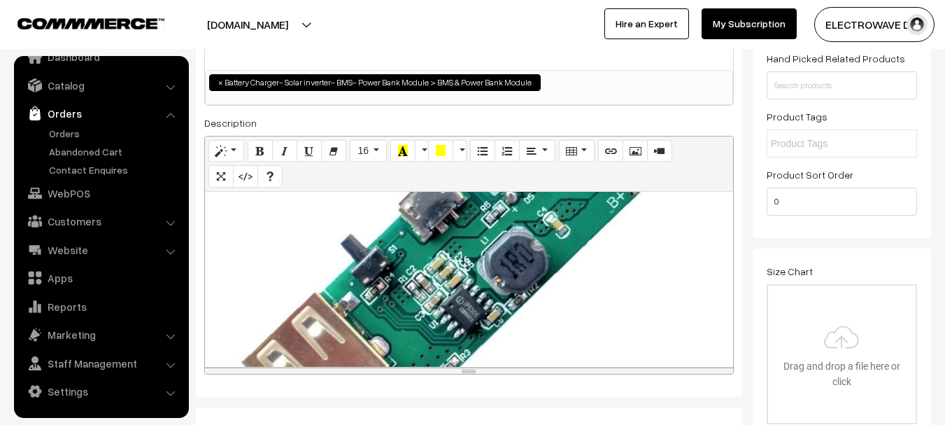
scroll to position [22, 0]
click at [70, 136] on link "Orders" at bounding box center [114, 133] width 138 height 15
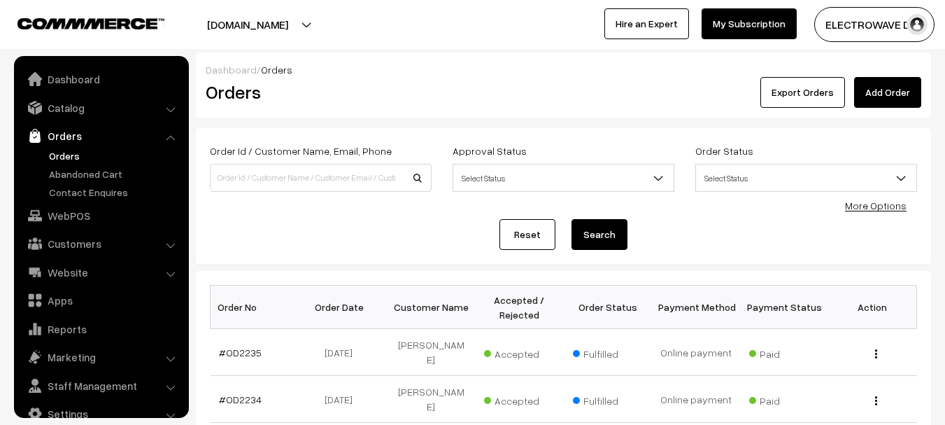
scroll to position [22, 0]
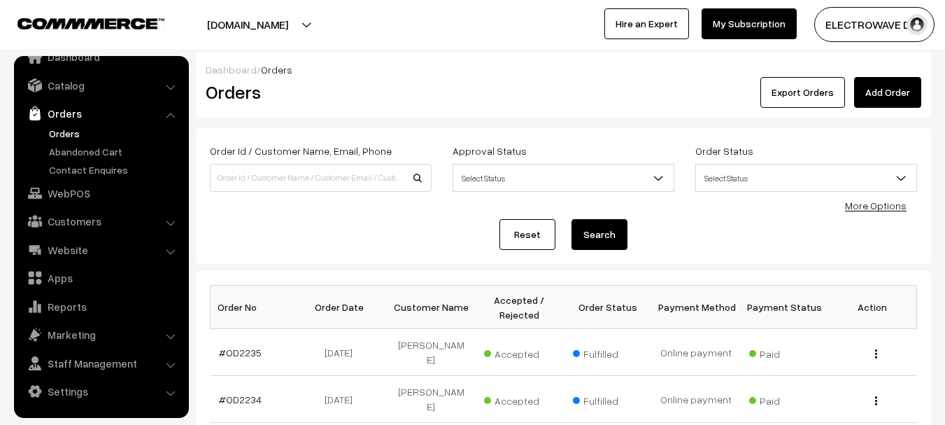
click at [71, 127] on link "Orders" at bounding box center [114, 133] width 138 height 15
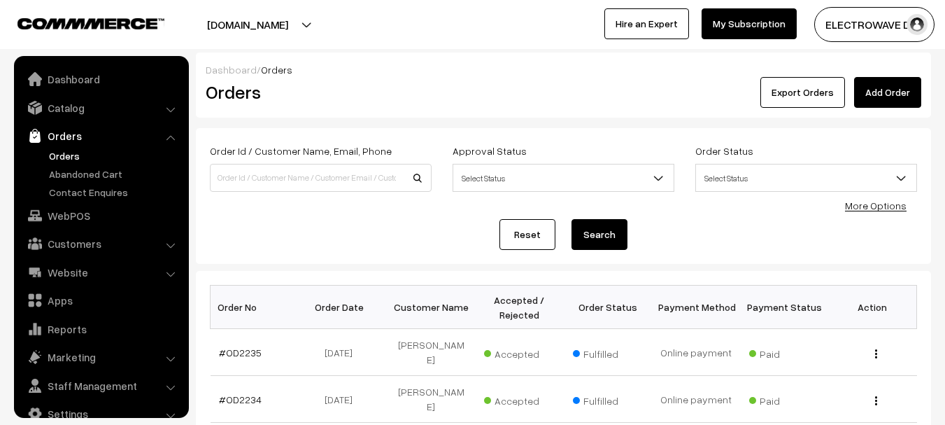
scroll to position [22, 0]
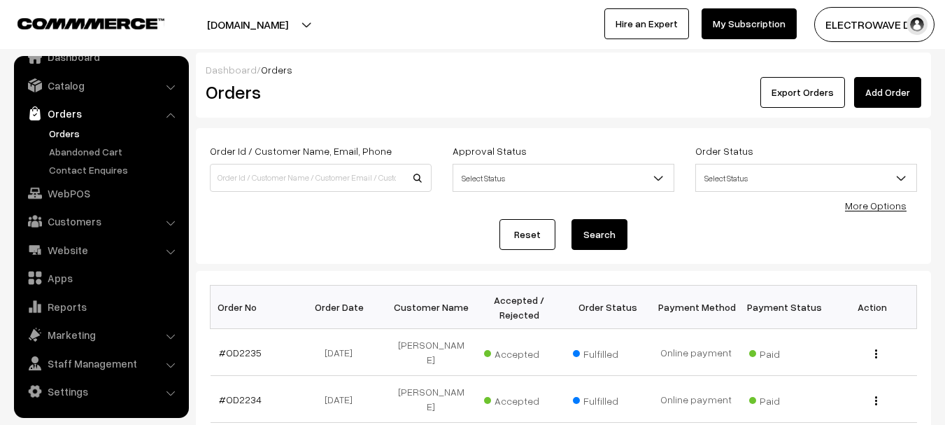
click at [269, 27] on button "[DOMAIN_NAME]" at bounding box center [247, 24] width 179 height 35
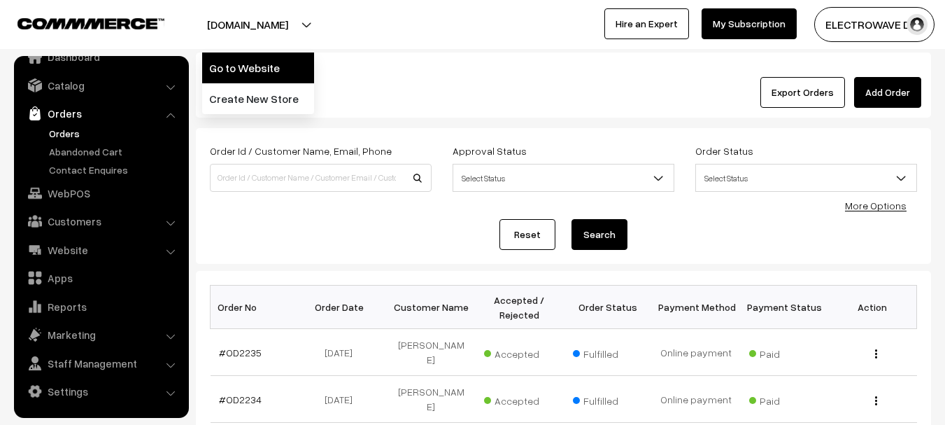
click at [255, 63] on link "Go to Website" at bounding box center [258, 67] width 112 height 31
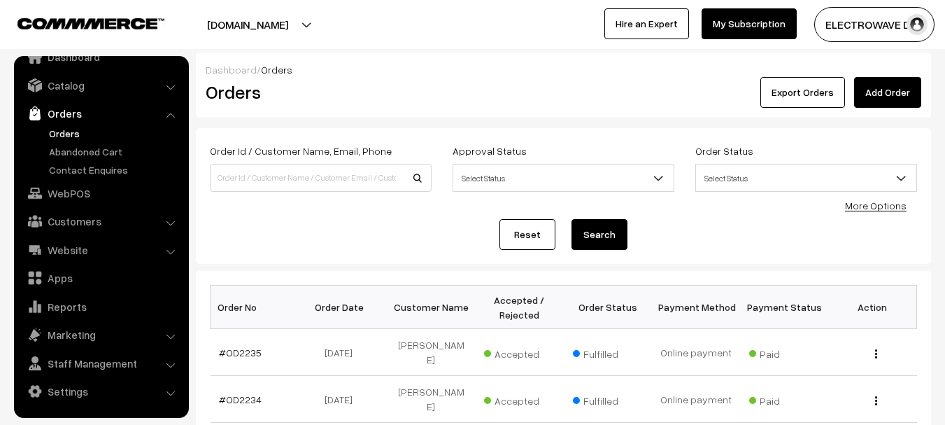
click at [64, 134] on link "Orders" at bounding box center [114, 133] width 138 height 15
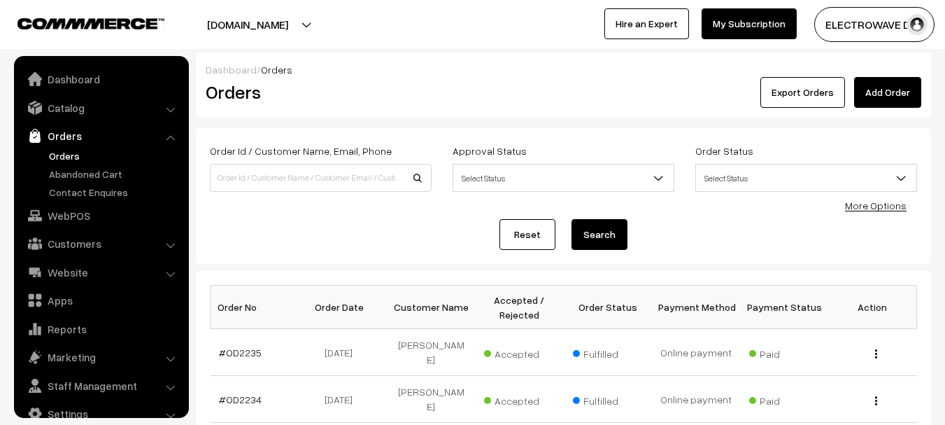
scroll to position [22, 0]
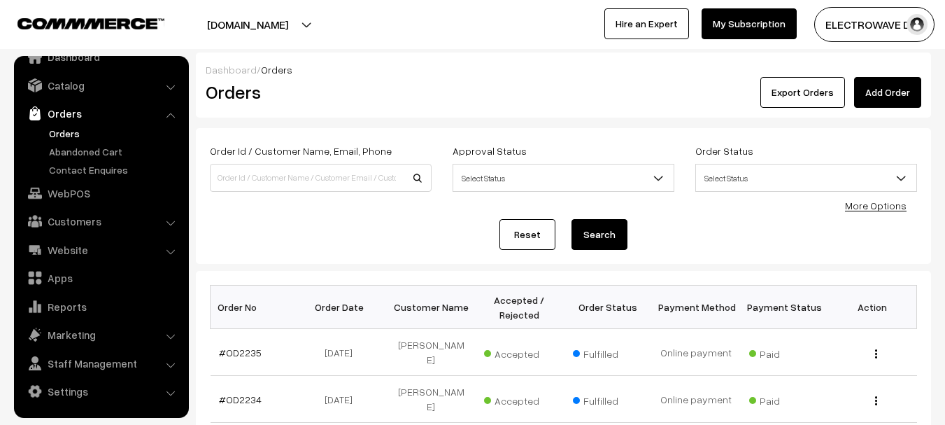
click at [58, 136] on link "Orders" at bounding box center [114, 133] width 138 height 15
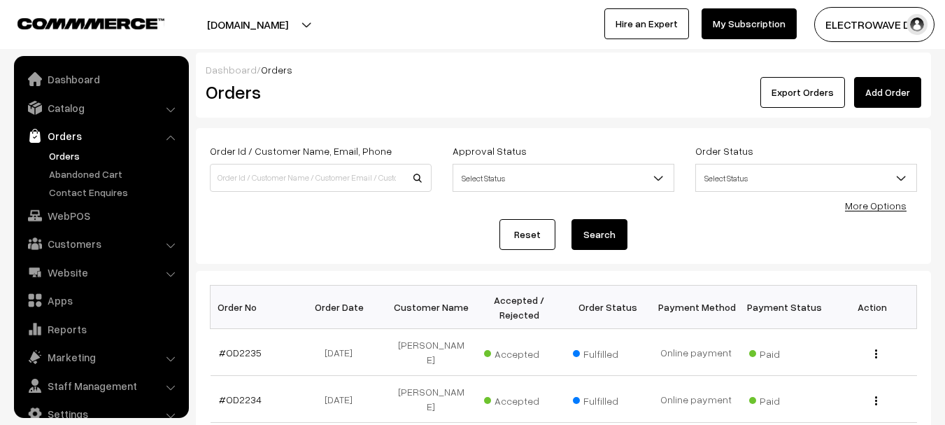
scroll to position [22, 0]
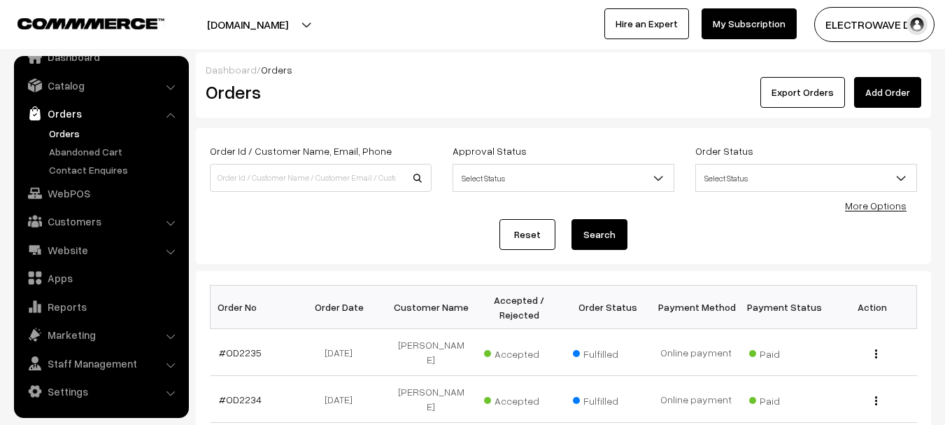
click at [66, 131] on link "Orders" at bounding box center [114, 133] width 138 height 15
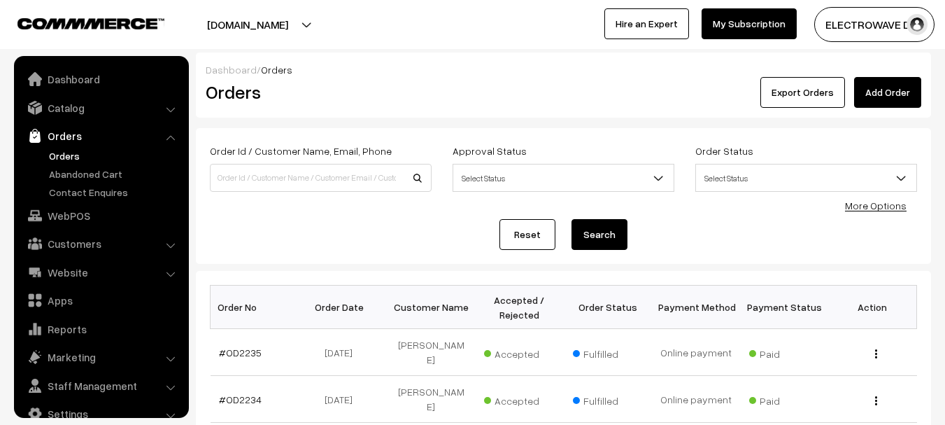
scroll to position [22, 0]
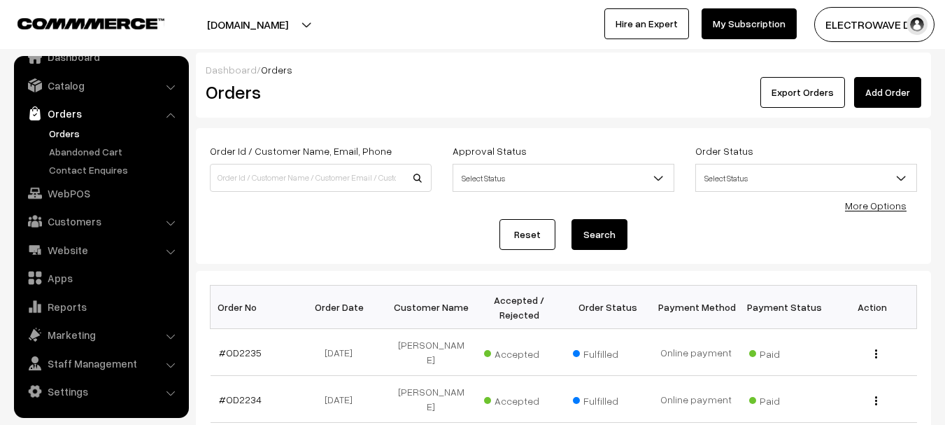
click at [64, 141] on ul "Orders" at bounding box center [101, 151] width 168 height 51
click at [64, 137] on link "Orders" at bounding box center [114, 133] width 138 height 15
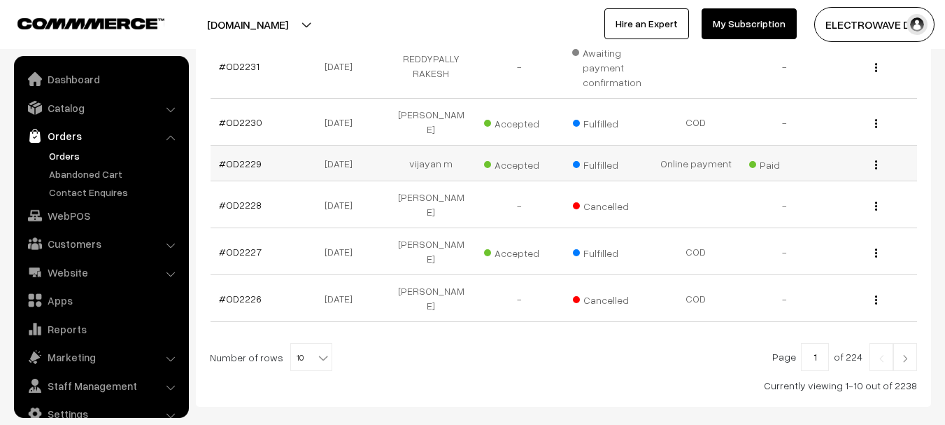
scroll to position [488, 0]
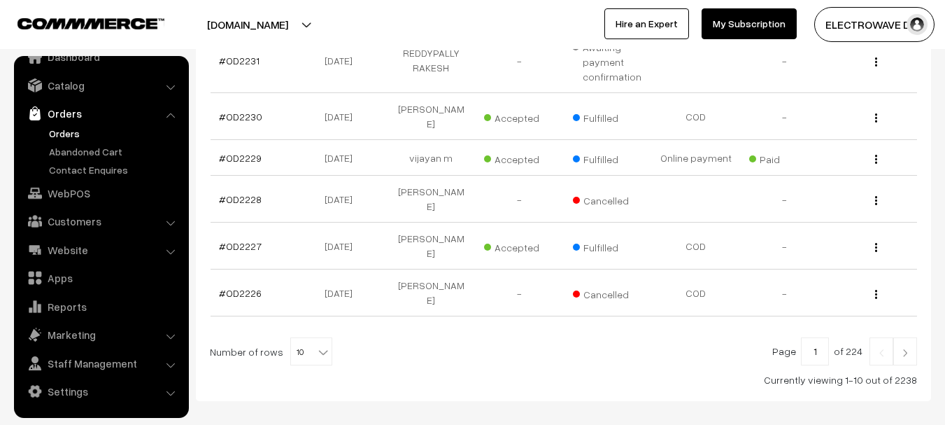
click at [69, 138] on link "Orders" at bounding box center [114, 133] width 138 height 15
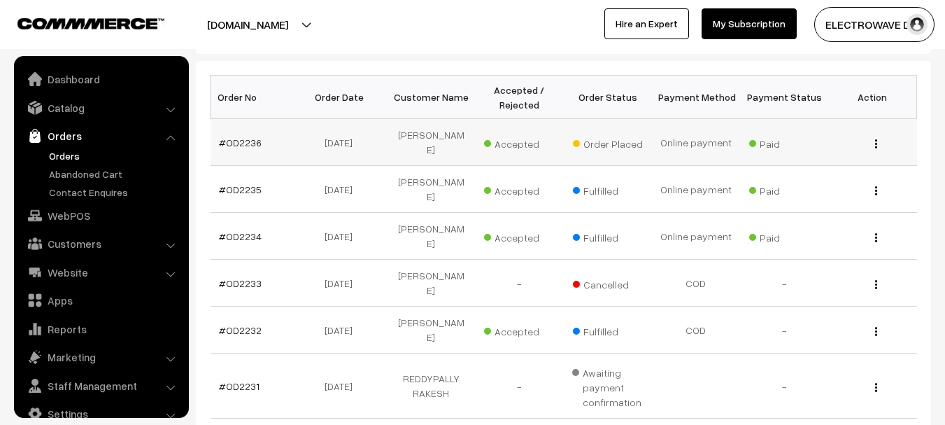
scroll to position [22, 0]
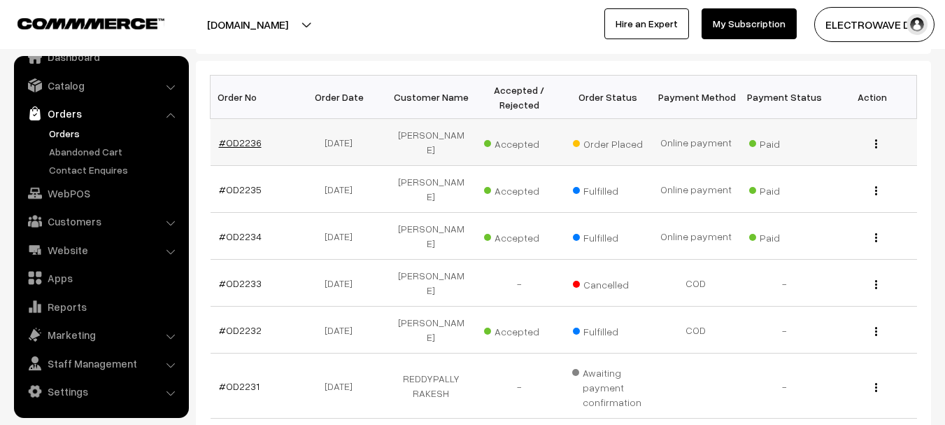
click at [250, 143] on link "#OD2236" at bounding box center [240, 142] width 43 height 12
